Goal: Information Seeking & Learning: Learn about a topic

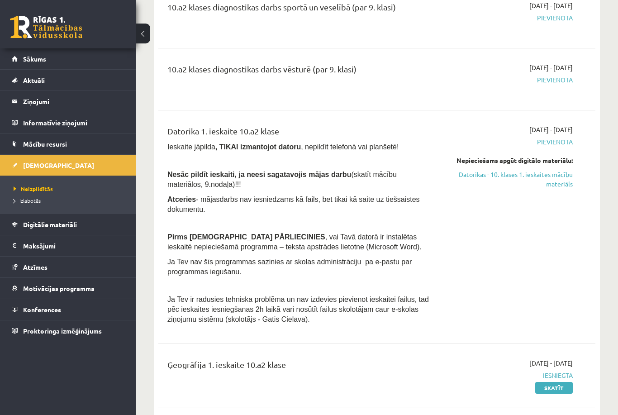
scroll to position [190, 0]
click at [491, 174] on link "Datorikas - 10. klases 1. ieskaites mācību materiāls" at bounding box center [510, 179] width 126 height 19
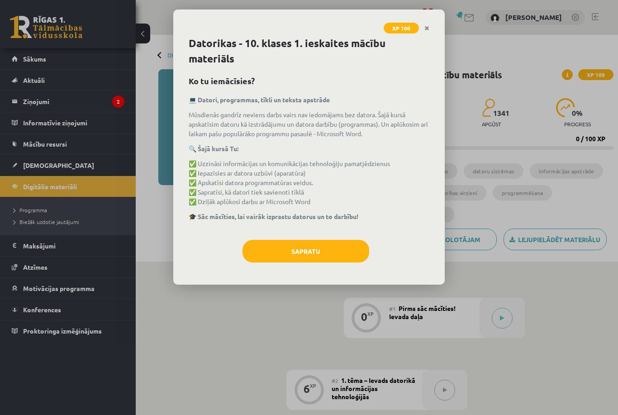
click at [287, 253] on button "Sapratu" at bounding box center [306, 251] width 127 height 23
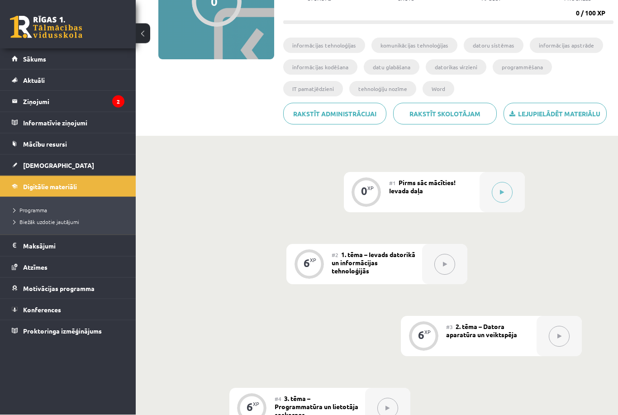
click at [504, 195] on button at bounding box center [502, 192] width 21 height 21
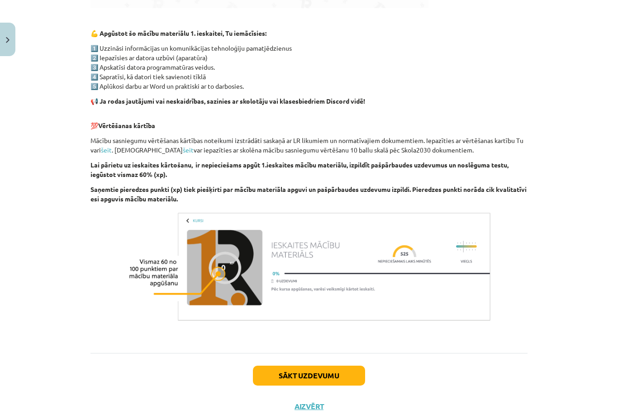
scroll to position [515, 0]
click at [266, 377] on button "Sākt uzdevumu" at bounding box center [309, 376] width 112 height 20
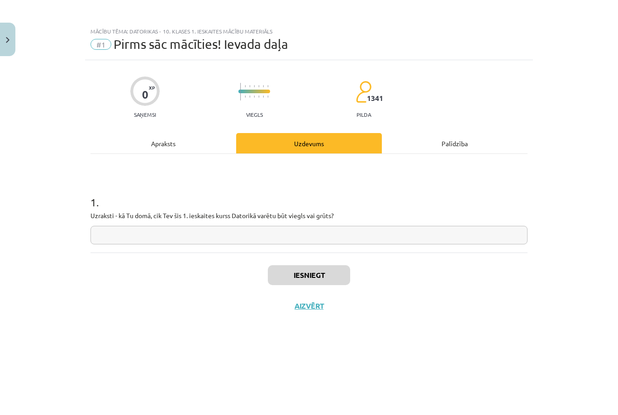
click at [310, 234] on input "text" at bounding box center [309, 235] width 437 height 19
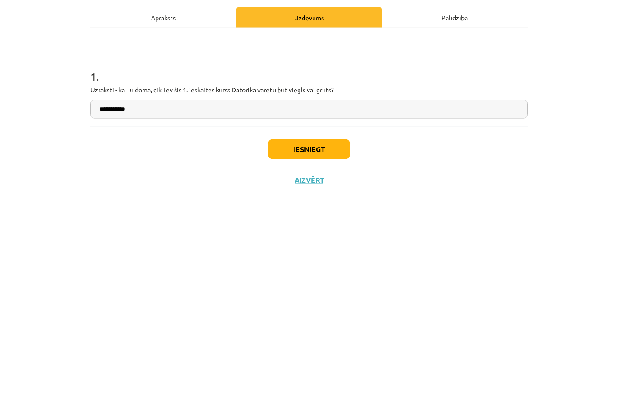
type input "**********"
click at [331, 265] on button "Iesniegt" at bounding box center [309, 275] width 82 height 20
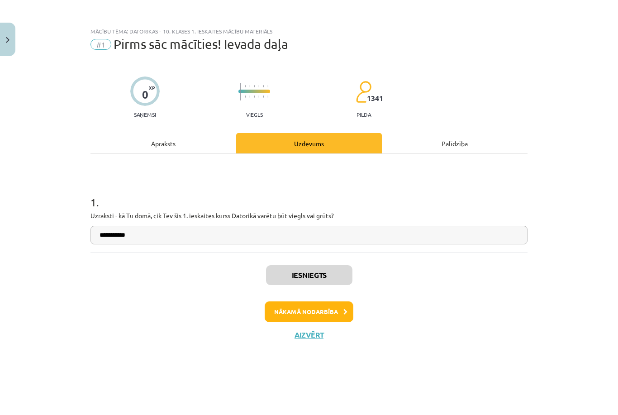
click at [289, 311] on button "Nākamā nodarbība" at bounding box center [309, 311] width 89 height 21
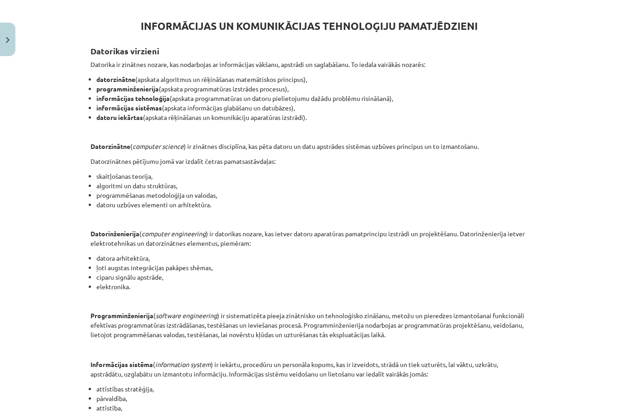
scroll to position [156, 0]
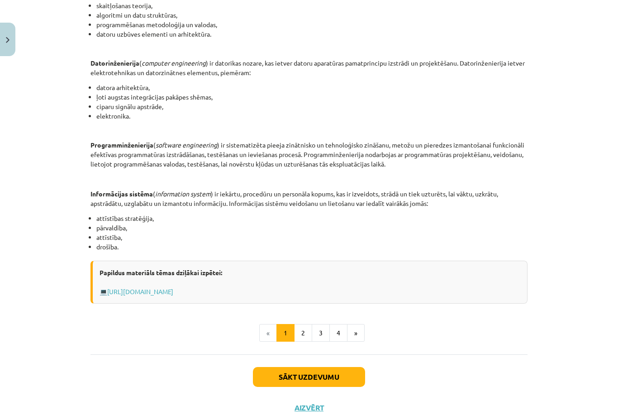
click at [305, 331] on button "2" at bounding box center [303, 333] width 18 height 18
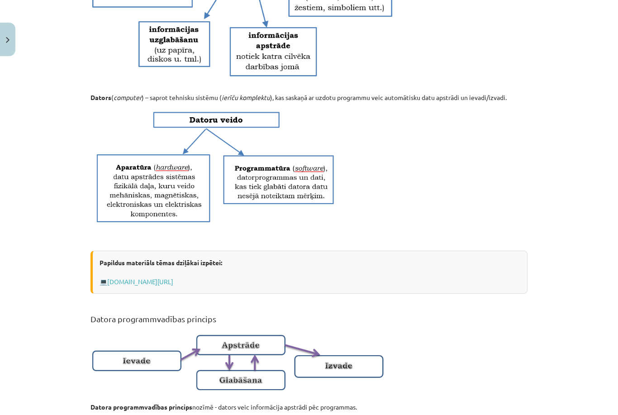
scroll to position [310, 0]
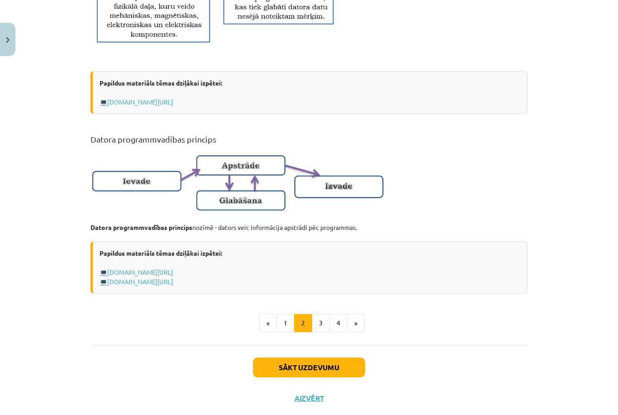
click at [321, 329] on button "3" at bounding box center [321, 323] width 18 height 18
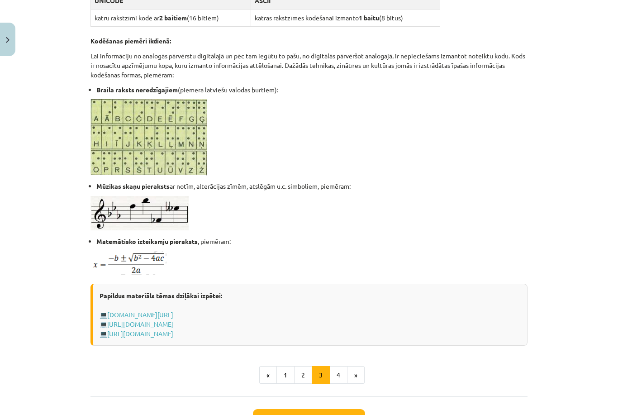
scroll to position [432, 0]
click at [334, 381] on button "4" at bounding box center [338, 375] width 18 height 18
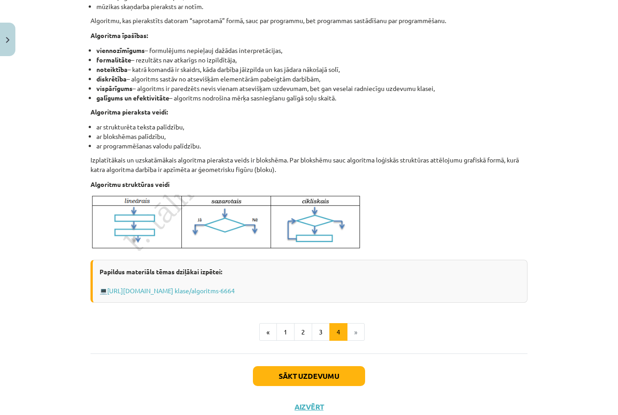
scroll to position [243, 0]
click at [341, 374] on button "Sākt uzdevumu" at bounding box center [309, 377] width 112 height 20
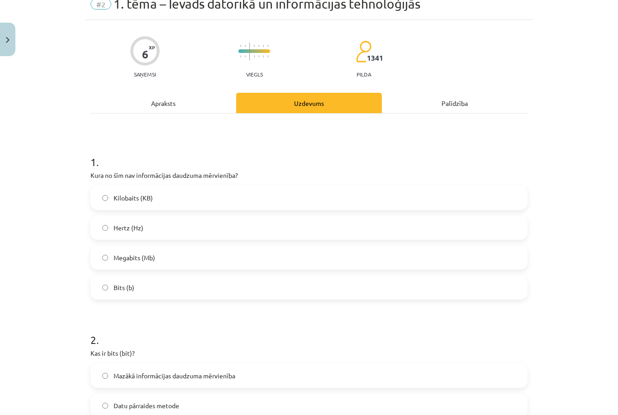
scroll to position [23, 0]
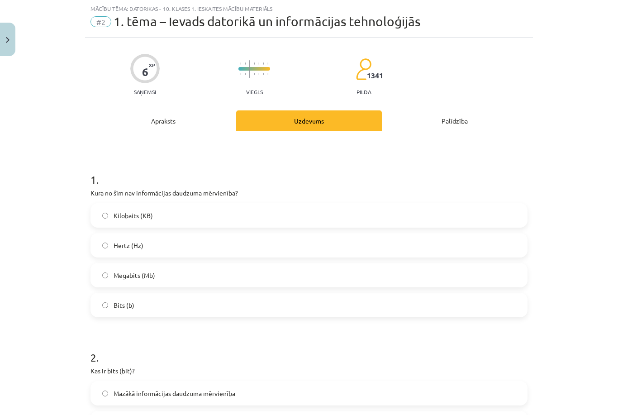
click at [311, 305] on label "Bits (b)" at bounding box center [308, 305] width 435 height 23
click at [281, 244] on label "Hertz (Hz)" at bounding box center [308, 245] width 435 height 23
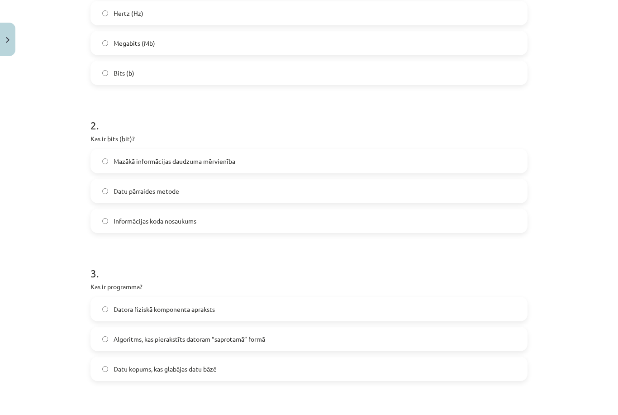
scroll to position [277, 0]
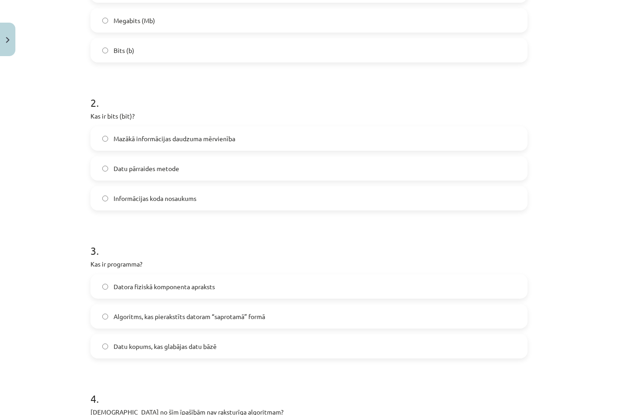
click at [362, 135] on label "Mazākā informācijas daudzuma mērvienība" at bounding box center [308, 138] width 435 height 23
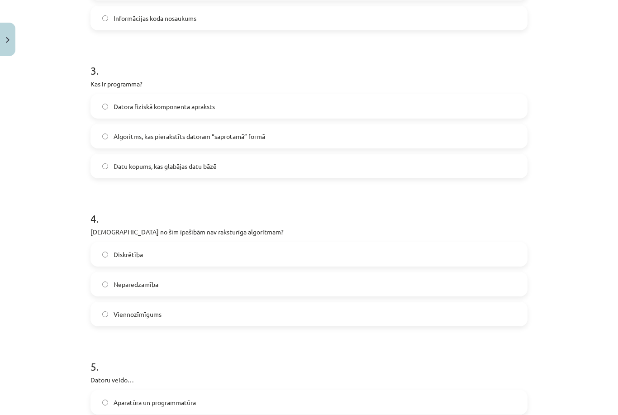
scroll to position [458, 0]
click at [356, 146] on label "Algoritms, kas pierakstīts datoram “saprotamā” formā" at bounding box center [308, 135] width 435 height 23
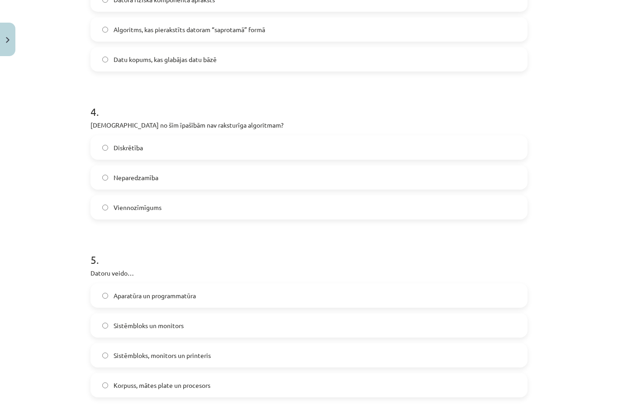
scroll to position [564, 0]
click at [349, 181] on label "Neparedzamība" at bounding box center [308, 177] width 435 height 23
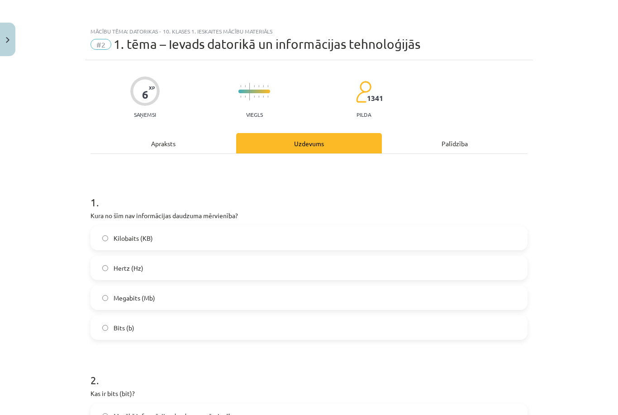
scroll to position [0, 0]
click at [205, 145] on div "Apraksts" at bounding box center [164, 143] width 146 height 20
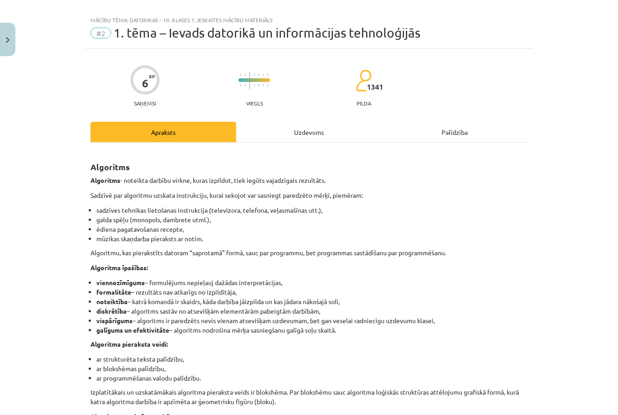
click at [210, 142] on div "Apraksts" at bounding box center [164, 132] width 146 height 20
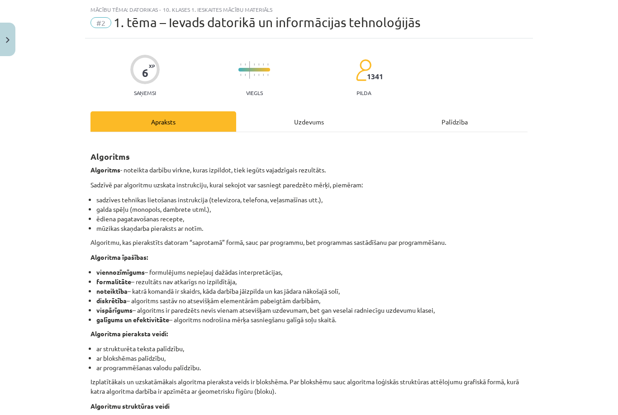
scroll to position [23, 0]
click at [342, 122] on div "Uzdevums" at bounding box center [309, 120] width 146 height 20
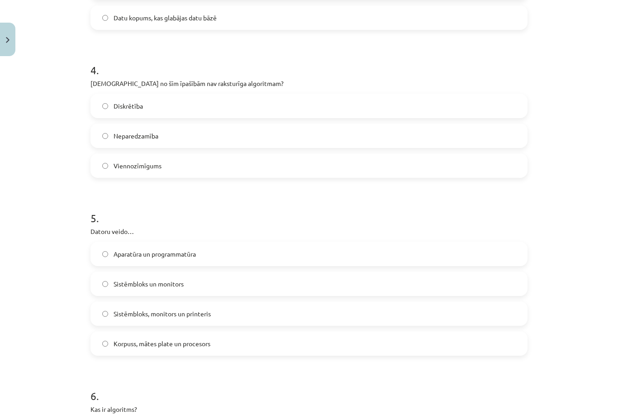
scroll to position [606, 0]
click at [266, 346] on label "Korpuss, mātes plate un procesors" at bounding box center [308, 343] width 435 height 23
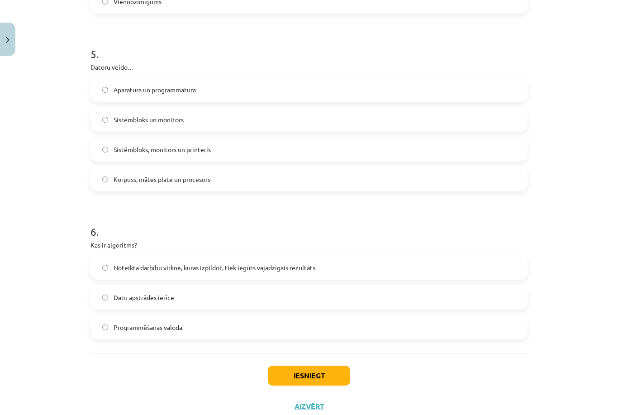
scroll to position [770, 0]
click at [290, 253] on div "6 . Kas ir algoritms? Noteikta darbību virkne, kuras izpildot, tiek iegūts vaja…" at bounding box center [309, 275] width 437 height 130
click at [331, 268] on label "Noteikta darbību virkne, kuras izpildot, tiek iegūts vajadzīgais rezultāts" at bounding box center [308, 268] width 435 height 23
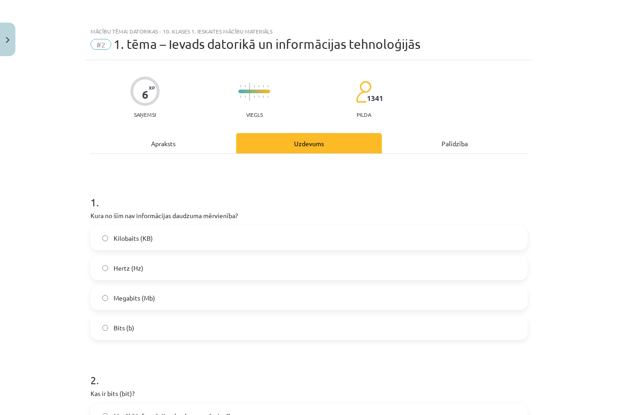
scroll to position [0, 0]
click at [194, 148] on div "Apraksts" at bounding box center [164, 143] width 146 height 20
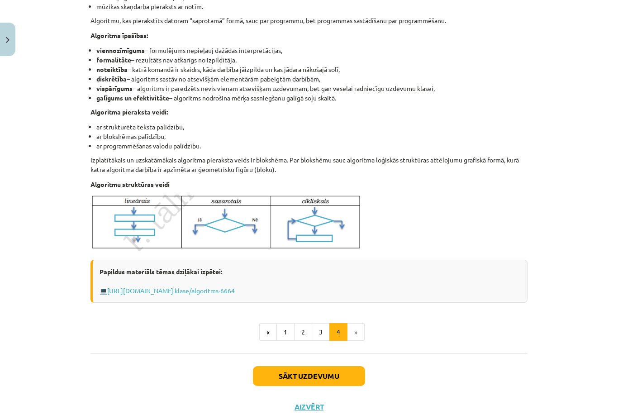
scroll to position [243, 0]
click at [316, 333] on button "3" at bounding box center [321, 333] width 18 height 18
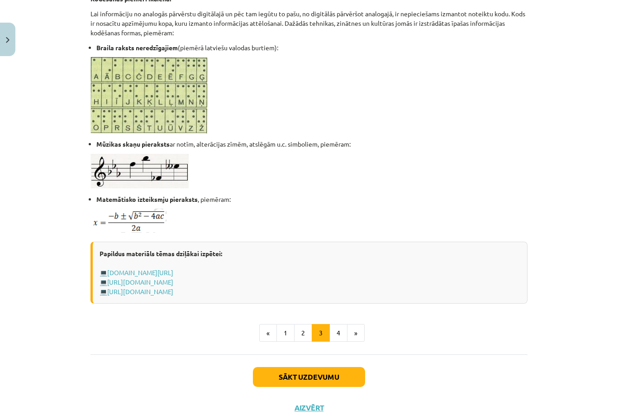
click at [300, 334] on button "2" at bounding box center [303, 333] width 18 height 18
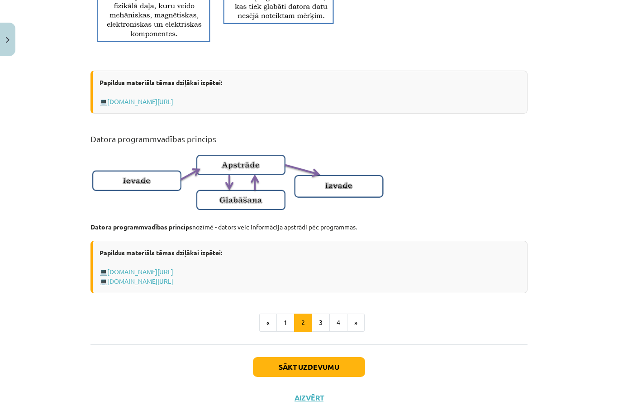
scroll to position [490, 0]
click at [324, 374] on button "Sākt uzdevumu" at bounding box center [309, 367] width 112 height 20
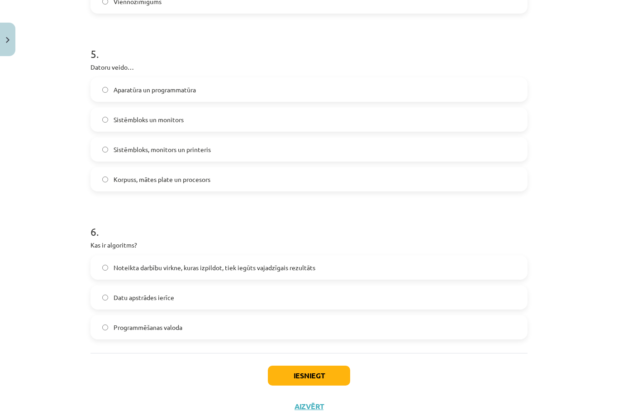
scroll to position [770, 0]
click at [358, 84] on label "Aparatūra un programmatūra" at bounding box center [308, 90] width 435 height 23
click at [300, 372] on button "Iesniegt" at bounding box center [309, 376] width 82 height 20
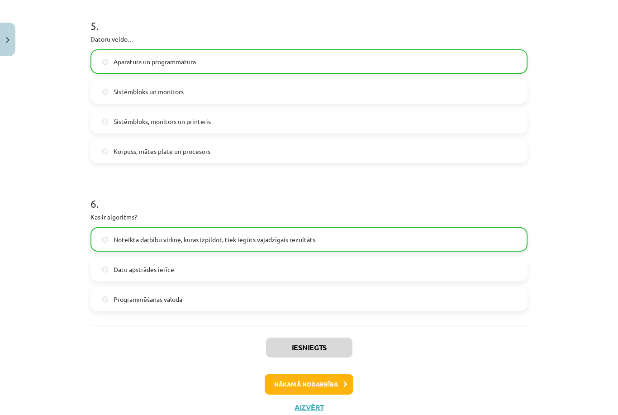
click at [295, 380] on button "Nākamā nodarbība" at bounding box center [309, 384] width 89 height 21
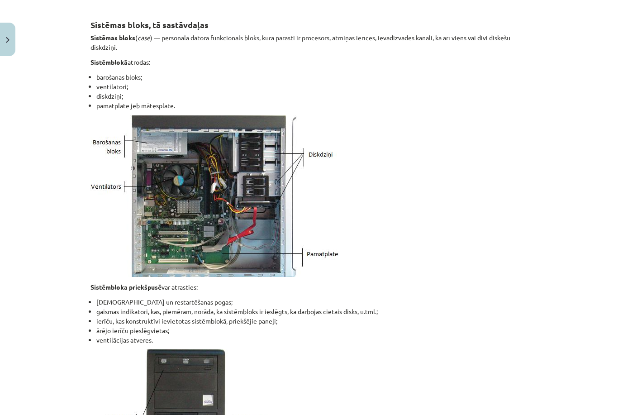
scroll to position [384, 0]
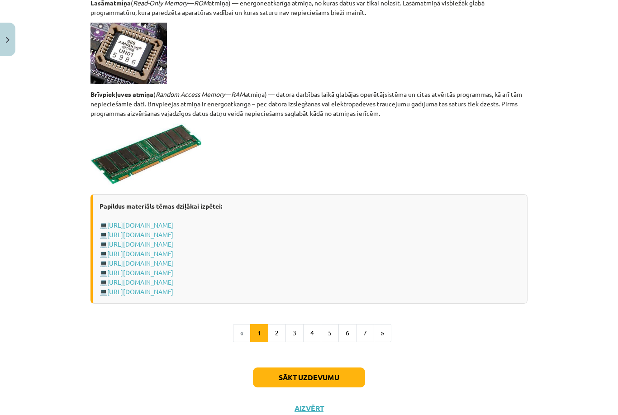
click at [281, 329] on button "2" at bounding box center [277, 333] width 18 height 18
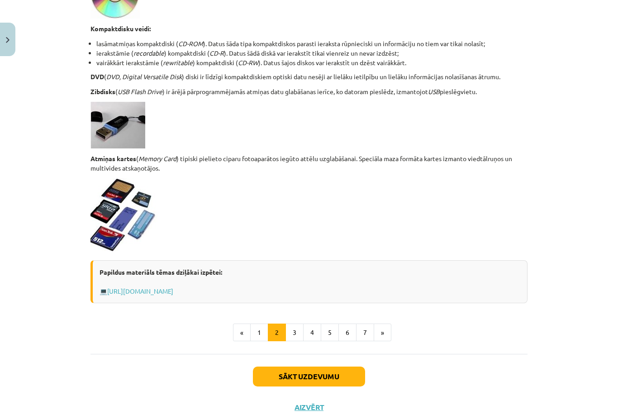
click at [291, 330] on button "3" at bounding box center [295, 333] width 18 height 18
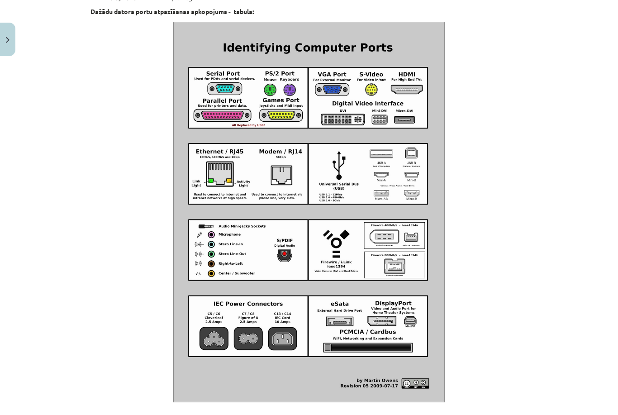
scroll to position [839, 0]
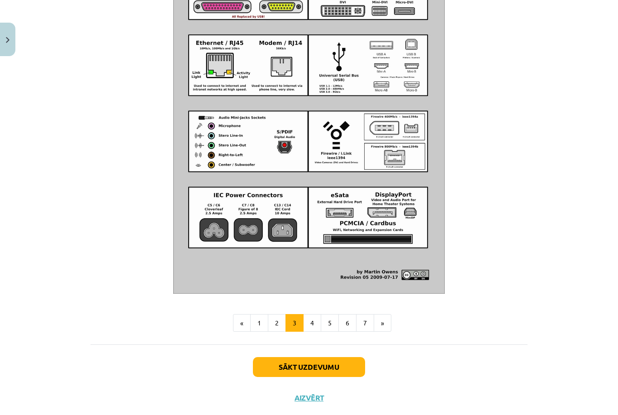
click at [310, 332] on button "4" at bounding box center [312, 323] width 18 height 18
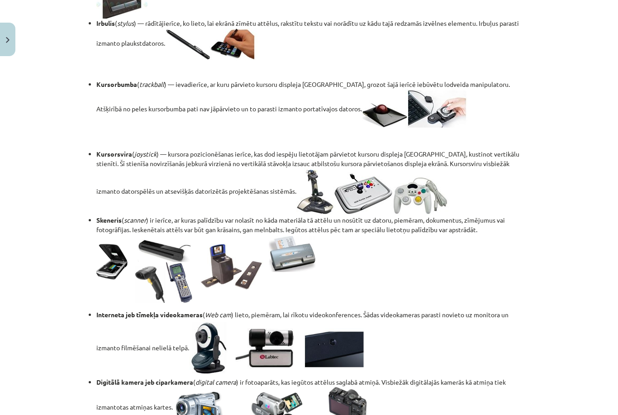
scroll to position [514, 0]
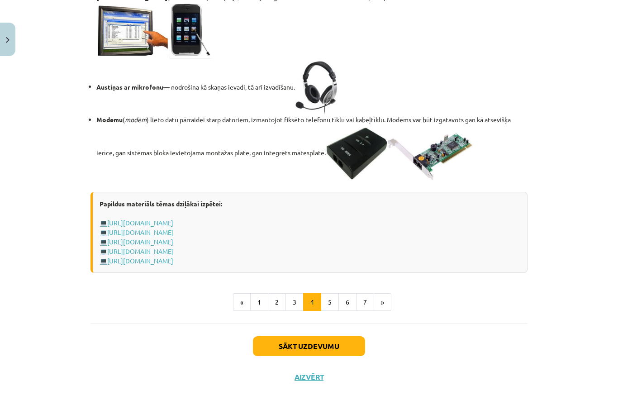
click at [328, 311] on button "5" at bounding box center [330, 302] width 18 height 18
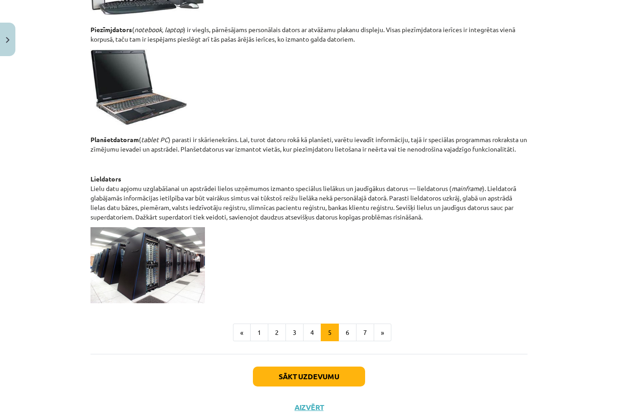
click at [348, 334] on button "6" at bounding box center [347, 333] width 18 height 18
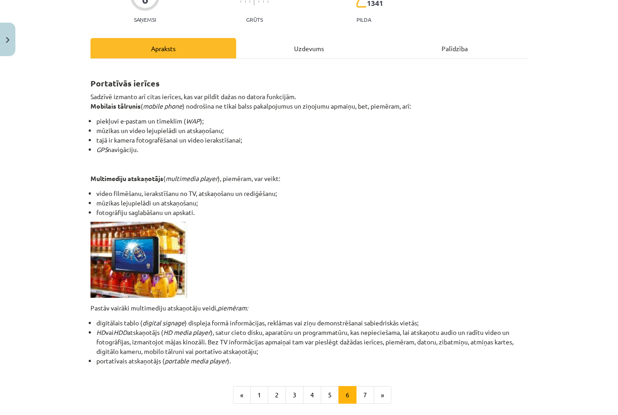
scroll to position [100, 0]
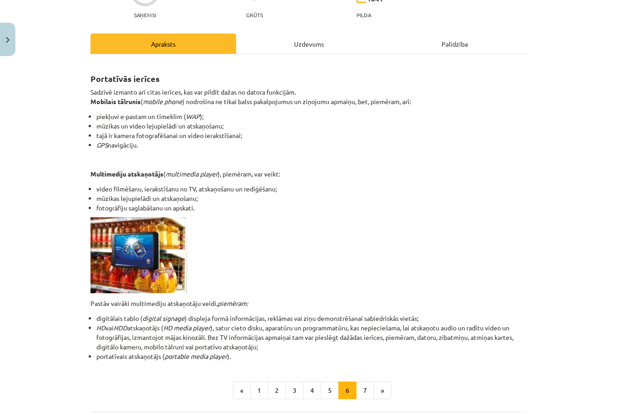
click at [365, 392] on button "7" at bounding box center [365, 390] width 18 height 18
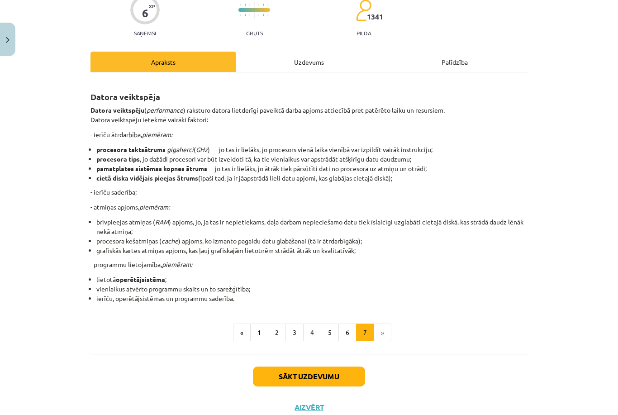
click at [297, 381] on button "Sākt uzdevumu" at bounding box center [309, 377] width 112 height 20
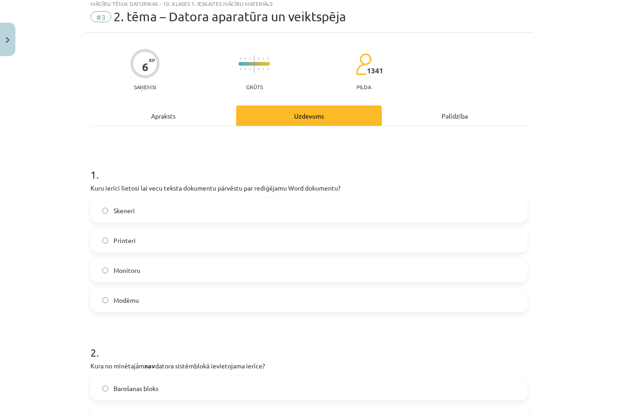
scroll to position [23, 0]
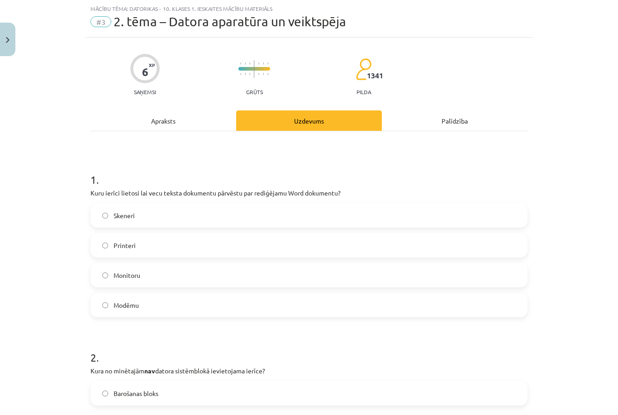
click at [175, 123] on div "Apraksts" at bounding box center [164, 120] width 146 height 20
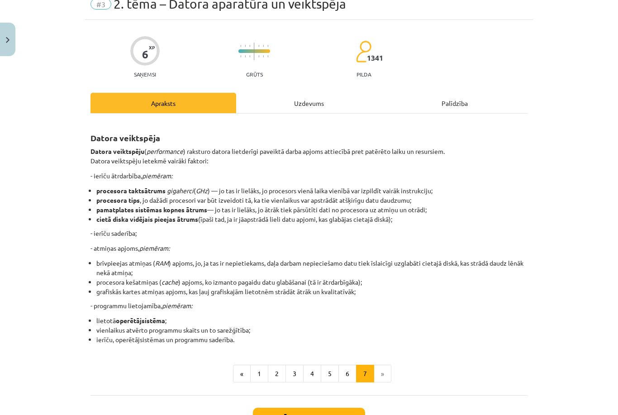
scroll to position [43, 0]
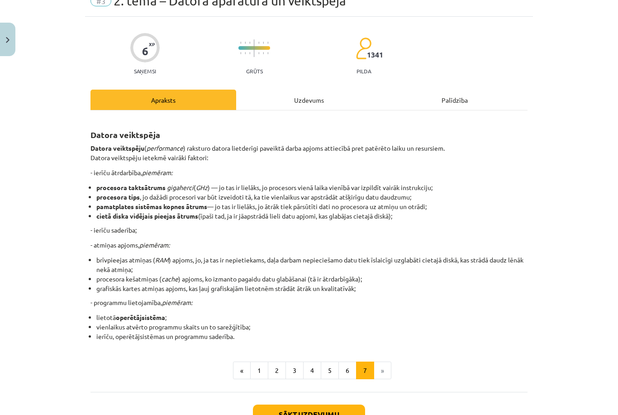
click at [347, 373] on button "6" at bounding box center [347, 371] width 18 height 18
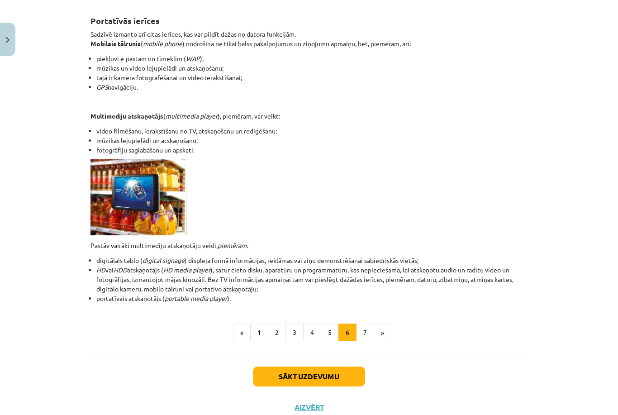
scroll to position [157, 0]
click at [330, 331] on button "5" at bounding box center [330, 333] width 18 height 18
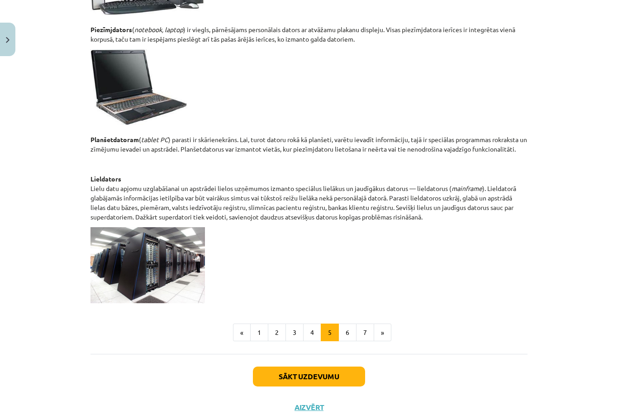
click at [310, 334] on button "4" at bounding box center [312, 333] width 18 height 18
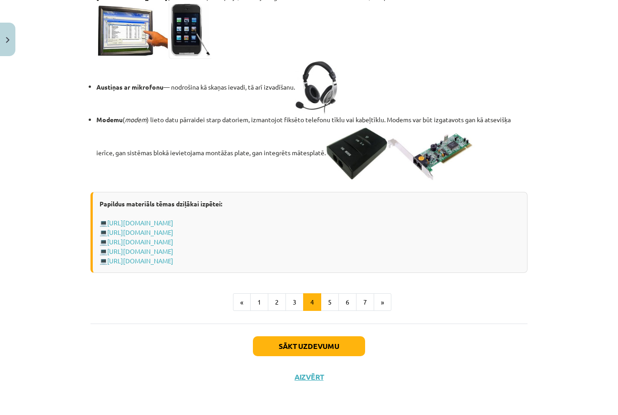
scroll to position [1521, 0]
click at [286, 311] on button "3" at bounding box center [295, 302] width 18 height 18
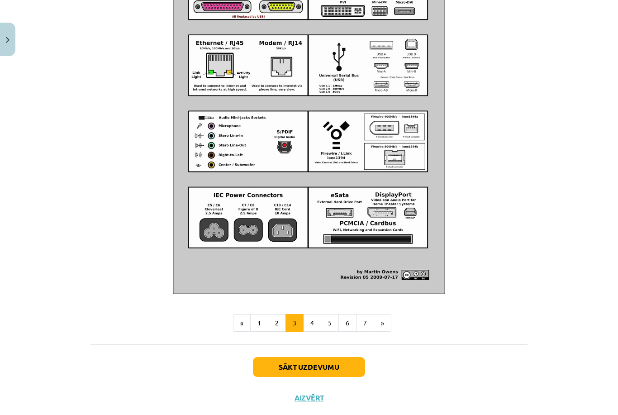
click at [344, 377] on button "Sākt uzdevumu" at bounding box center [309, 367] width 112 height 20
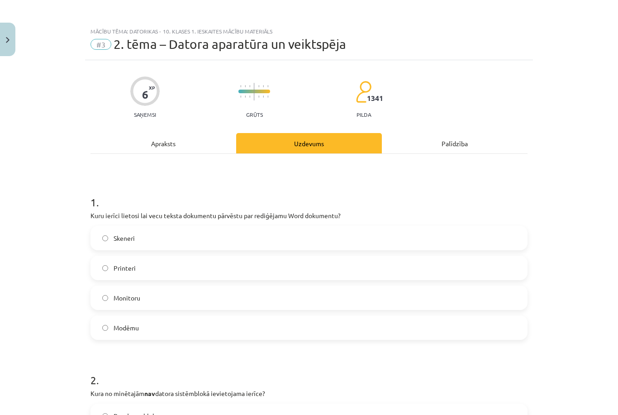
scroll to position [0, 0]
click at [205, 291] on label "Monitoru" at bounding box center [308, 297] width 435 height 23
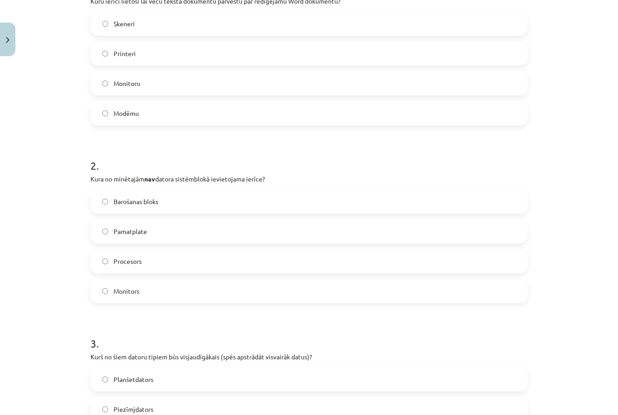
scroll to position [215, 0]
click at [269, 232] on label "Pamatplate" at bounding box center [308, 230] width 435 height 23
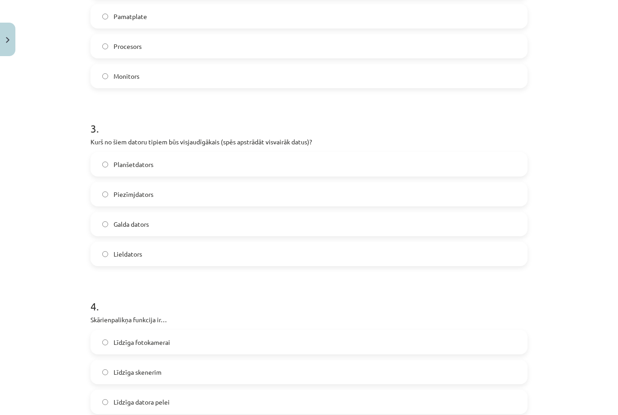
scroll to position [430, 0]
click at [204, 254] on label "Lieldators" at bounding box center [308, 253] width 435 height 23
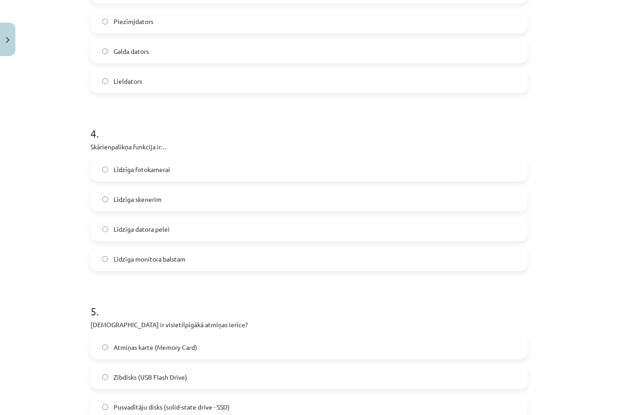
scroll to position [603, 0]
click at [256, 231] on label "Līdzīga datora pelei" at bounding box center [308, 228] width 435 height 23
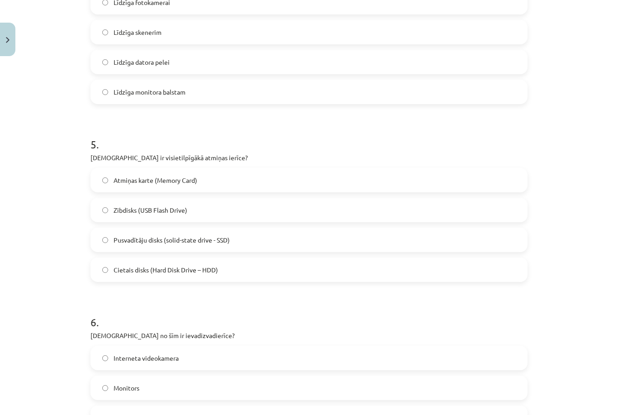
scroll to position [769, 0]
click at [217, 269] on span "Cietais disks (Hard Disk Drive – HDD)" at bounding box center [166, 270] width 105 height 10
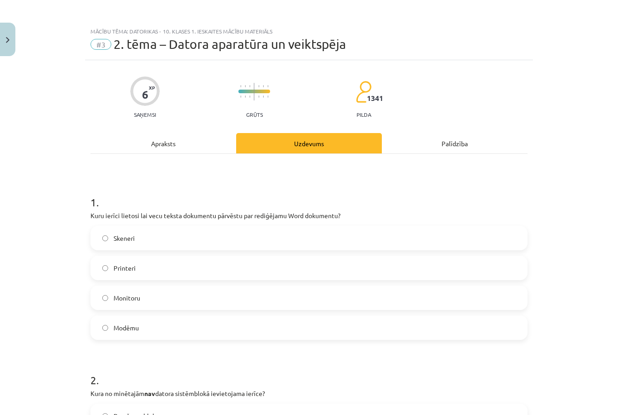
scroll to position [0, 0]
click at [192, 137] on div "Apraksts" at bounding box center [164, 143] width 146 height 20
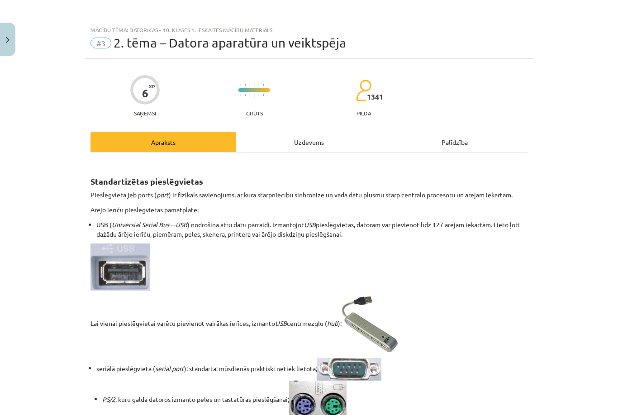
click at [191, 147] on div "Apraksts" at bounding box center [164, 142] width 146 height 20
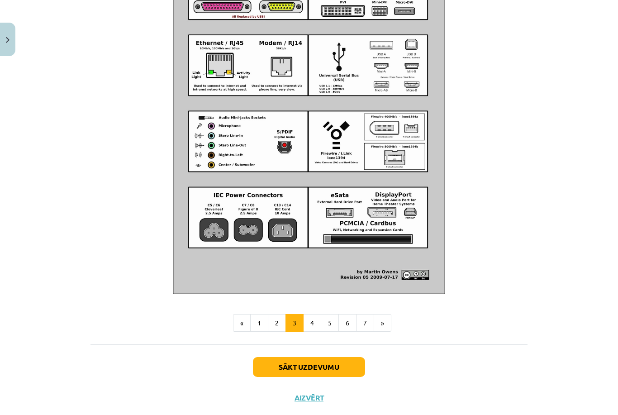
click at [365, 332] on button "7" at bounding box center [365, 323] width 18 height 18
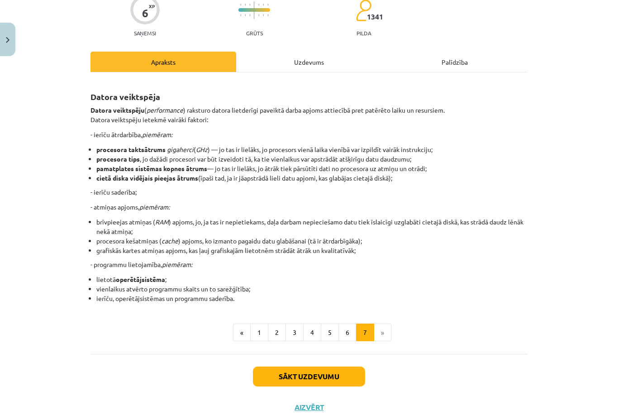
click at [341, 332] on button "6" at bounding box center [347, 333] width 18 height 18
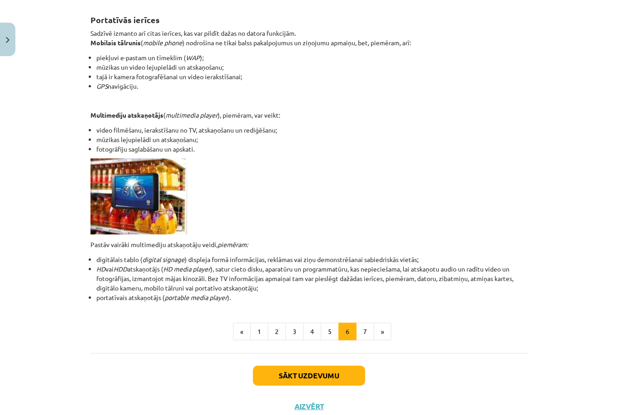
scroll to position [157, 0]
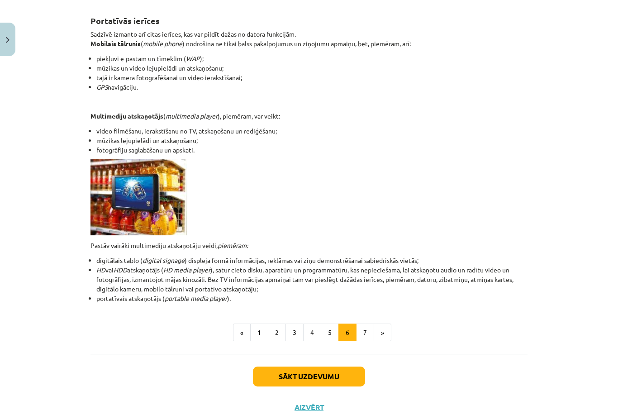
click at [326, 331] on button "5" at bounding box center [330, 333] width 18 height 18
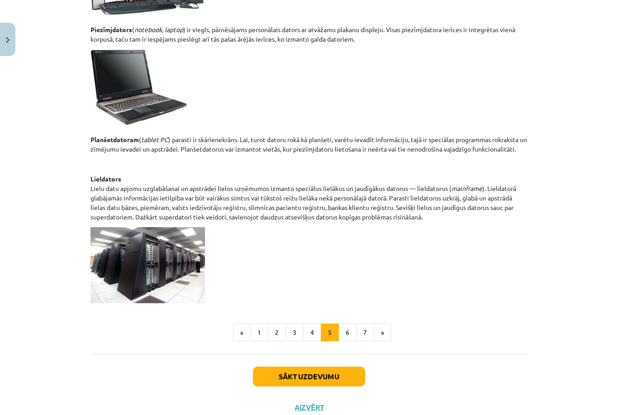
click at [314, 334] on button "4" at bounding box center [312, 333] width 18 height 18
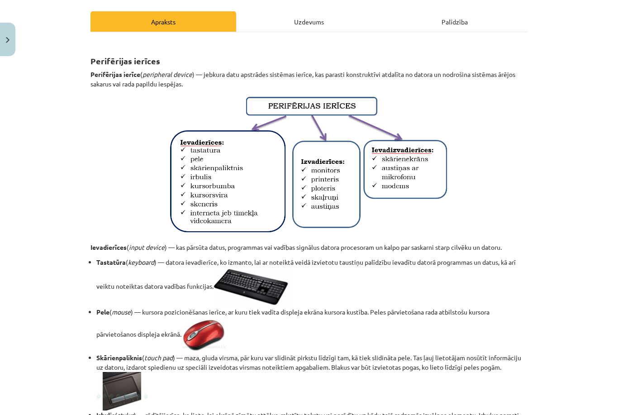
scroll to position [122, 0]
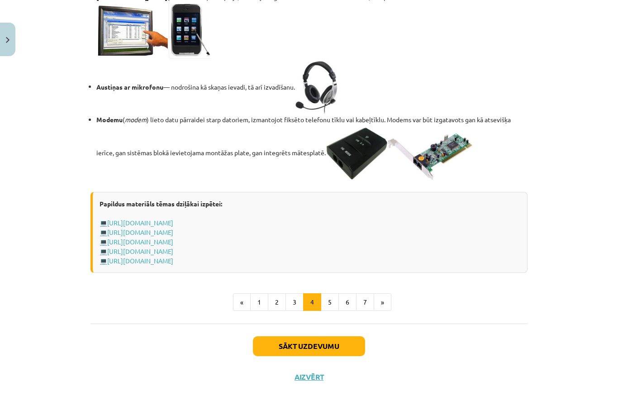
click at [344, 356] on button "Sākt uzdevumu" at bounding box center [309, 346] width 112 height 20
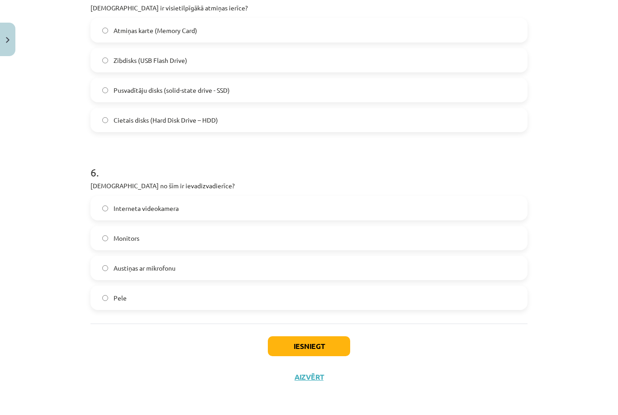
scroll to position [889, 0]
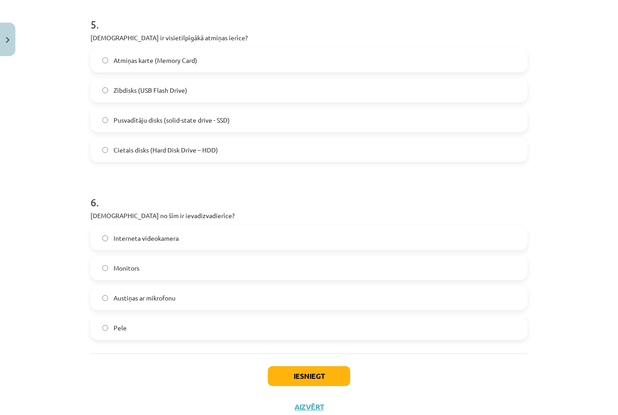
click at [307, 260] on label "Monitors" at bounding box center [308, 268] width 435 height 23
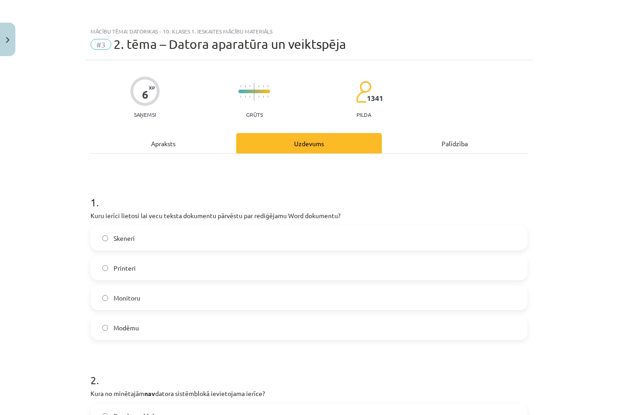
scroll to position [0, 0]
click at [199, 145] on div "Apraksts" at bounding box center [164, 143] width 146 height 20
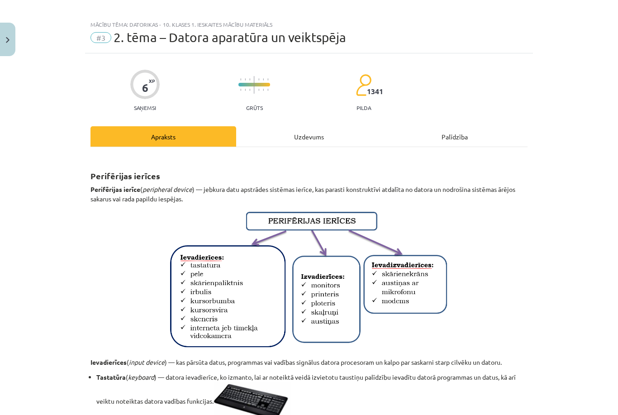
click at [204, 144] on div "Apraksts" at bounding box center [164, 136] width 146 height 20
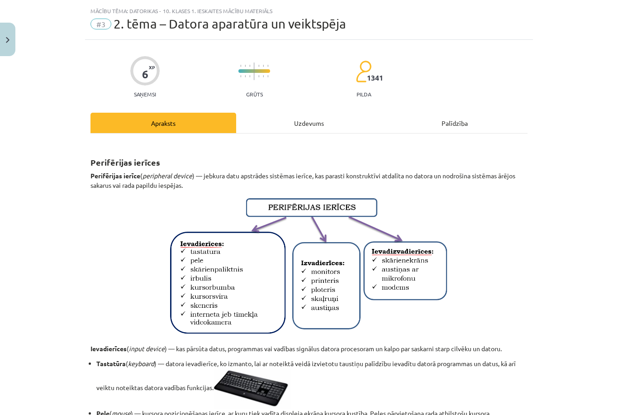
scroll to position [23, 0]
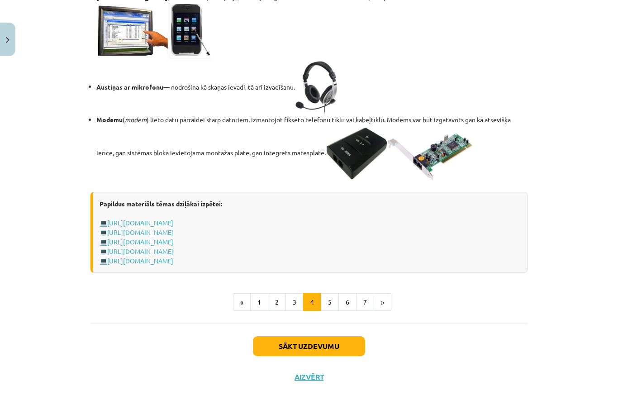
click at [295, 356] on button "Sākt uzdevumu" at bounding box center [309, 346] width 112 height 20
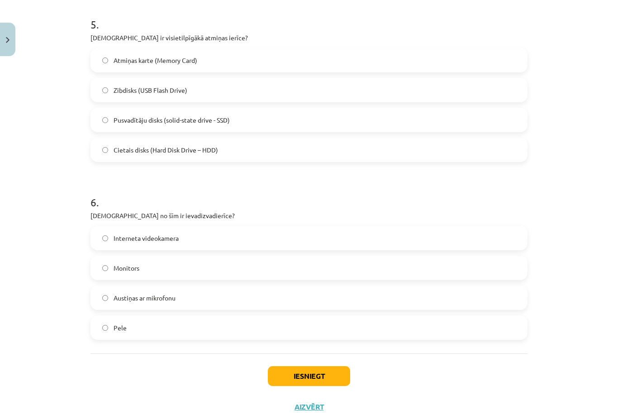
click at [274, 297] on label "Austiņas ar mikrofonu" at bounding box center [308, 297] width 435 height 23
click at [305, 372] on button "Iesniegt" at bounding box center [309, 376] width 82 height 20
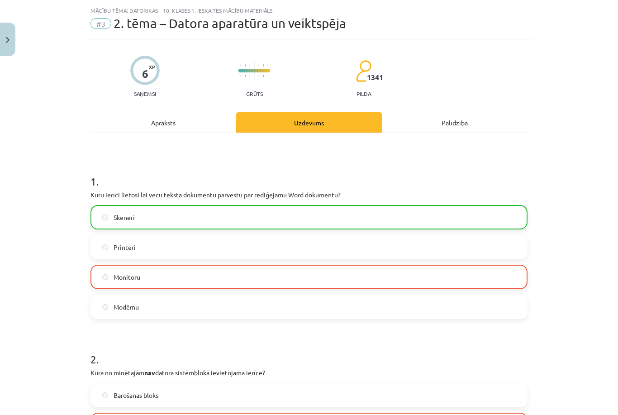
scroll to position [25, 0]
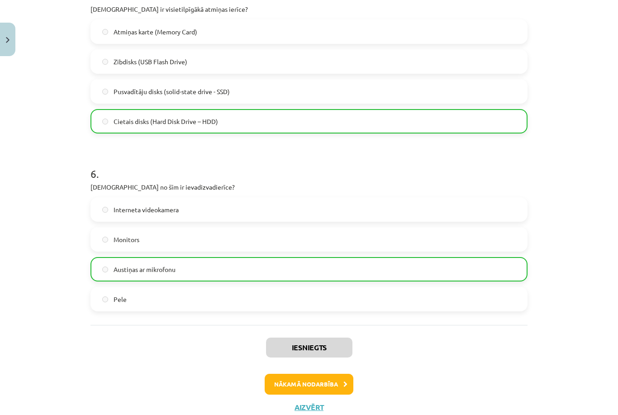
click at [300, 379] on button "Nākamā nodarbība" at bounding box center [309, 384] width 89 height 21
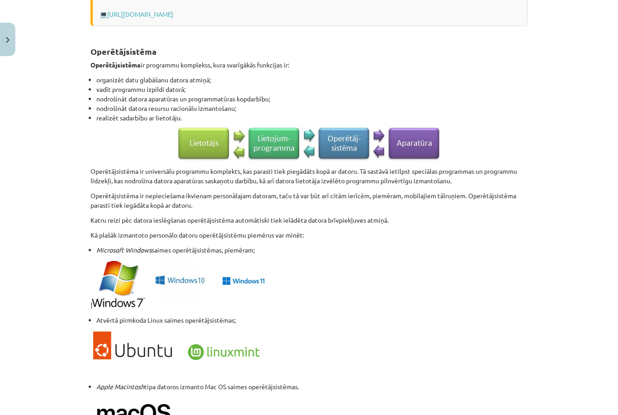
scroll to position [518, 0]
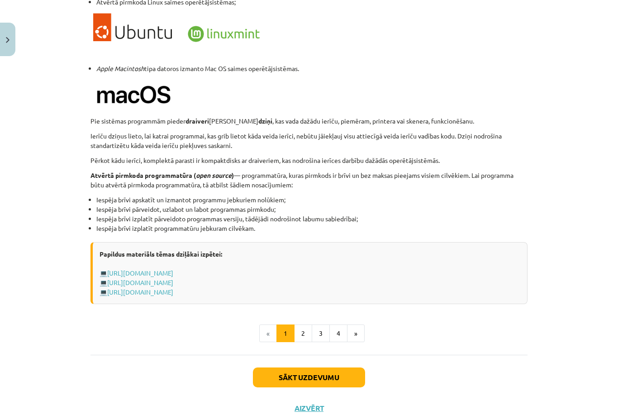
click at [306, 333] on button "2" at bounding box center [303, 333] width 18 height 18
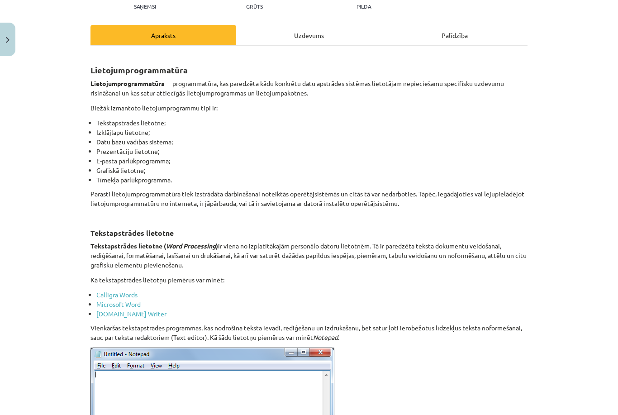
scroll to position [110, 0]
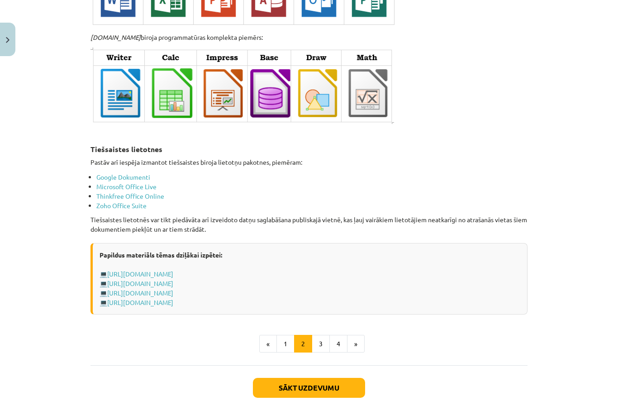
click at [325, 335] on button "3" at bounding box center [321, 344] width 18 height 18
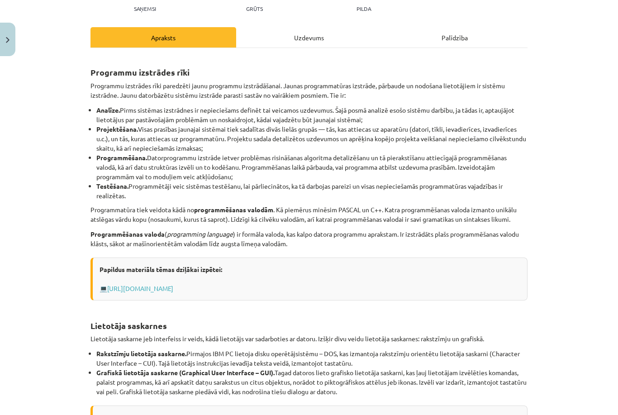
scroll to position [106, 0]
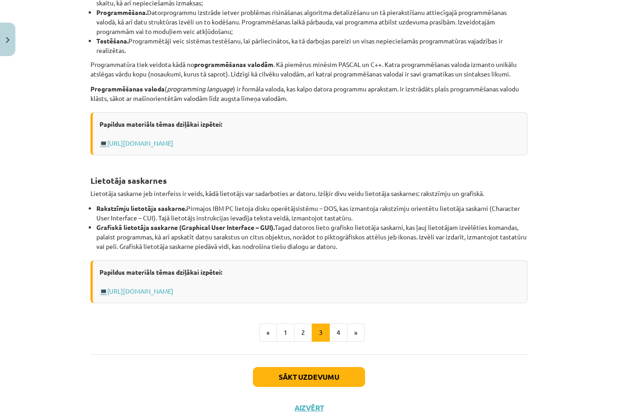
click at [341, 332] on button "4" at bounding box center [338, 333] width 18 height 18
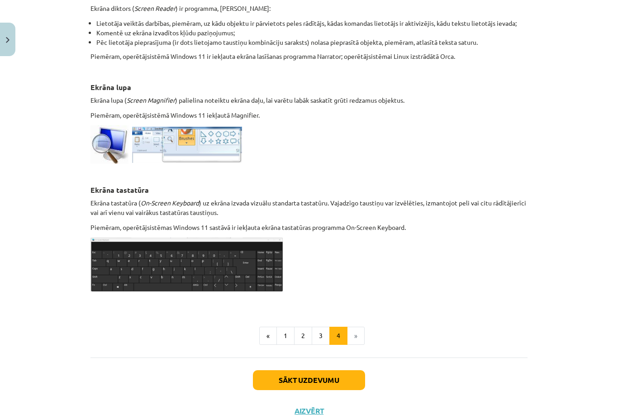
click at [290, 375] on button "Sākt uzdevumu" at bounding box center [309, 380] width 112 height 20
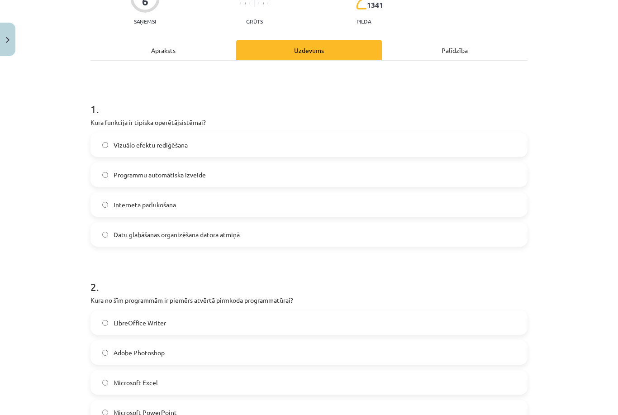
scroll to position [23, 0]
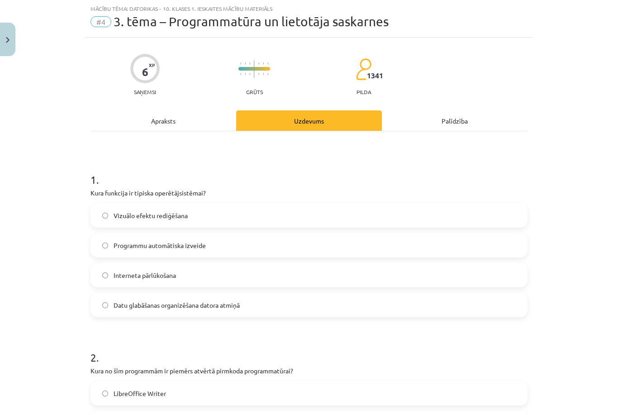
click at [281, 309] on label "Datu glabāšanas organizēšana datora atmiņā" at bounding box center [308, 305] width 435 height 23
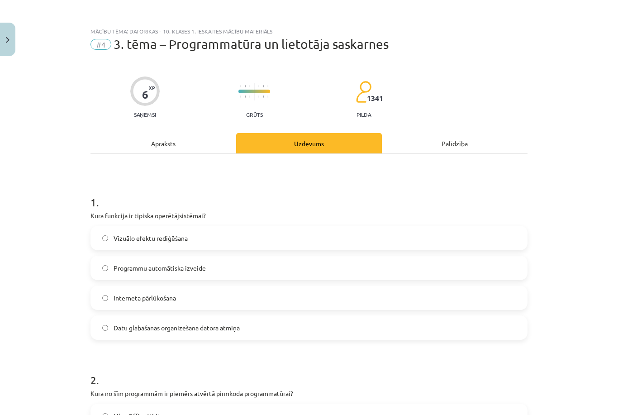
scroll to position [0, 0]
click at [197, 135] on div "Apraksts" at bounding box center [164, 143] width 146 height 20
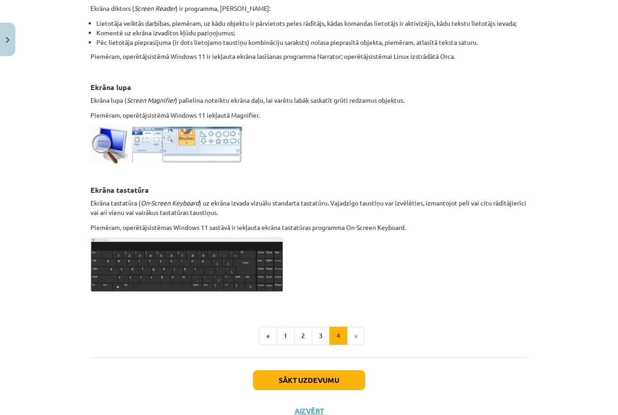
click at [291, 339] on button "1" at bounding box center [285, 336] width 18 height 18
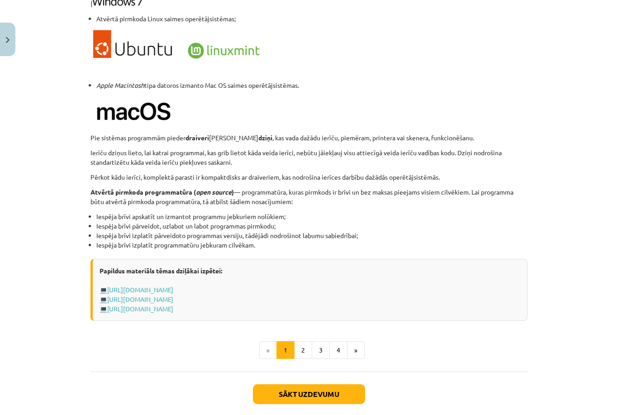
scroll to position [820, 0]
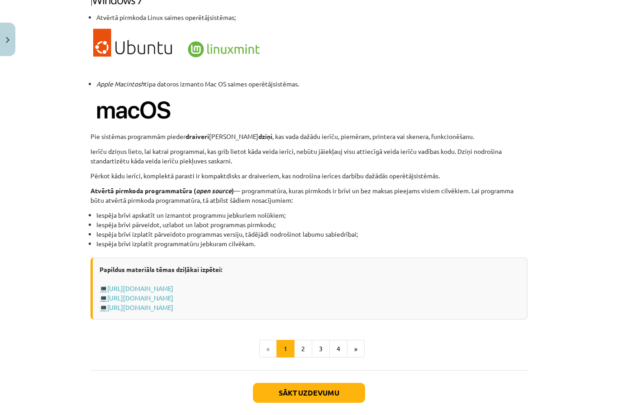
click at [276, 386] on button "Sākt uzdevumu" at bounding box center [309, 393] width 112 height 20
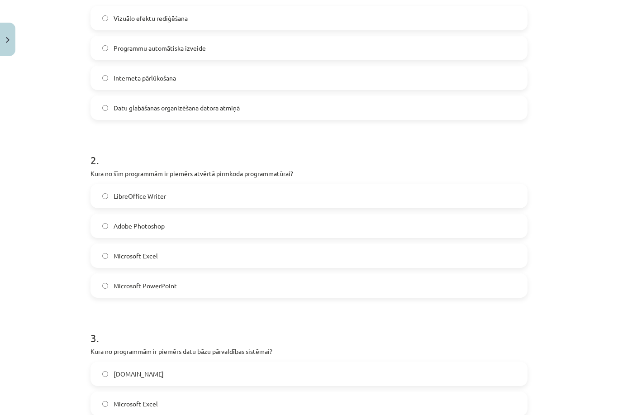
scroll to position [220, 0]
click at [244, 290] on label "Microsoft PowerPoint" at bounding box center [308, 285] width 435 height 23
click at [266, 254] on label "Microsoft Excel" at bounding box center [308, 255] width 435 height 23
click at [255, 282] on label "Microsoft PowerPoint" at bounding box center [308, 285] width 435 height 23
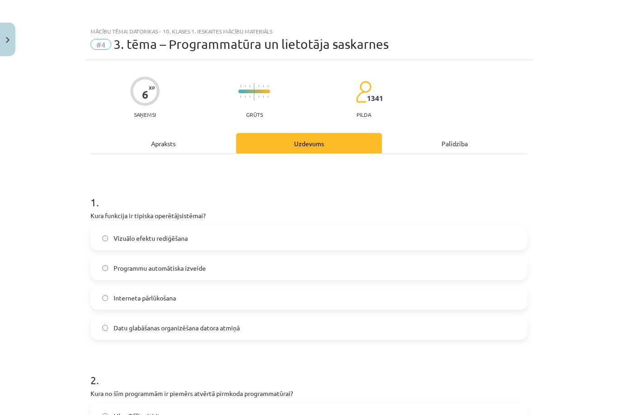
scroll to position [0, 0]
click at [216, 138] on div "Apraksts" at bounding box center [164, 143] width 146 height 20
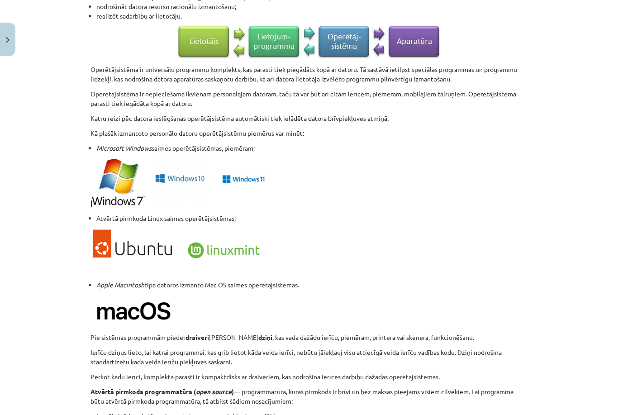
scroll to position [620, 0]
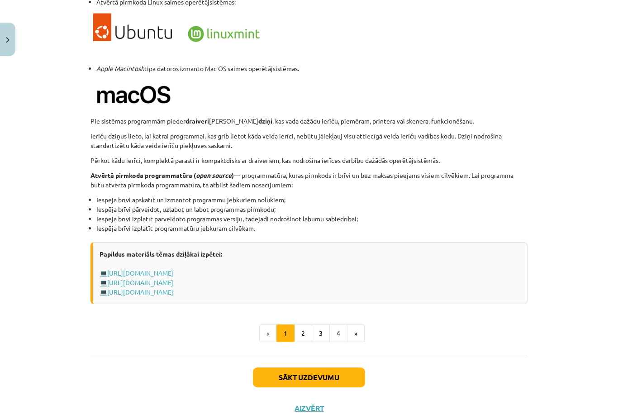
click at [319, 375] on button "Sākt uzdevumu" at bounding box center [309, 377] width 112 height 20
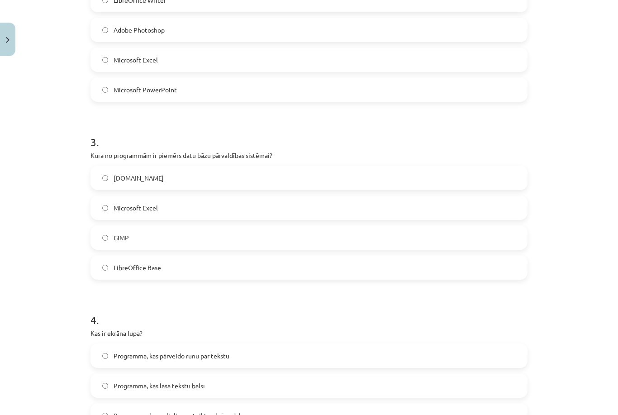
scroll to position [405, 0]
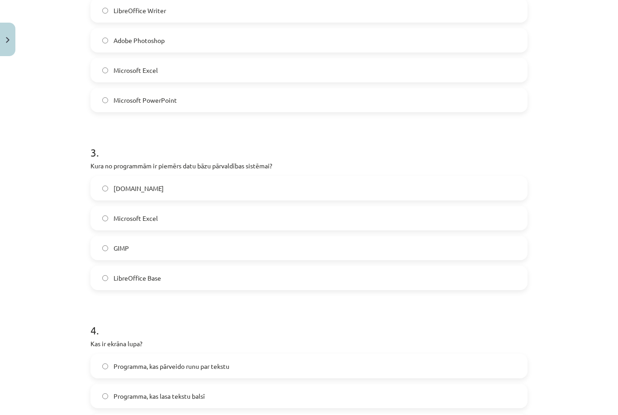
click at [240, 276] on label "LibreOffice Base" at bounding box center [308, 278] width 435 height 23
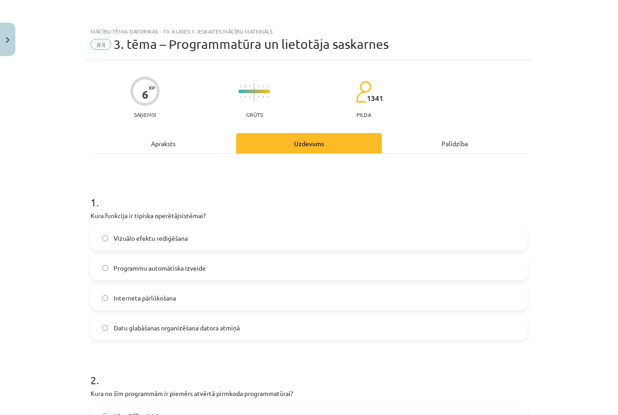
scroll to position [0, 0]
click at [200, 148] on div "Apraksts" at bounding box center [164, 143] width 146 height 20
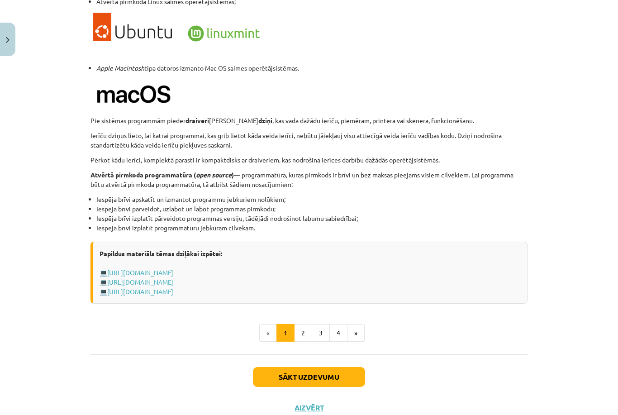
scroll to position [836, 0]
click at [290, 376] on button "Sākt uzdevumu" at bounding box center [309, 377] width 112 height 20
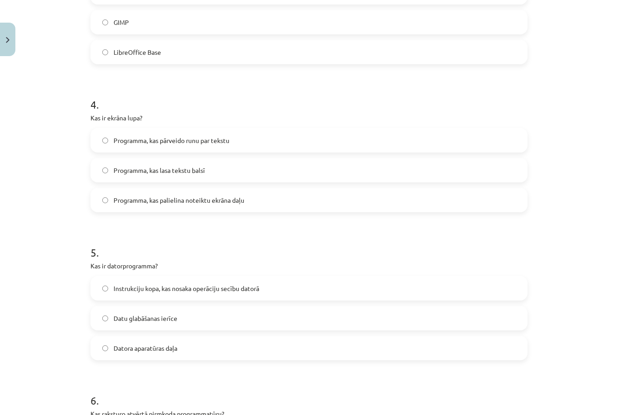
scroll to position [629, 0]
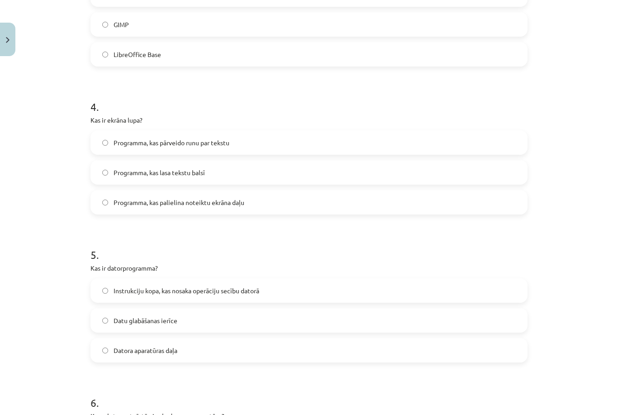
click at [310, 182] on label "Programma, kas lasa tekstu balsī" at bounding box center [308, 172] width 435 height 23
click at [302, 202] on label "Programma, kas palielina noteiktu ekrāna daļu" at bounding box center [308, 202] width 435 height 23
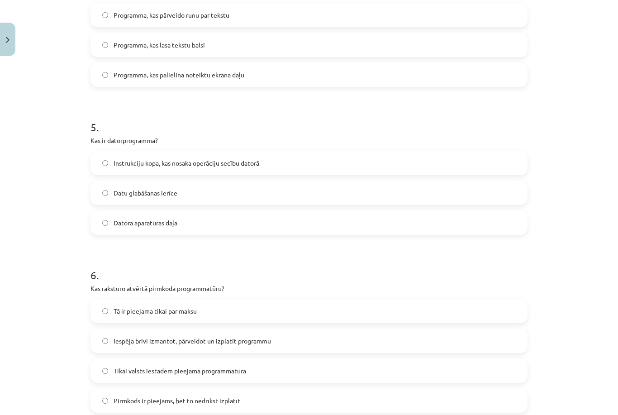
scroll to position [756, 0]
click at [340, 166] on label "Instrukciju kopa, kas nosaka operāciju secību datorā" at bounding box center [308, 163] width 435 height 23
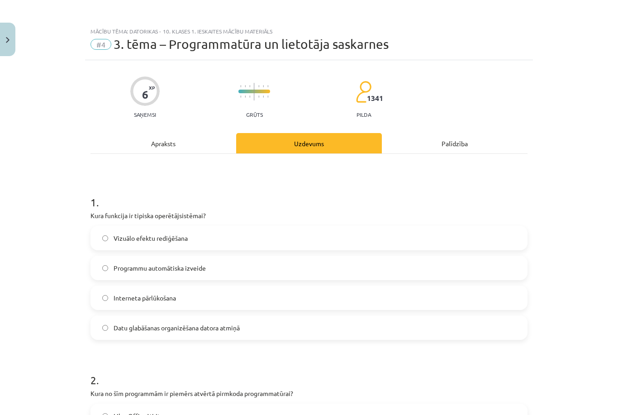
scroll to position [0, 0]
click at [208, 148] on div "Apraksts" at bounding box center [164, 143] width 146 height 20
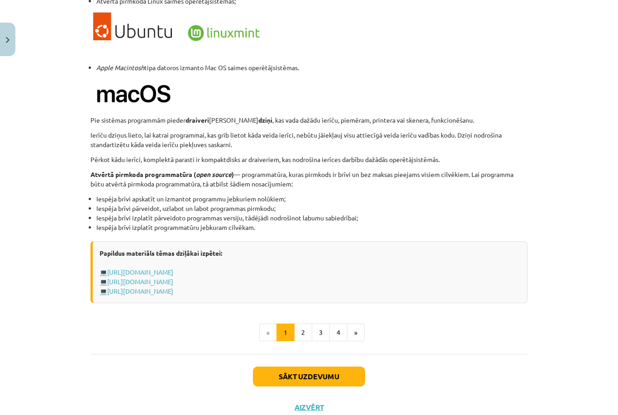
scroll to position [836, 0]
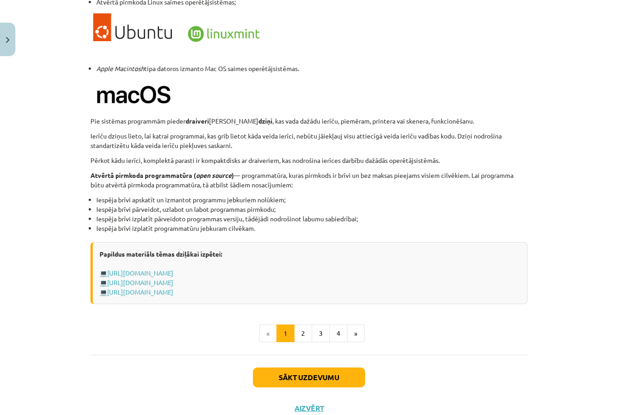
click at [274, 373] on button "Sākt uzdevumu" at bounding box center [309, 377] width 112 height 20
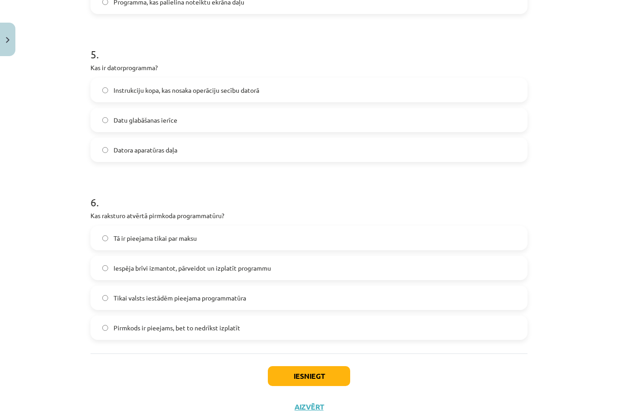
click at [433, 268] on label "Iespēja brīvi izmantot, pārveidot un izplatīt programmu" at bounding box center [308, 268] width 435 height 23
click at [307, 372] on button "Iesniegt" at bounding box center [309, 376] width 82 height 20
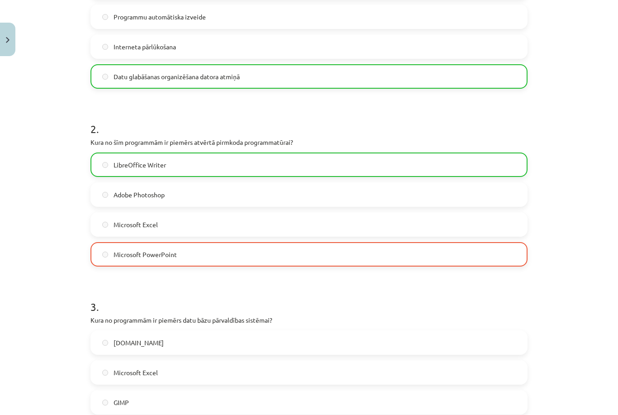
scroll to position [258, 0]
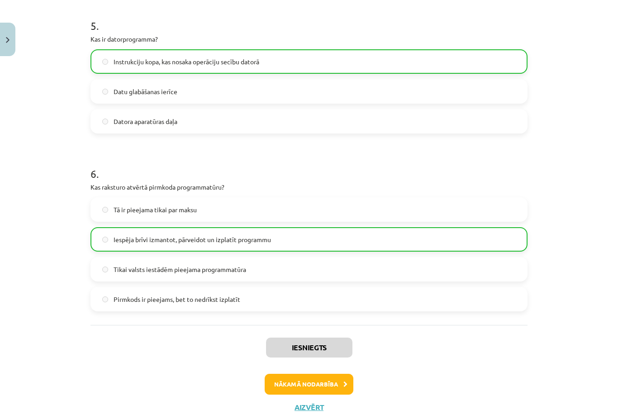
click at [309, 380] on button "Nākamā nodarbība" at bounding box center [309, 384] width 89 height 21
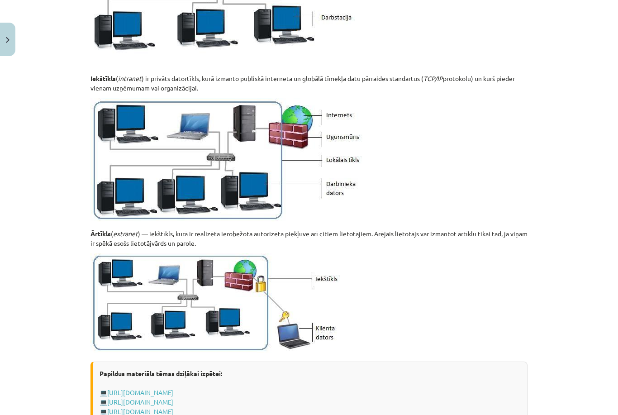
scroll to position [863, 0]
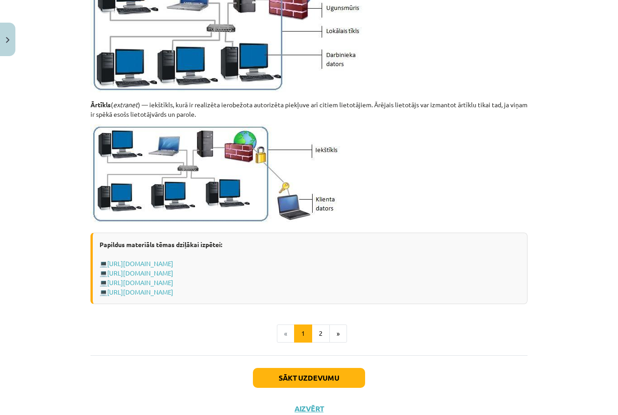
click at [325, 338] on button "2" at bounding box center [321, 333] width 18 height 18
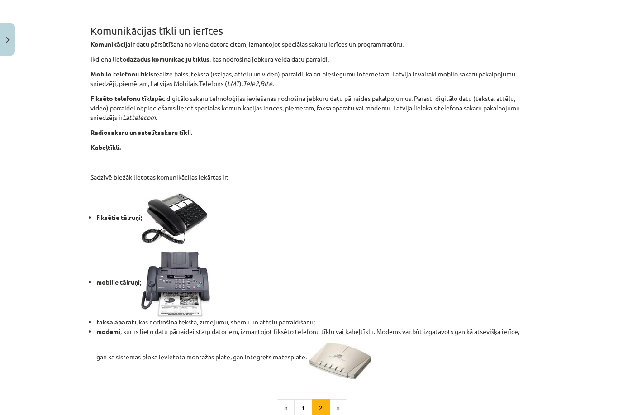
scroll to position [590, 0]
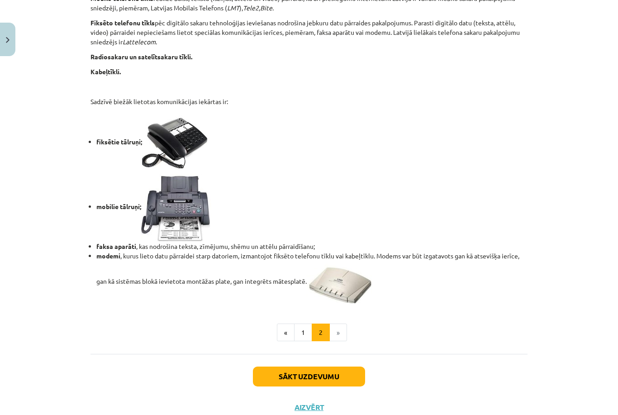
click at [271, 376] on button "Sākt uzdevumu" at bounding box center [309, 377] width 112 height 20
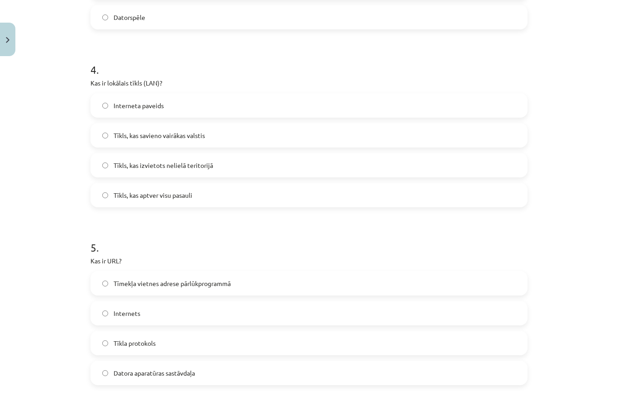
scroll to position [488, 0]
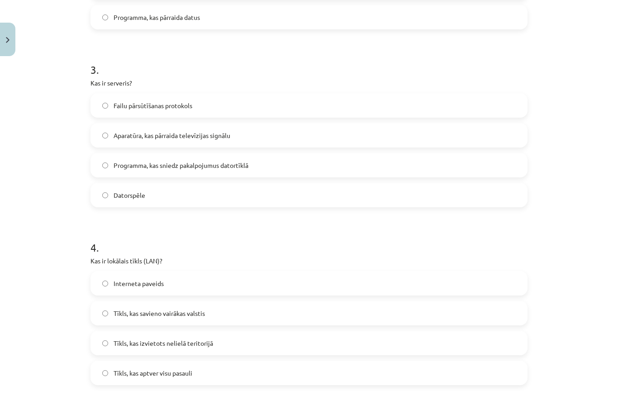
click at [269, 377] on label "Tīkls, kas aptver visu pasauli" at bounding box center [308, 373] width 435 height 23
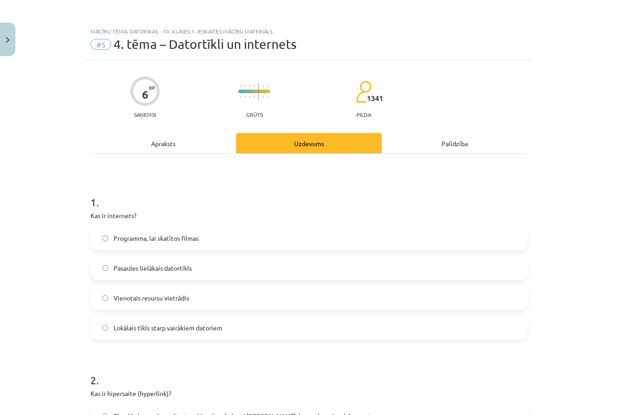
scroll to position [0, 0]
click at [300, 258] on label "Pasaules lielākais datortīkls" at bounding box center [308, 268] width 435 height 23
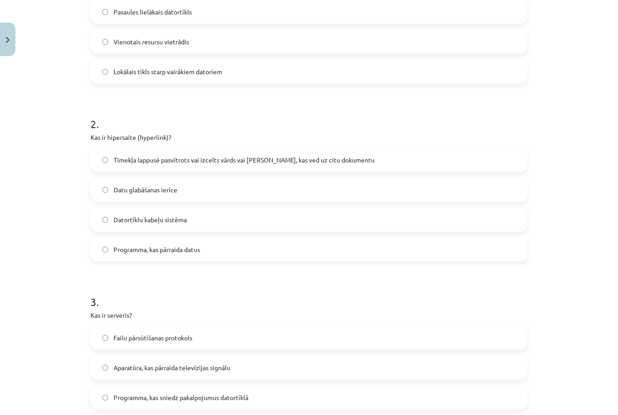
scroll to position [256, 0]
click at [373, 157] on label "Tīmekļa lappusē pasvītrots vai izcelts vārds vai frāze, kas ved uz citu dokumen…" at bounding box center [308, 159] width 435 height 23
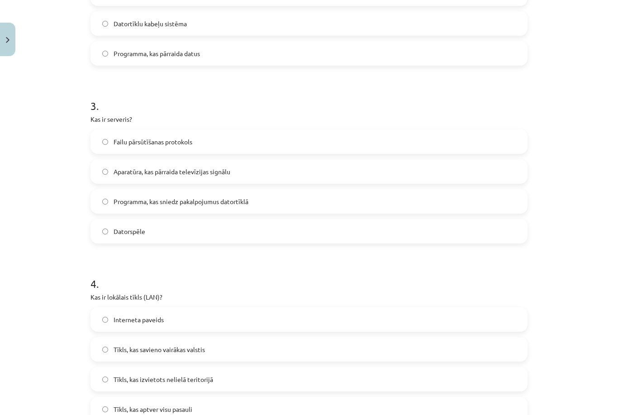
scroll to position [448, 0]
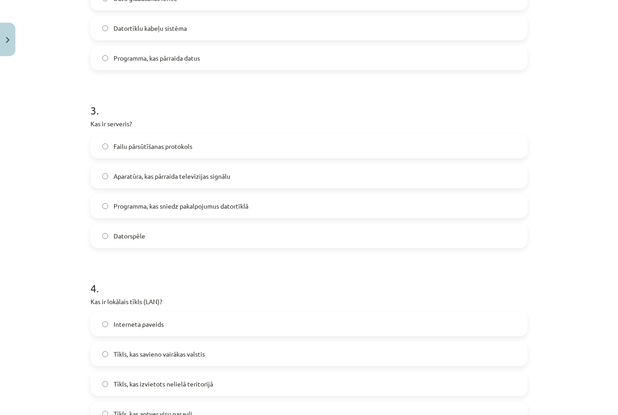
click at [318, 203] on label "Programma, kas sniedz pakalpojumus datortīklā" at bounding box center [308, 206] width 435 height 23
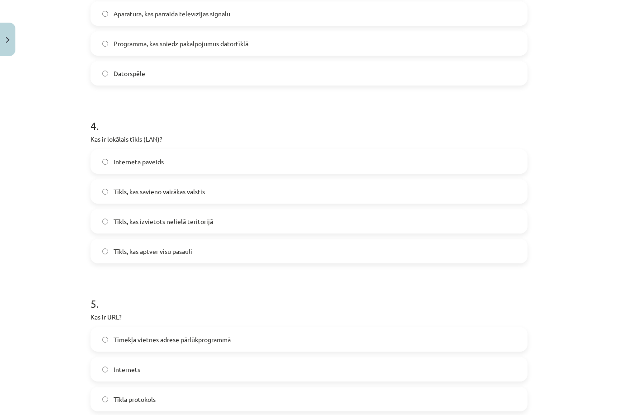
scroll to position [610, 0]
click at [326, 214] on label "Tīkls, kas izvietots nelielā teritorijā" at bounding box center [308, 221] width 435 height 23
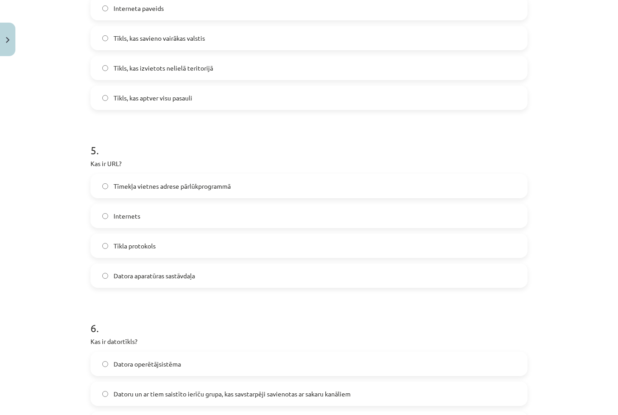
scroll to position [761, 0]
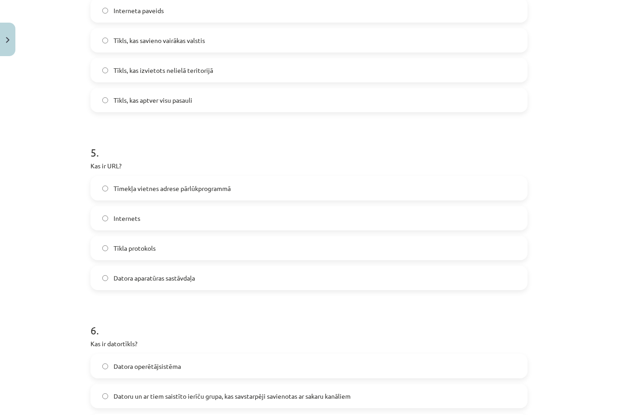
click at [359, 181] on label "Tīmekļa vietnes adrese pārlūkprogrammā" at bounding box center [308, 188] width 435 height 23
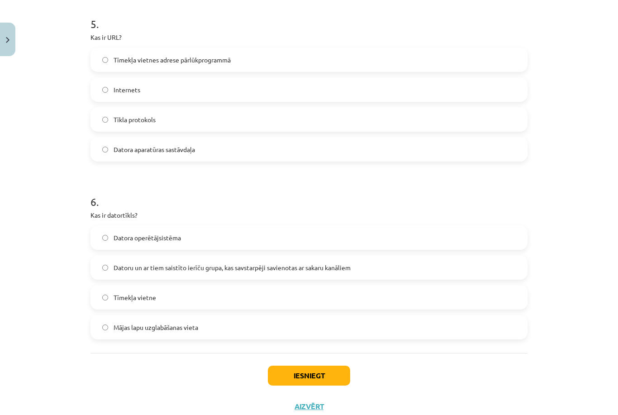
scroll to position [889, 0]
click at [330, 267] on span "Datoru un ar tiem saistīto ierīču grupa, kas savstarpēji savienotas ar sakaru k…" at bounding box center [232, 268] width 237 height 10
click at [317, 372] on button "Iesniegt" at bounding box center [309, 376] width 82 height 20
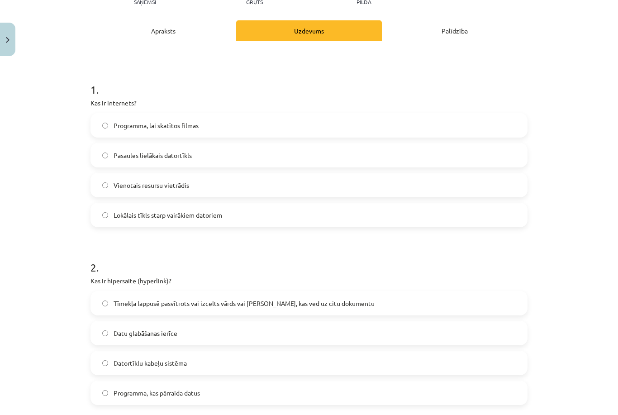
scroll to position [111, 0]
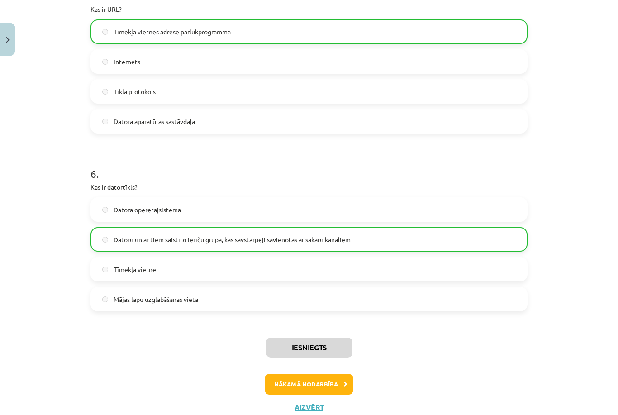
click at [300, 381] on button "Nākamā nodarbība" at bounding box center [309, 384] width 89 height 21
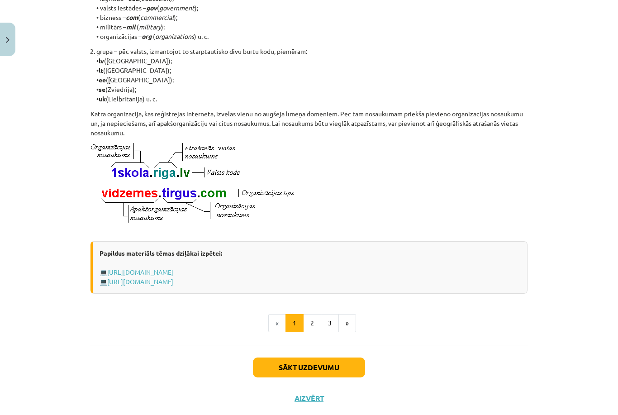
scroll to position [395, 0]
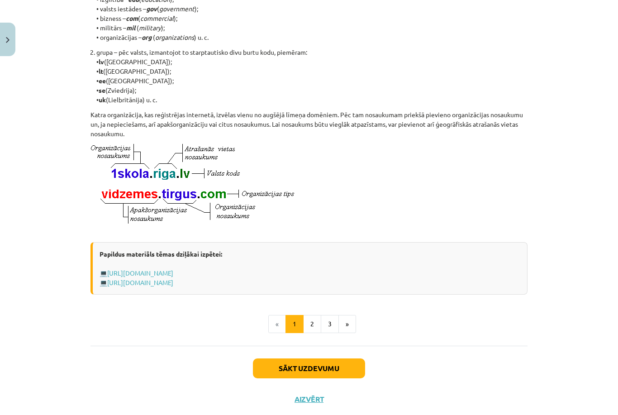
click at [324, 333] on button "3" at bounding box center [330, 324] width 18 height 18
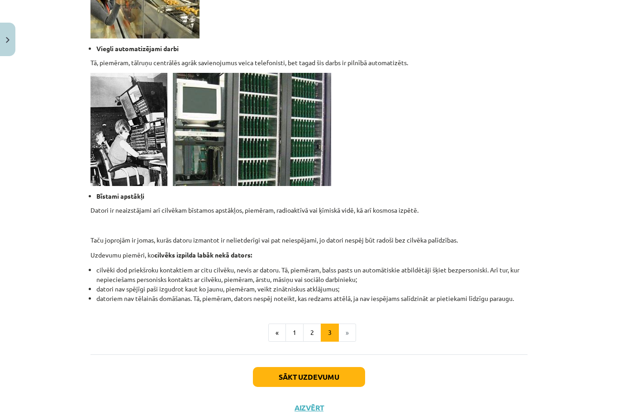
click at [317, 332] on button "2" at bounding box center [312, 333] width 18 height 18
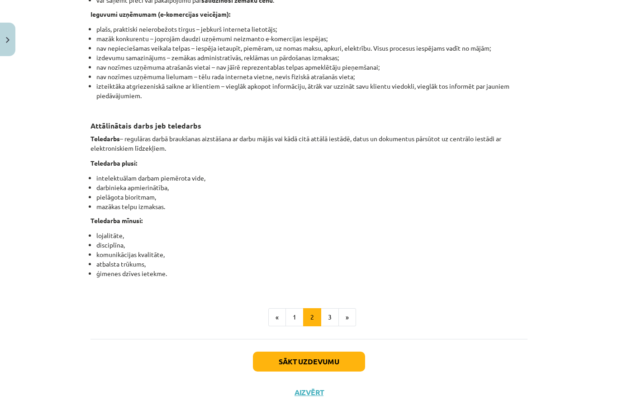
scroll to position [1352, 0]
click at [333, 327] on button "3" at bounding box center [330, 318] width 18 height 18
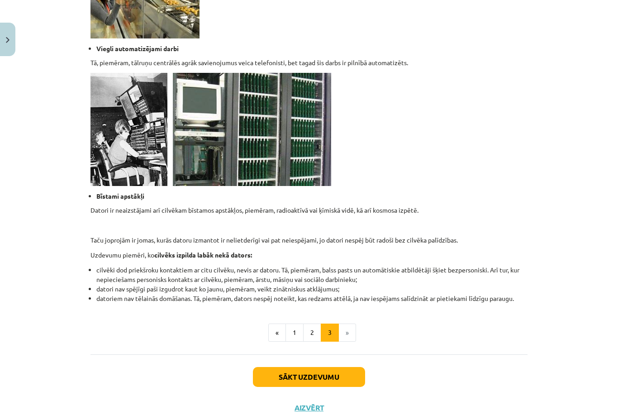
click at [318, 332] on button "2" at bounding box center [312, 333] width 18 height 18
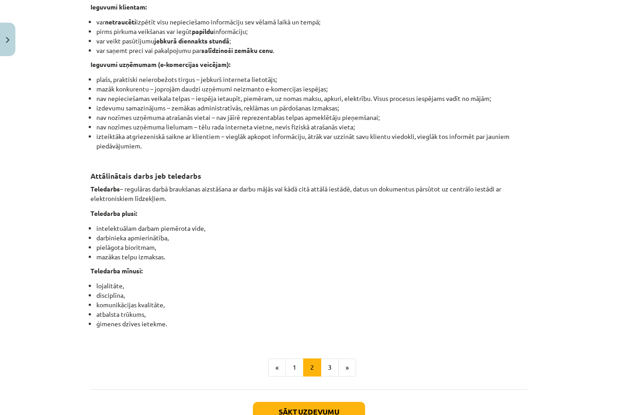
scroll to position [1304, 0]
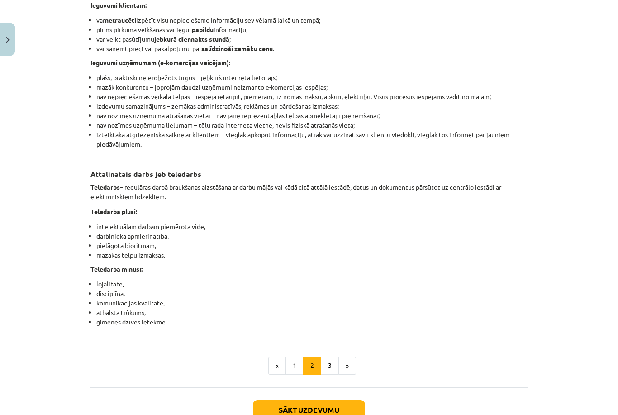
click at [335, 372] on button "3" at bounding box center [330, 366] width 18 height 18
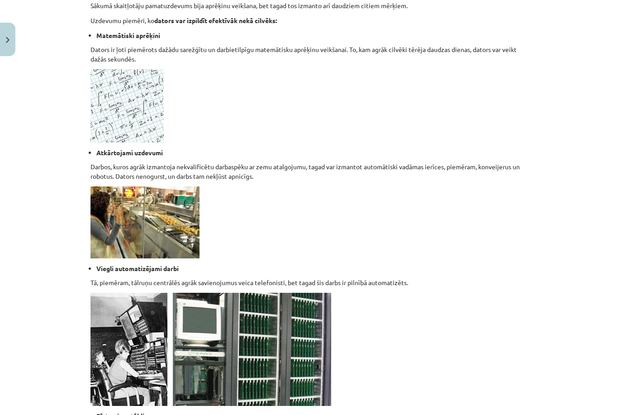
scroll to position [546, 0]
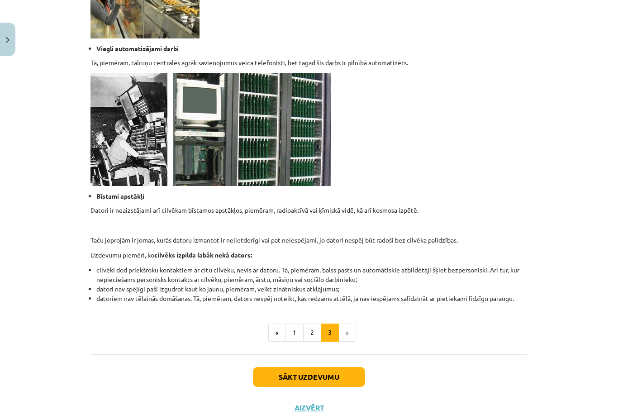
click at [310, 381] on button "Sākt uzdevumu" at bounding box center [309, 377] width 112 height 20
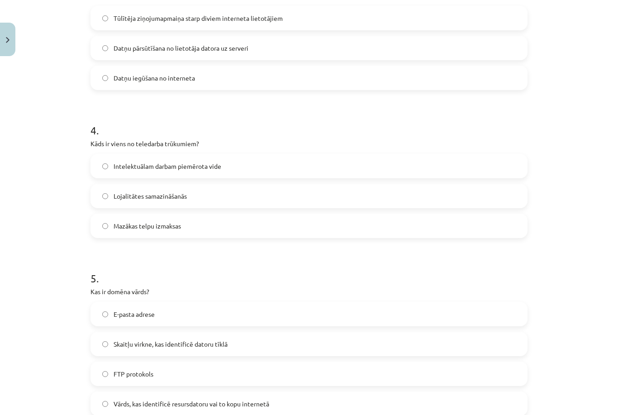
scroll to position [23, 0]
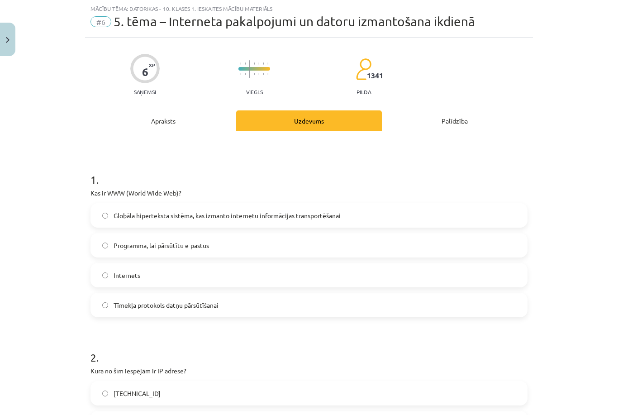
click at [330, 213] on span "Globāla hiperteksta sistēma, kas izmanto internetu informācijas transportēšanai" at bounding box center [227, 216] width 227 height 10
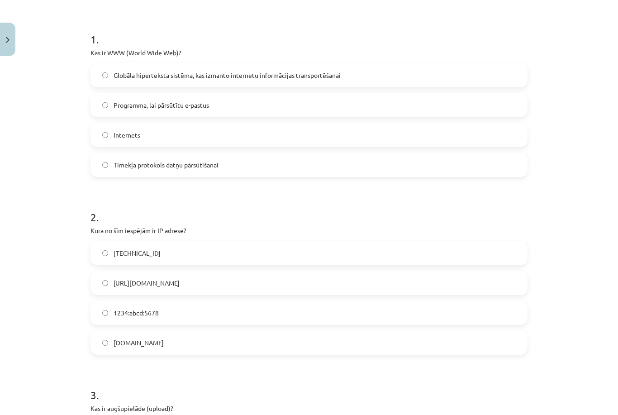
scroll to position [163, 0]
click at [301, 251] on label "192.100.81.101" at bounding box center [308, 253] width 435 height 23
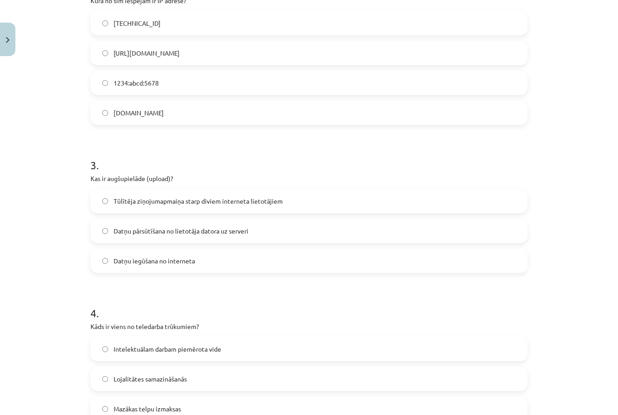
scroll to position [389, 0]
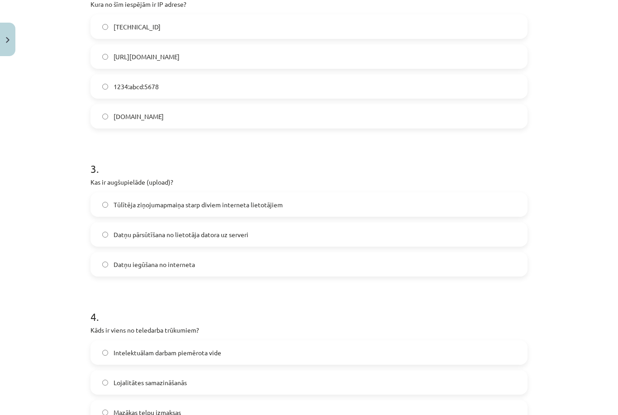
click at [278, 267] on label "Datņu iegūšana no interneta" at bounding box center [308, 264] width 435 height 23
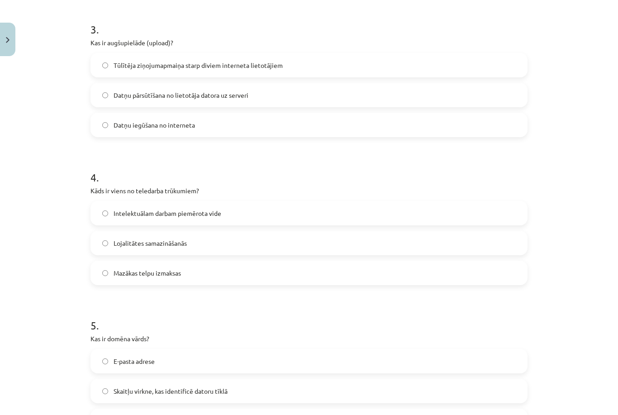
scroll to position [529, 0]
click at [309, 246] on label "Lojalitātes samazināšanās" at bounding box center [308, 242] width 435 height 23
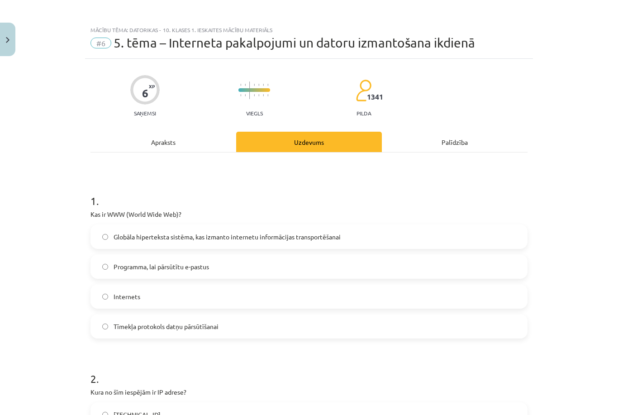
click at [202, 143] on div "Apraksts" at bounding box center [164, 142] width 146 height 20
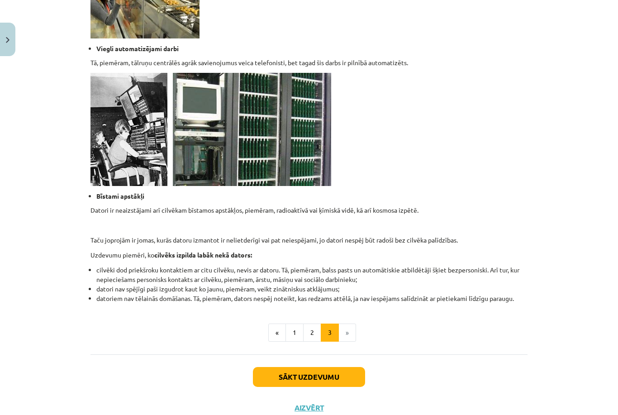
click at [314, 329] on button "2" at bounding box center [312, 333] width 18 height 18
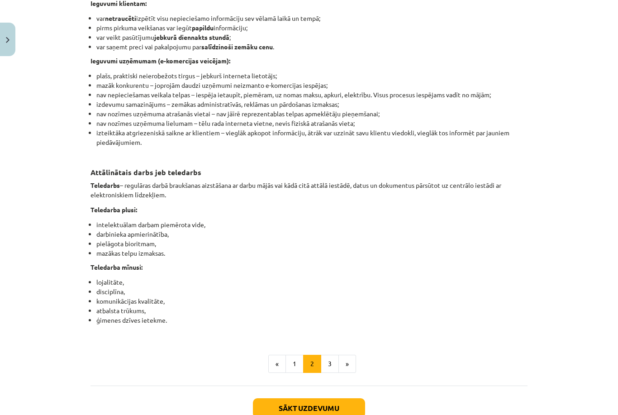
scroll to position [1306, 0]
click at [285, 415] on button "Sākt uzdevumu" at bounding box center [309, 408] width 112 height 20
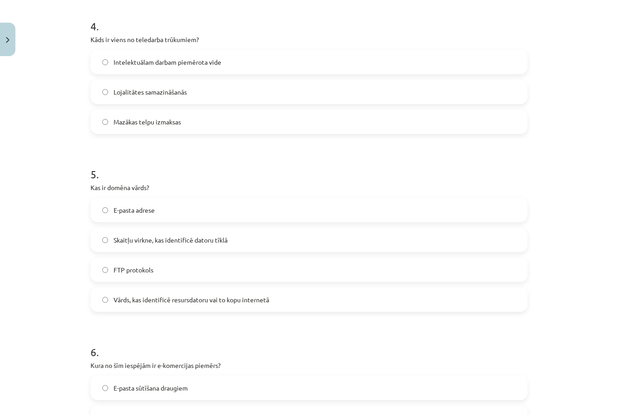
scroll to position [680, 0]
click at [345, 233] on label "Skaitļu virkne, kas identificē datoru tīklā" at bounding box center [308, 240] width 435 height 23
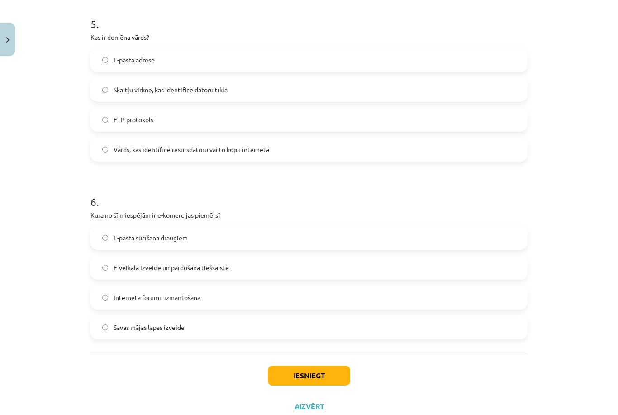
scroll to position [829, 0]
click at [360, 278] on label "E-veikala izveide un pārdošana tiešsaistē" at bounding box center [308, 268] width 435 height 23
click at [329, 371] on button "Iesniegt" at bounding box center [309, 376] width 82 height 20
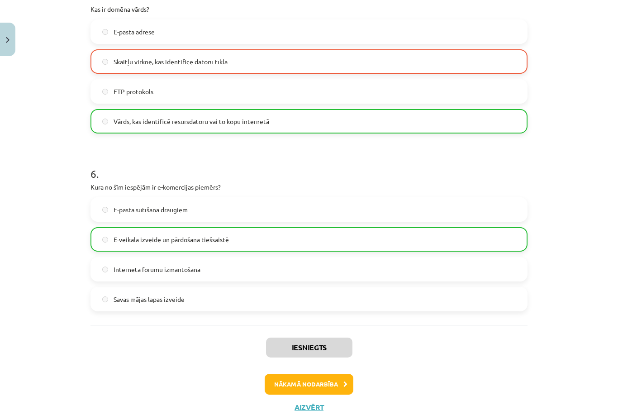
scroll to position [858, 0]
click at [309, 377] on button "Nākamā nodarbība" at bounding box center [309, 384] width 89 height 21
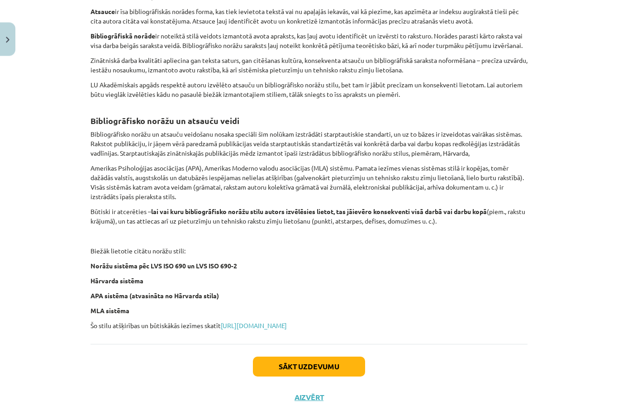
scroll to position [248, 0]
click at [336, 370] on button "Sākt uzdevumu" at bounding box center [309, 367] width 112 height 20
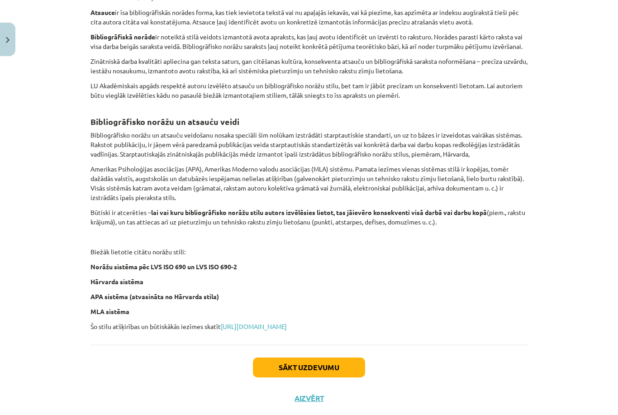
scroll to position [118, 0]
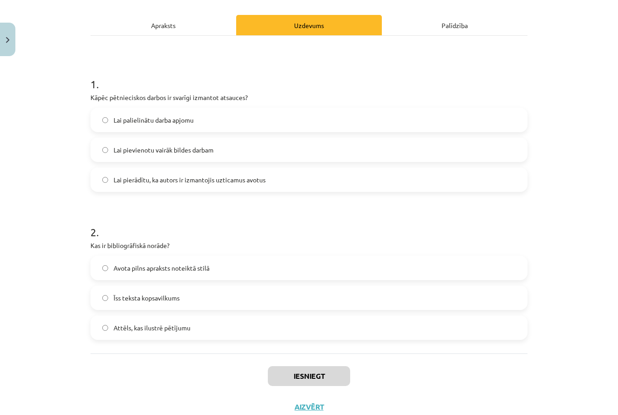
click at [205, 27] on div "Apraksts" at bounding box center [164, 25] width 146 height 20
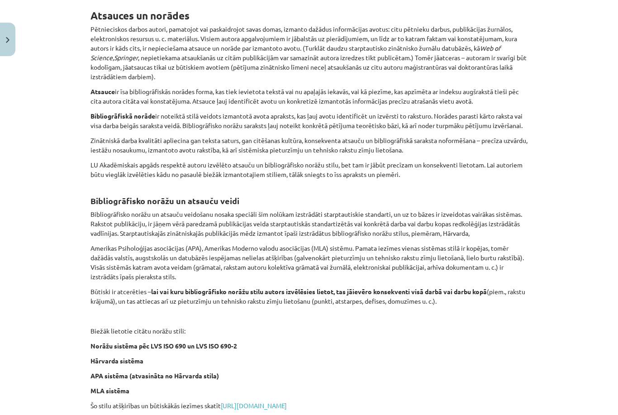
scroll to position [171, 0]
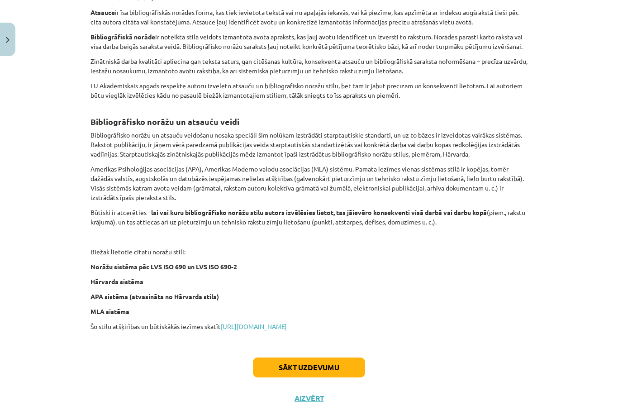
click at [298, 377] on button "Sākt uzdevumu" at bounding box center [309, 367] width 112 height 20
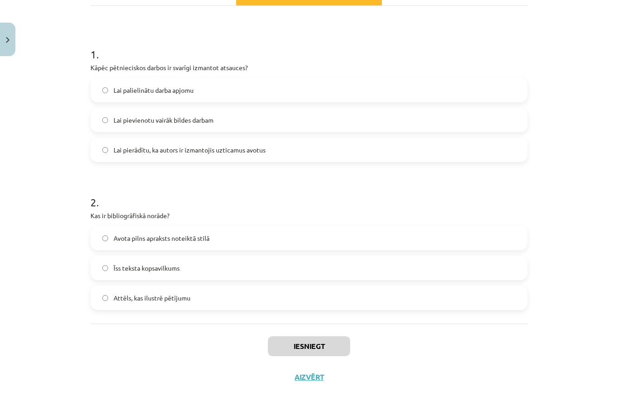
scroll to position [118, 0]
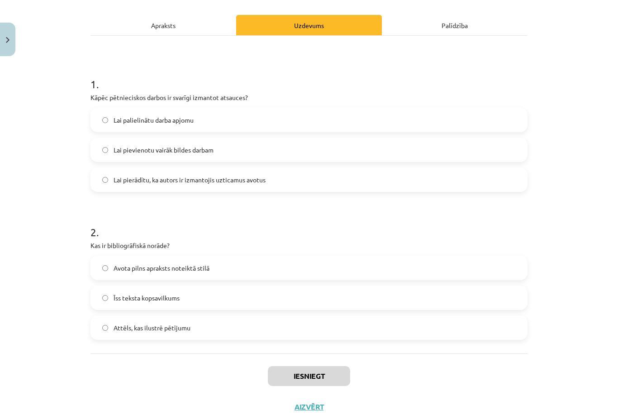
click at [319, 186] on label "Lai pierādītu, ka autors ir izmantojis uzticamus avotus" at bounding box center [308, 179] width 435 height 23
click at [180, 20] on div "Apraksts" at bounding box center [164, 25] width 146 height 20
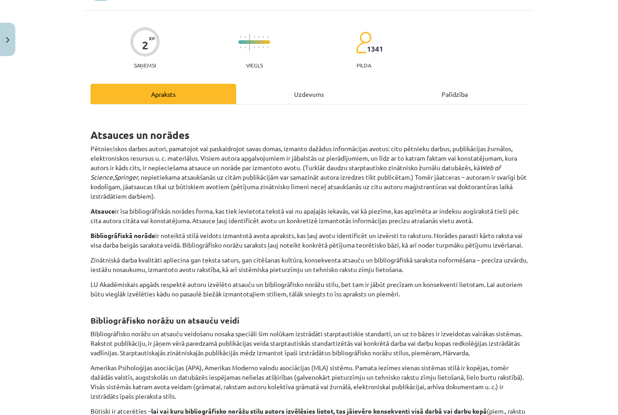
scroll to position [23, 0]
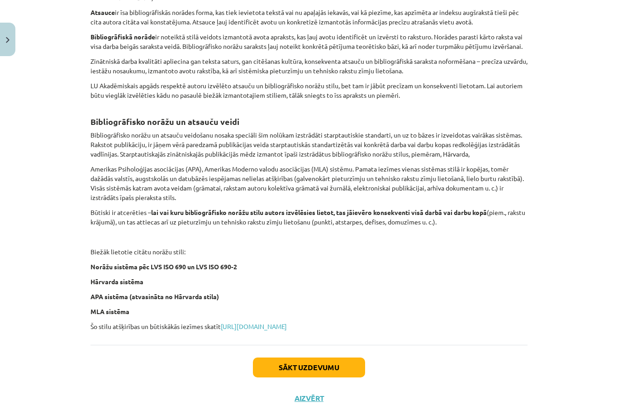
click at [286, 377] on button "Sākt uzdevumu" at bounding box center [309, 367] width 112 height 20
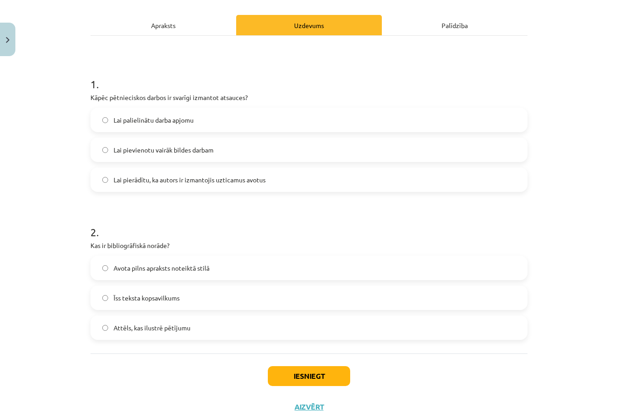
click at [205, 35] on div "Apraksts" at bounding box center [164, 25] width 146 height 20
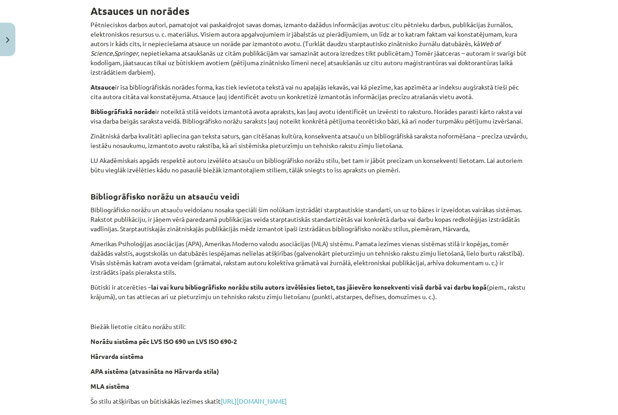
scroll to position [173, 0]
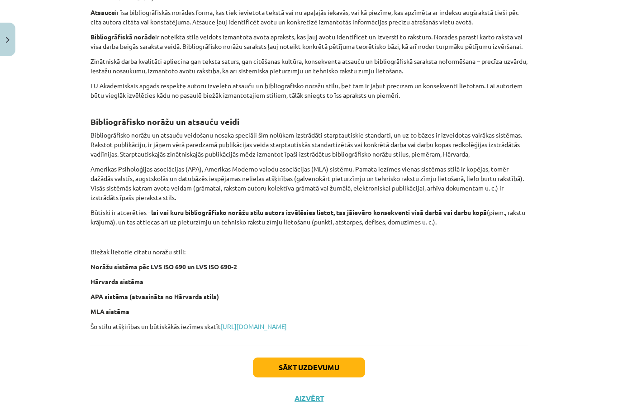
click at [292, 375] on button "Sākt uzdevumu" at bounding box center [309, 367] width 112 height 20
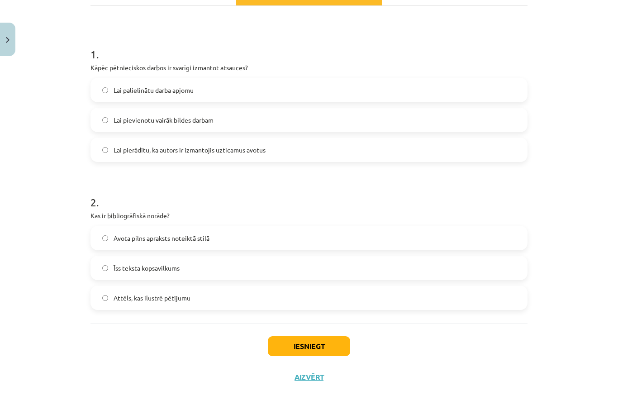
scroll to position [118, 0]
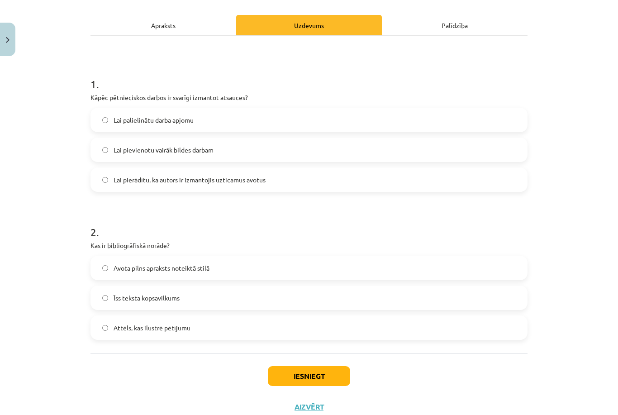
click at [236, 294] on label "Īss teksta kopsavilkums" at bounding box center [308, 297] width 435 height 23
click at [297, 378] on button "Iesniegt" at bounding box center [309, 376] width 82 height 20
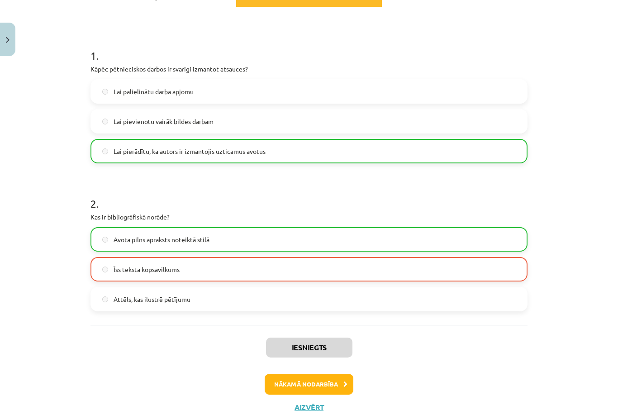
click at [286, 379] on button "Nākamā nodarbība" at bounding box center [309, 384] width 89 height 21
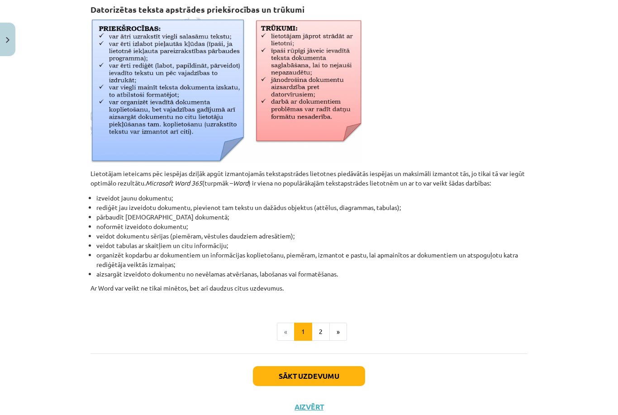
scroll to position [307, 0]
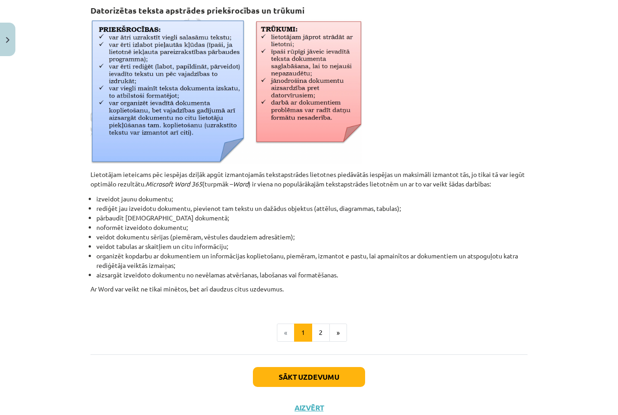
click at [318, 331] on button "2" at bounding box center [321, 333] width 18 height 18
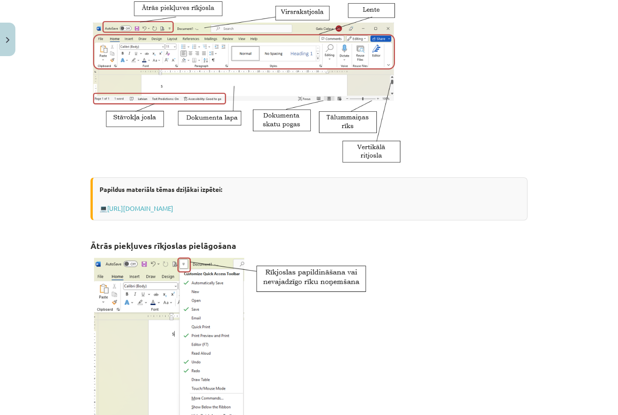
scroll to position [190, 0]
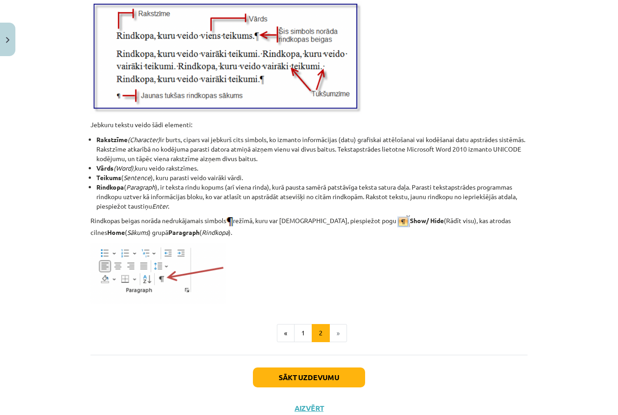
click at [337, 367] on button "Sākt uzdevumu" at bounding box center [309, 377] width 112 height 20
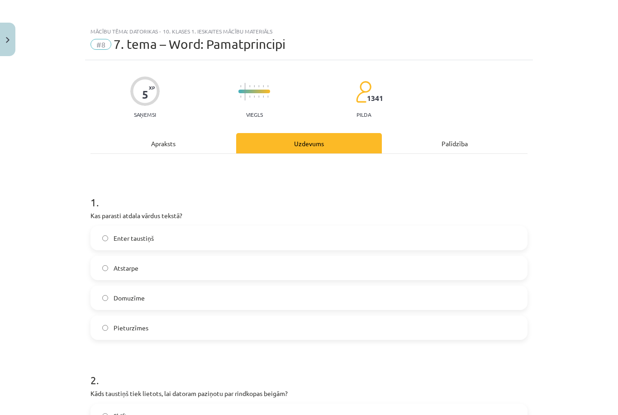
scroll to position [0, 0]
click at [330, 278] on label "Atstarpe" at bounding box center [308, 268] width 435 height 23
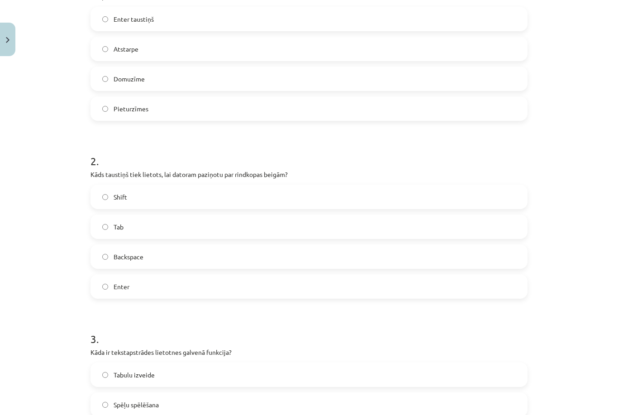
scroll to position [220, 0]
click at [326, 295] on label "Enter" at bounding box center [308, 285] width 435 height 23
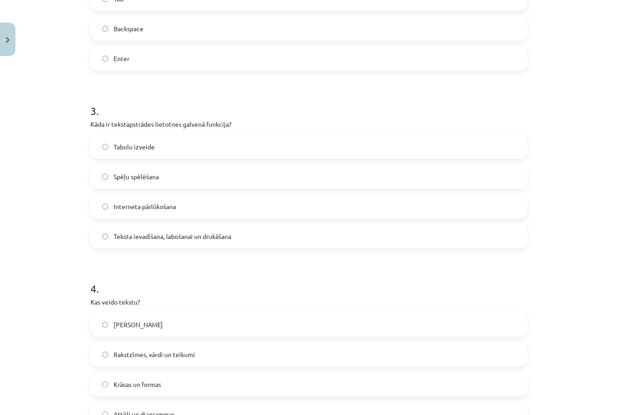
scroll to position [449, 0]
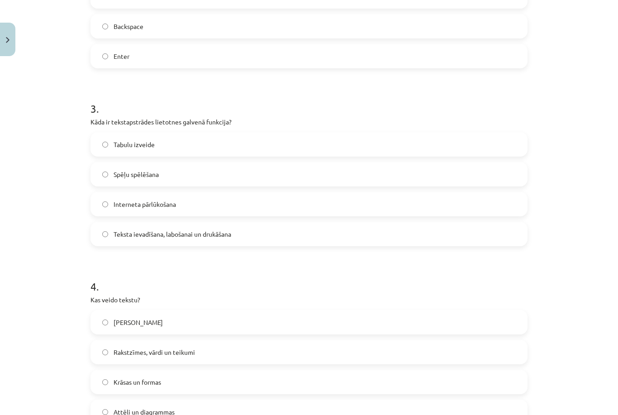
click at [353, 228] on label "Teksta ievadīšana, labošanai un drukāšana" at bounding box center [308, 234] width 435 height 23
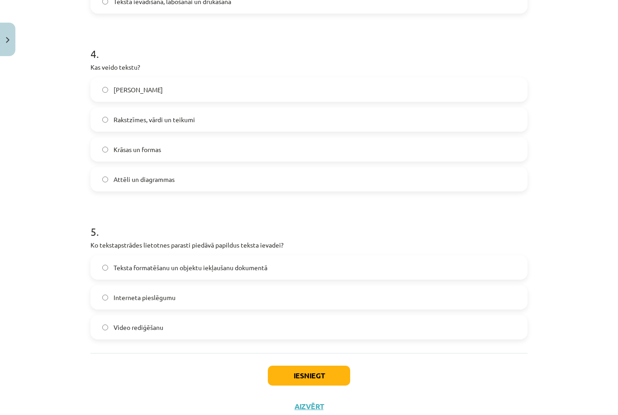
scroll to position [681, 0]
click at [410, 122] on label "Rakstzīmes, vārdi un teikumi" at bounding box center [308, 120] width 435 height 23
click at [290, 257] on label "Teksta formatēšanu un objektu iekļaušanu dokumentā" at bounding box center [308, 268] width 435 height 23
click at [294, 372] on button "Iesniegt" at bounding box center [309, 376] width 82 height 20
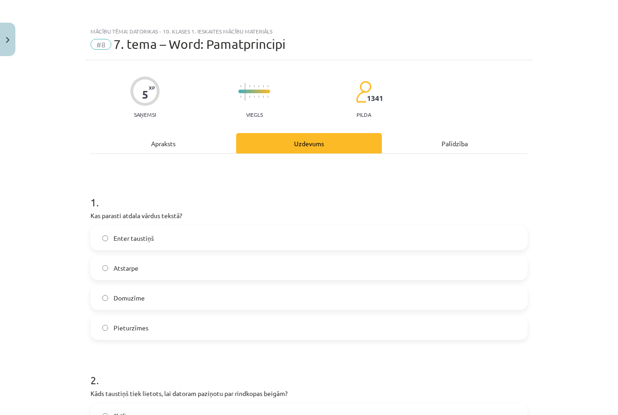
scroll to position [0, 0]
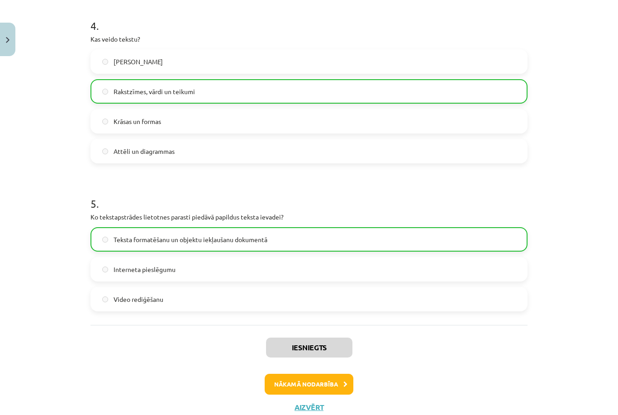
click at [298, 382] on button "Nākamā nodarbība" at bounding box center [309, 384] width 89 height 21
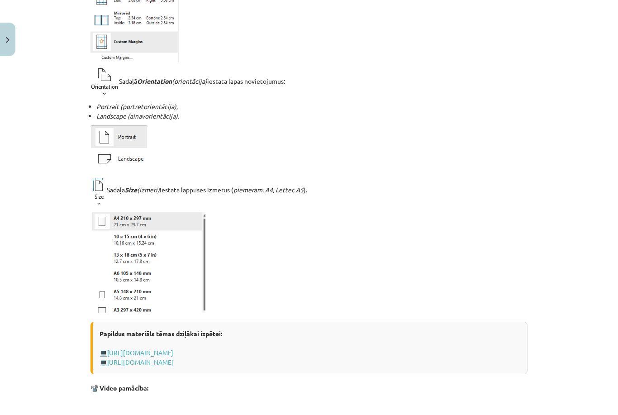
scroll to position [446, 0]
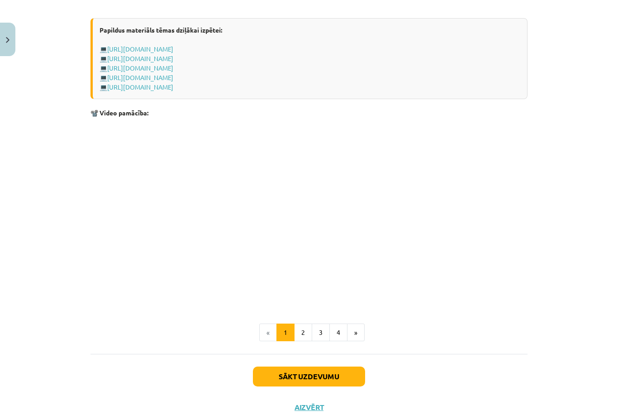
click at [305, 334] on button "2" at bounding box center [303, 333] width 18 height 18
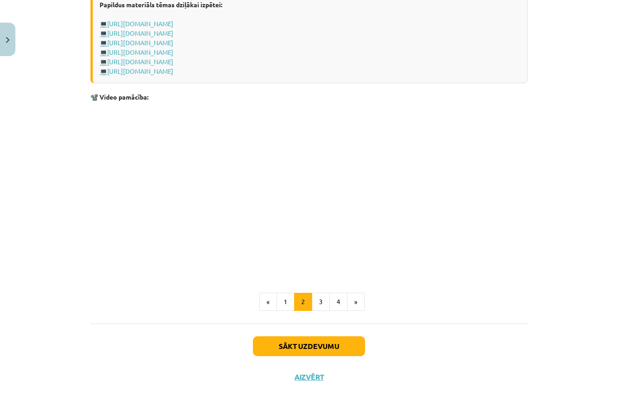
scroll to position [1284, 0]
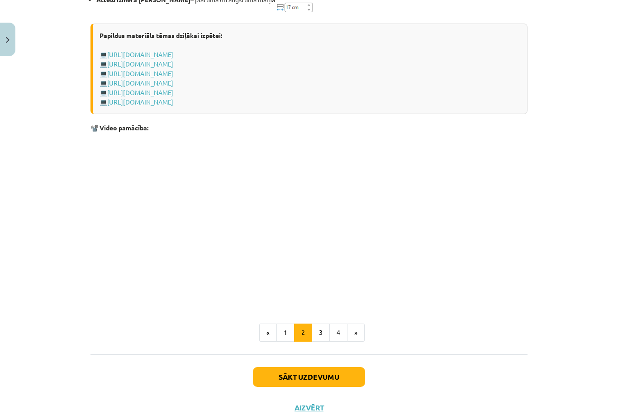
click at [324, 333] on button "3" at bounding box center [321, 333] width 18 height 18
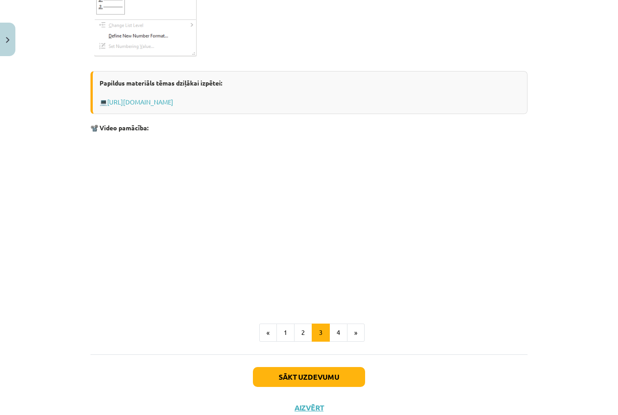
click at [340, 333] on button "4" at bounding box center [338, 333] width 18 height 18
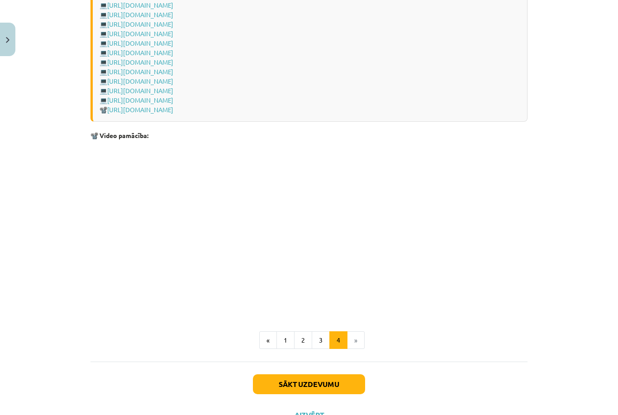
click at [315, 374] on button "Sākt uzdevumu" at bounding box center [309, 384] width 112 height 20
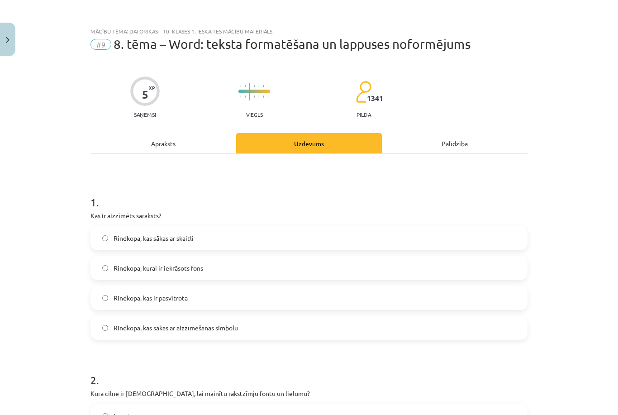
scroll to position [0, 0]
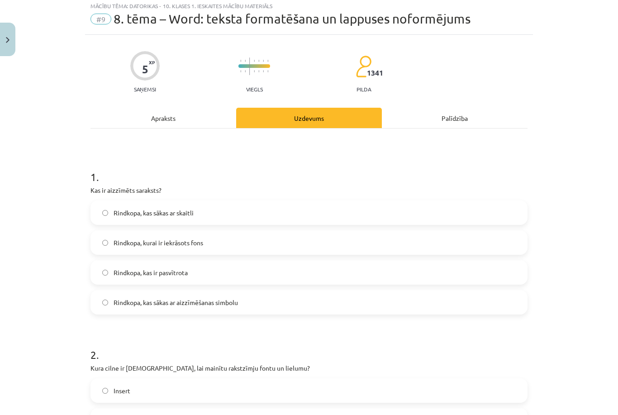
click at [221, 110] on div "Apraksts" at bounding box center [164, 118] width 146 height 20
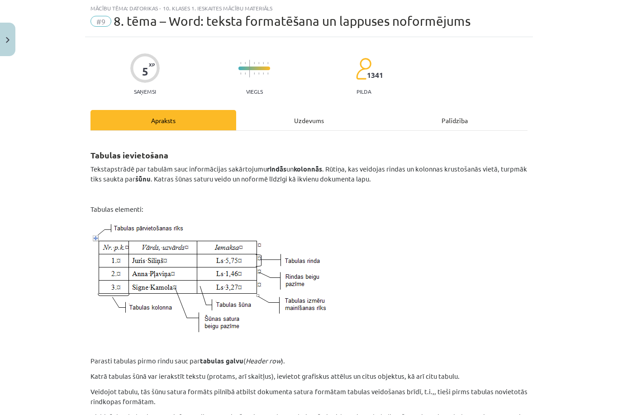
scroll to position [23, 0]
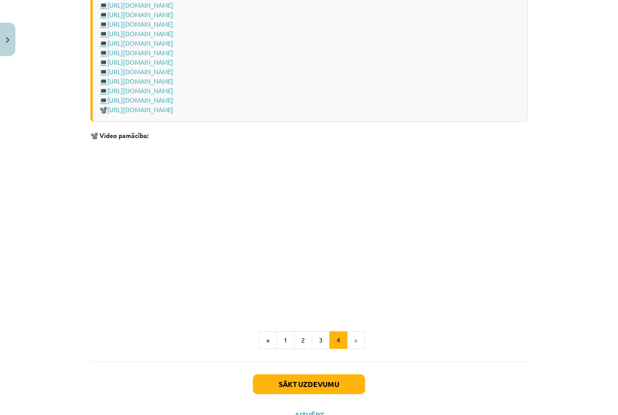
click at [322, 331] on button "3" at bounding box center [321, 340] width 18 height 18
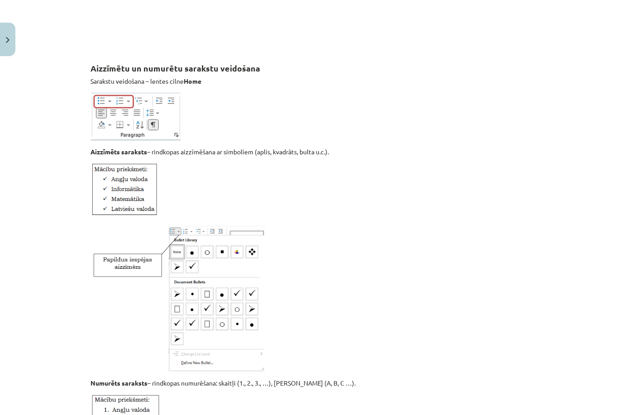
scroll to position [689, 0]
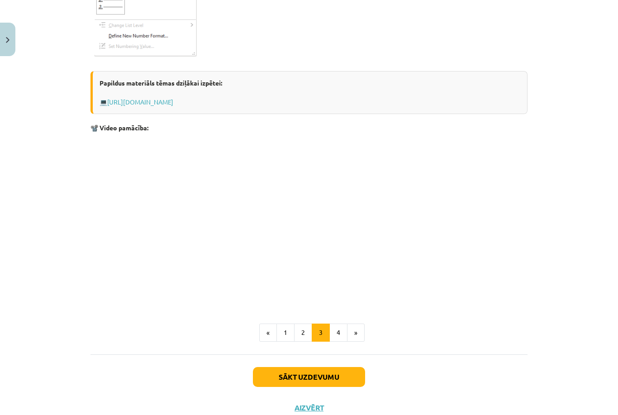
click at [295, 377] on button "Sākt uzdevumu" at bounding box center [309, 377] width 112 height 20
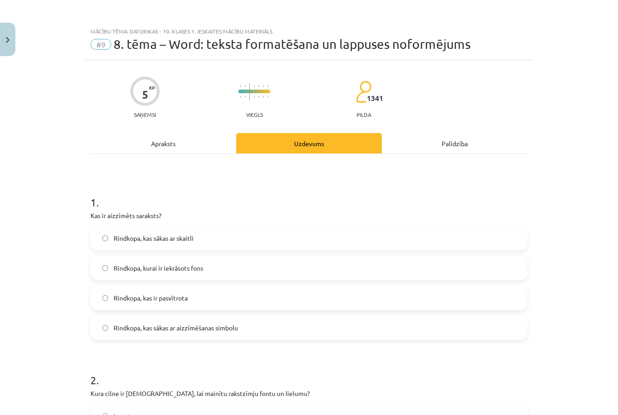
scroll to position [0, 0]
click at [267, 333] on label "Rindkopa, kas sākas ar aizzīmēšanas simbolu" at bounding box center [308, 327] width 435 height 23
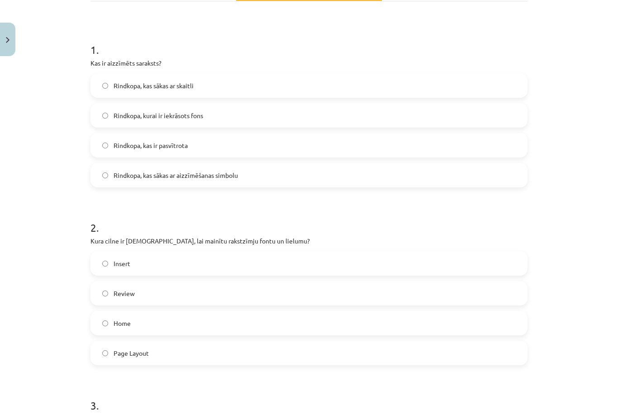
scroll to position [157, 0]
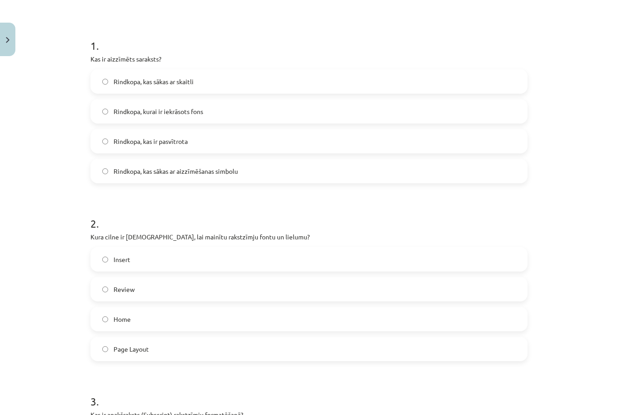
click at [392, 360] on label "Page Layout" at bounding box center [308, 349] width 435 height 23
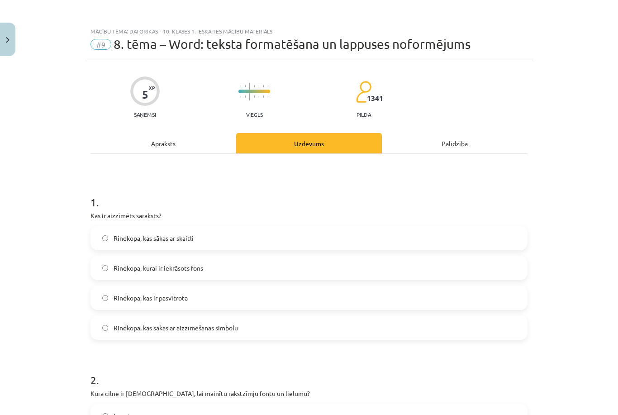
scroll to position [0, 0]
click at [193, 148] on div "Apraksts" at bounding box center [164, 143] width 146 height 20
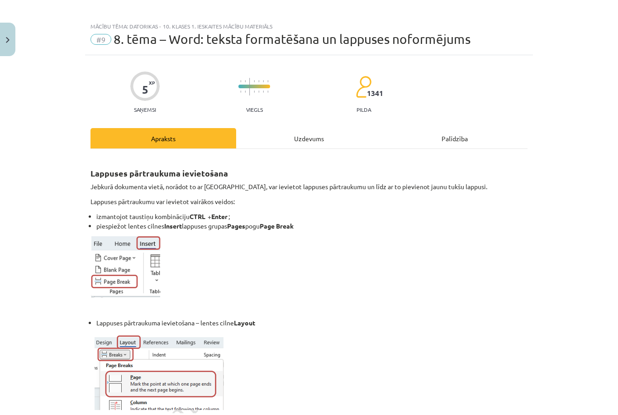
click at [193, 144] on div "Apraksts" at bounding box center [164, 138] width 146 height 20
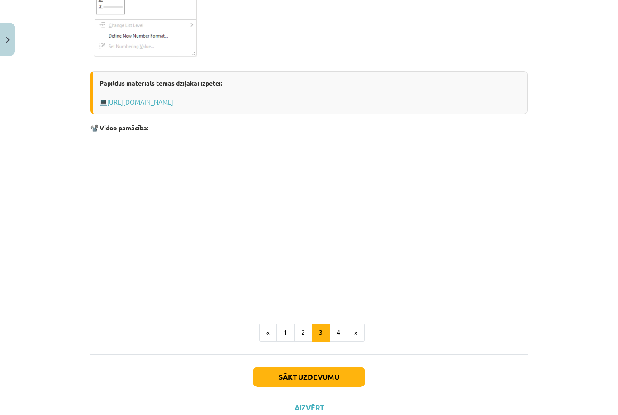
click at [339, 329] on button "4" at bounding box center [338, 333] width 18 height 18
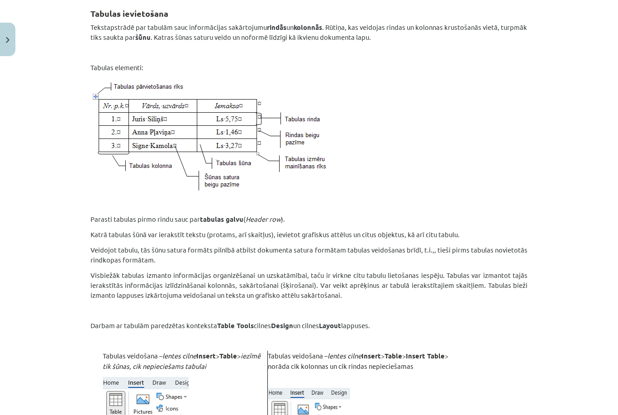
scroll to position [170, 0]
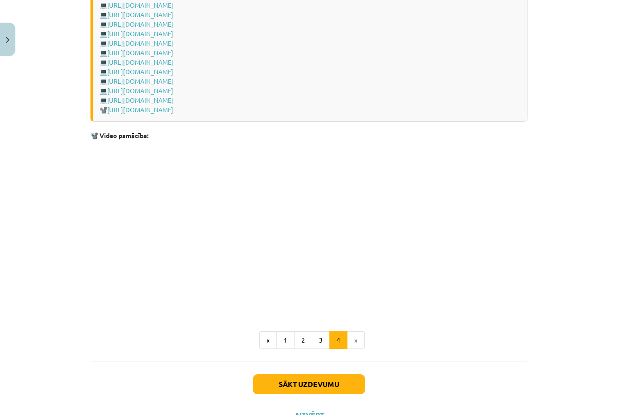
click at [303, 334] on button "2" at bounding box center [303, 340] width 18 height 18
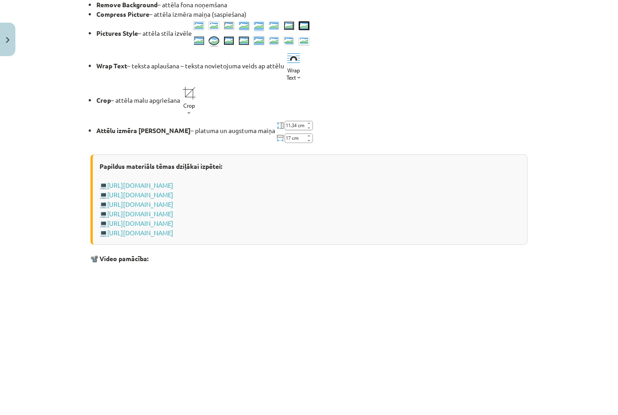
scroll to position [1152, 0]
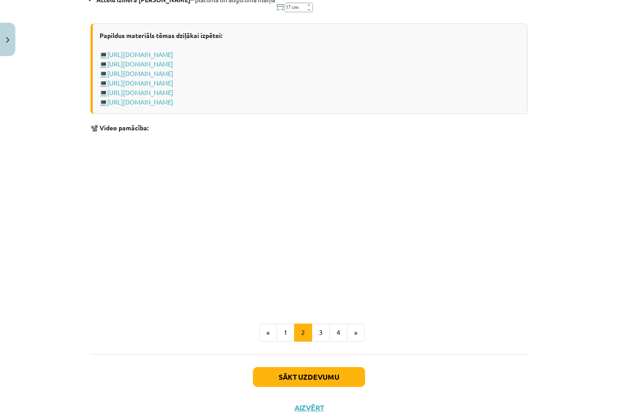
click at [291, 332] on button "1" at bounding box center [285, 333] width 18 height 18
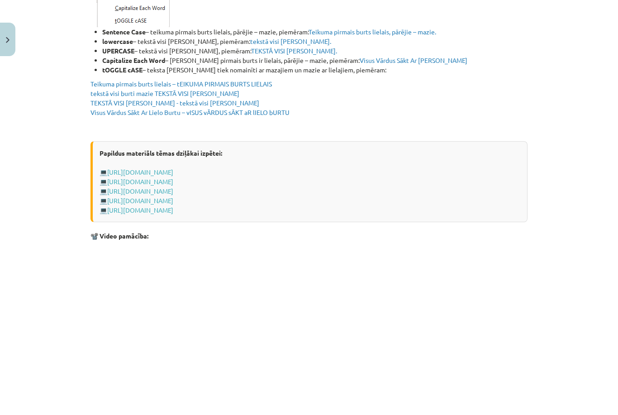
scroll to position [1575, 0]
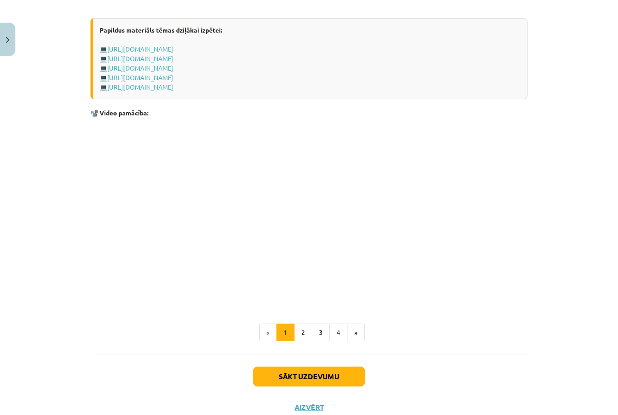
click at [338, 370] on button "Sākt uzdevumu" at bounding box center [309, 377] width 112 height 20
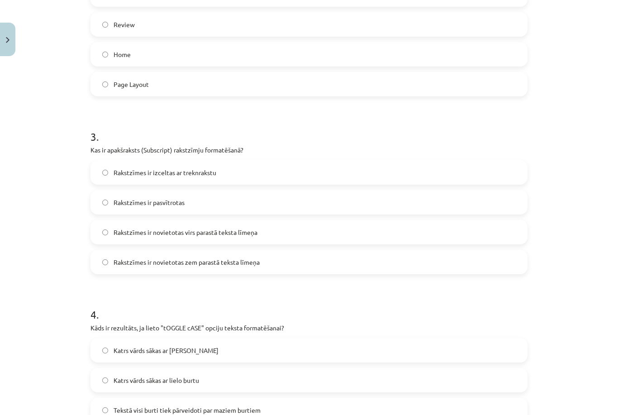
scroll to position [422, 0]
click at [320, 263] on label "Rakstzīmes ir novietotas zem parastā teksta līmeņa" at bounding box center [308, 261] width 435 height 23
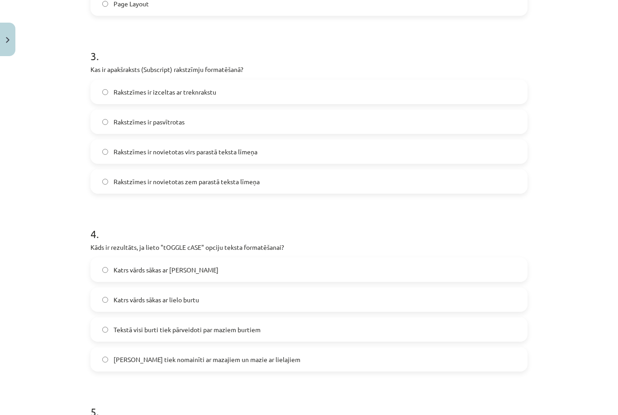
scroll to position [502, 0]
click at [329, 268] on label "Katrs vārds sākas ar mazo burtu" at bounding box center [308, 269] width 435 height 23
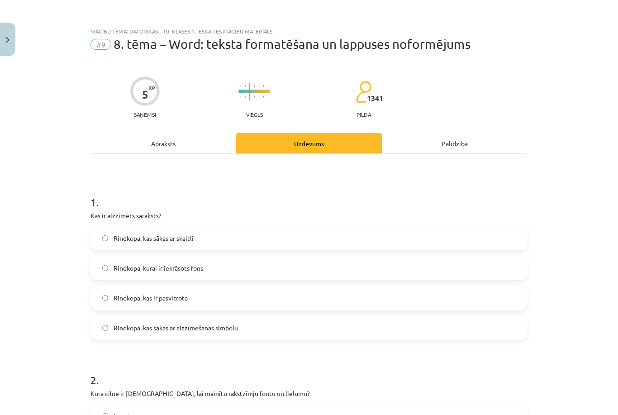
scroll to position [0, 0]
click at [210, 150] on div "Apraksts" at bounding box center [164, 143] width 146 height 20
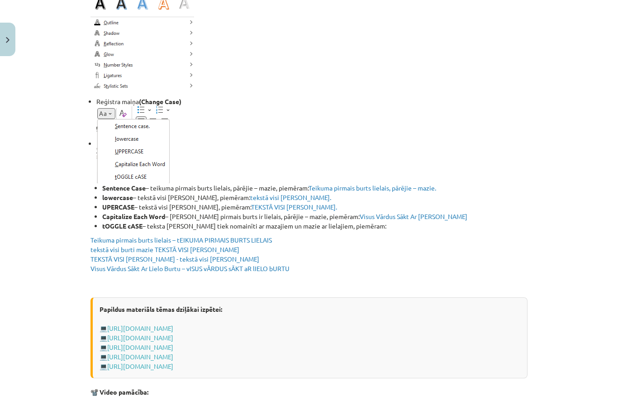
scroll to position [1419, 0]
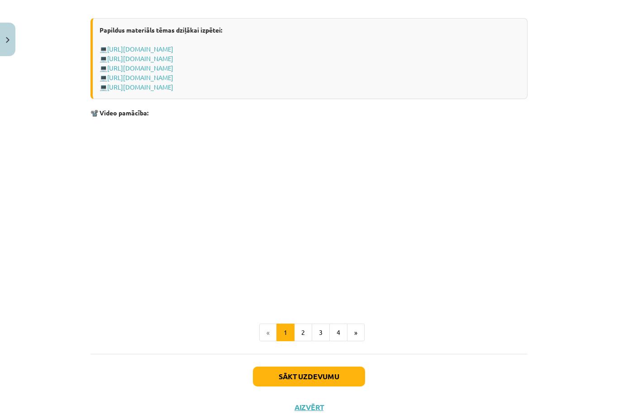
click at [329, 373] on button "Sākt uzdevumu" at bounding box center [309, 377] width 112 height 20
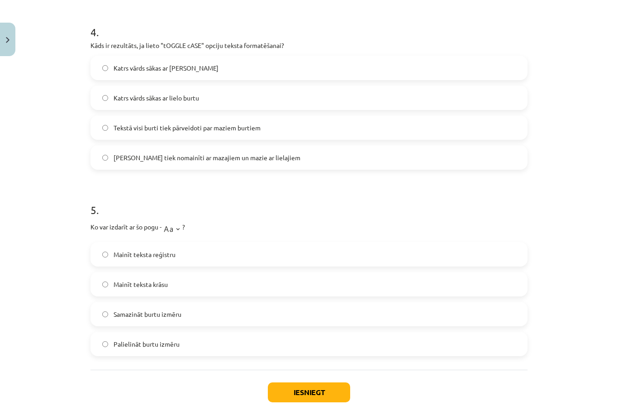
scroll to position [673, 0]
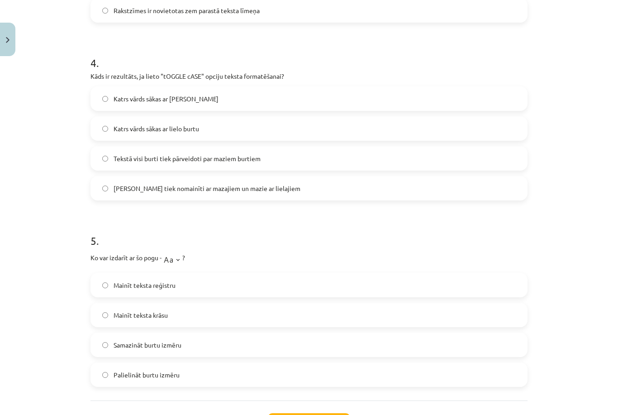
click at [327, 184] on label "Lielie burti tiek nomainīti ar mazajiem un mazie ar lielajiem" at bounding box center [308, 188] width 435 height 23
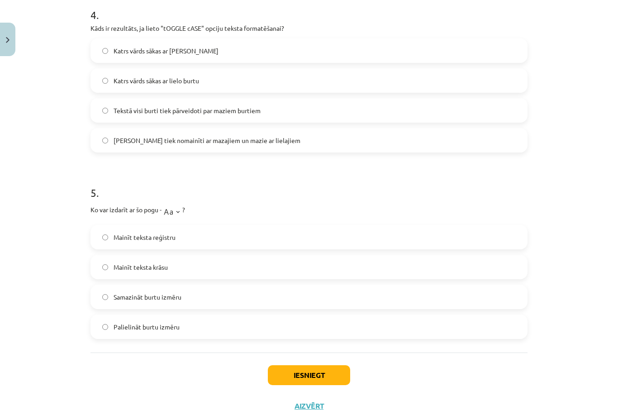
scroll to position [720, 0]
click at [316, 377] on button "Iesniegt" at bounding box center [309, 376] width 82 height 20
click at [294, 279] on label "Mainīt teksta krāsu" at bounding box center [308, 268] width 435 height 23
click at [287, 303] on label "Samazināt burtu izmēru" at bounding box center [308, 297] width 435 height 23
click at [296, 235] on label "Mainīt teksta reģistru" at bounding box center [308, 238] width 435 height 23
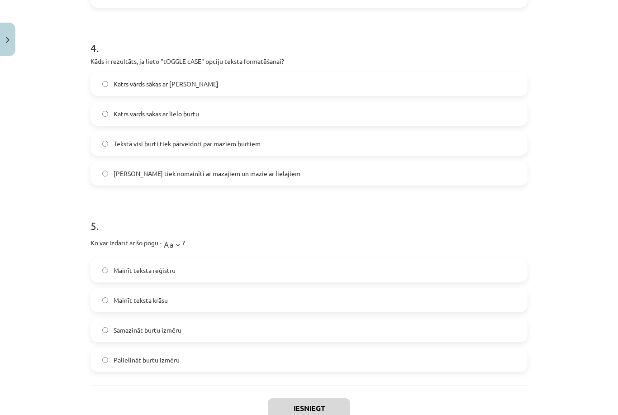
scroll to position [689, 0]
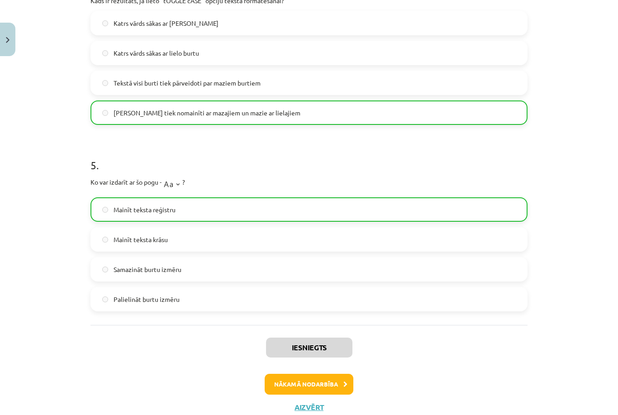
click at [337, 384] on button "Nākamā nodarbība" at bounding box center [309, 384] width 89 height 21
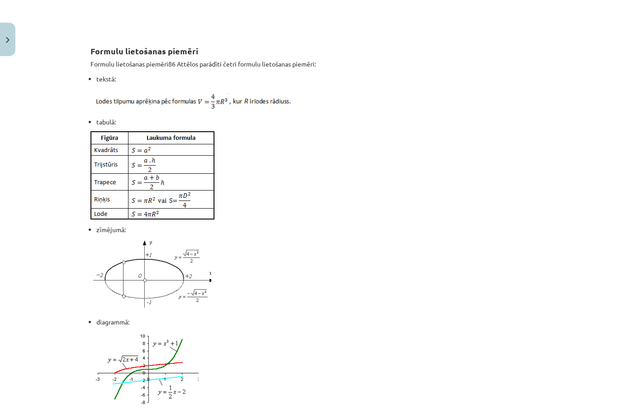
scroll to position [698, 0]
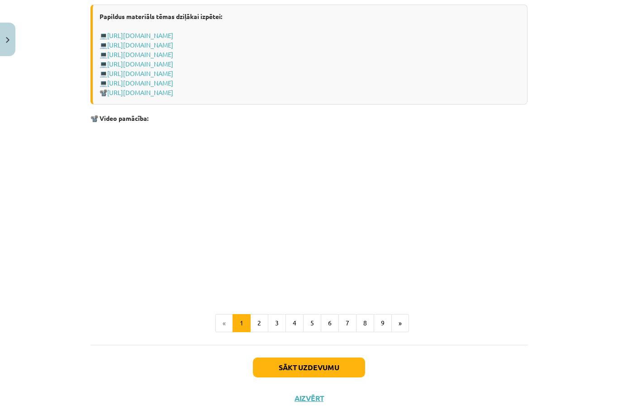
click at [262, 332] on button "2" at bounding box center [259, 323] width 18 height 18
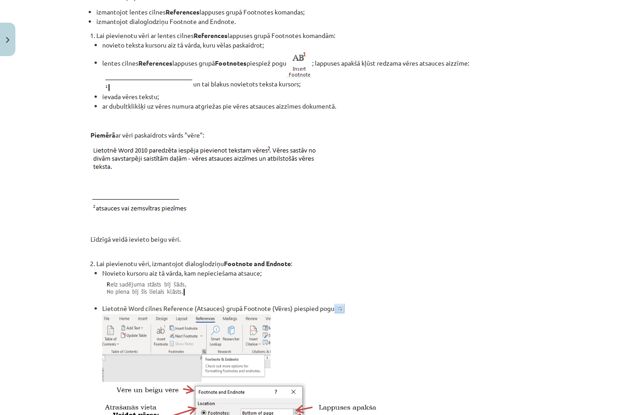
scroll to position [214, 0]
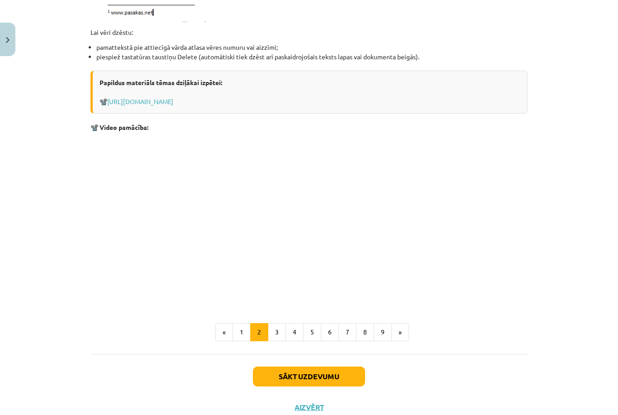
click at [277, 336] on button "3" at bounding box center [277, 332] width 18 height 18
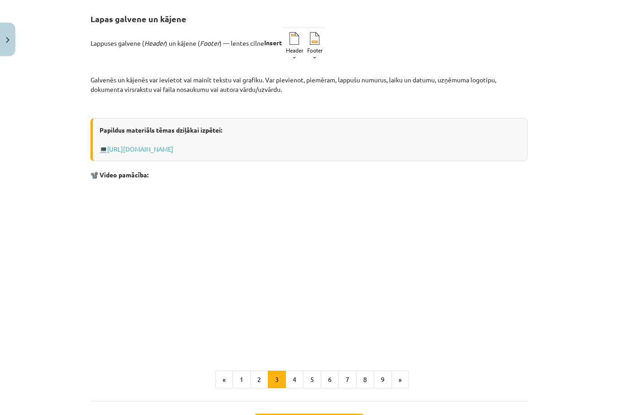
scroll to position [161, 0]
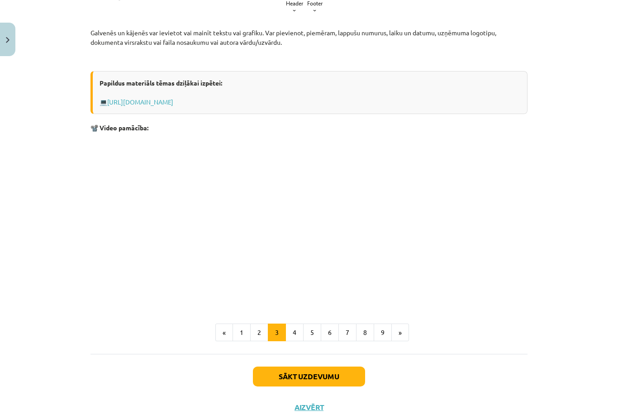
click at [301, 329] on button "4" at bounding box center [295, 333] width 18 height 18
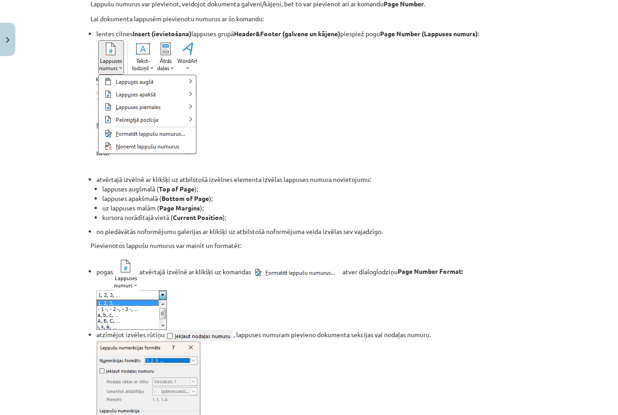
scroll to position [162, 0]
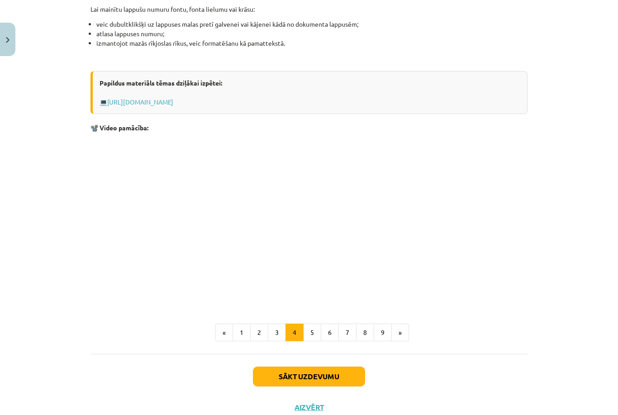
click at [314, 333] on button "5" at bounding box center [312, 333] width 18 height 18
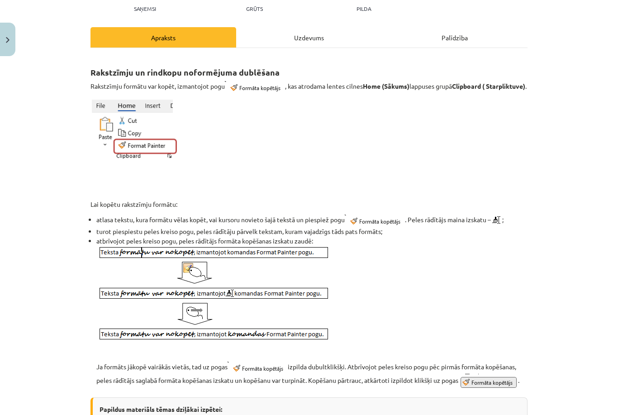
scroll to position [112, 0]
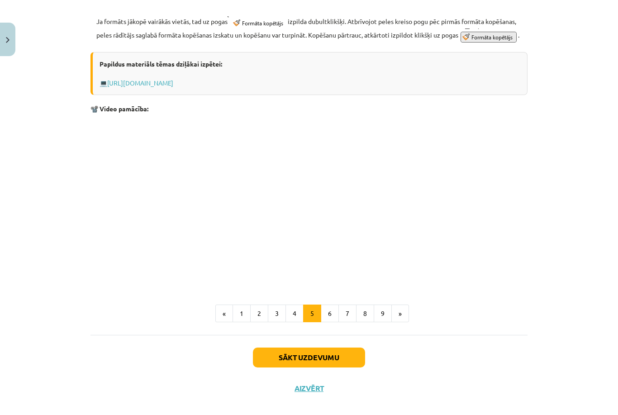
click at [330, 323] on button "6" at bounding box center [330, 314] width 18 height 18
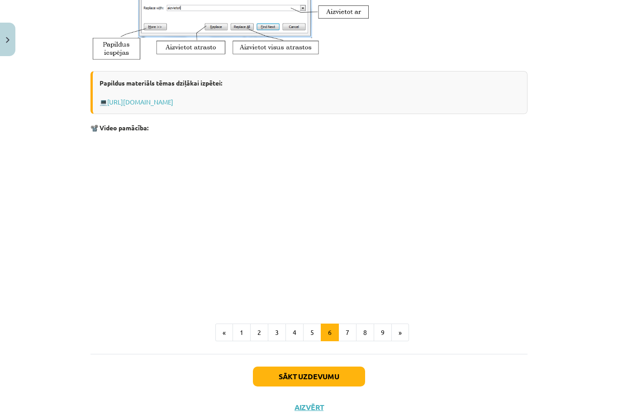
click at [320, 372] on button "Sākt uzdevumu" at bounding box center [309, 377] width 112 height 20
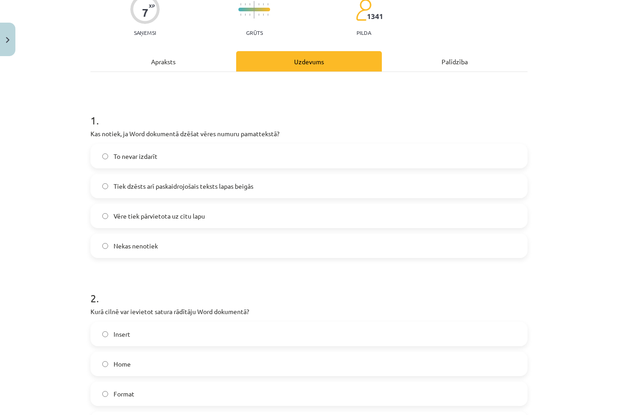
scroll to position [23, 0]
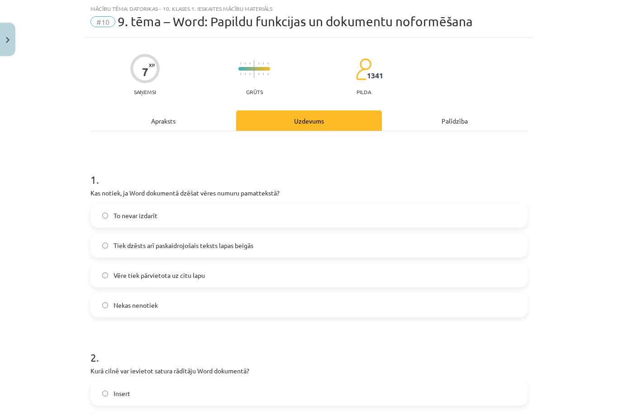
click at [210, 116] on div "Apraksts" at bounding box center [164, 120] width 146 height 20
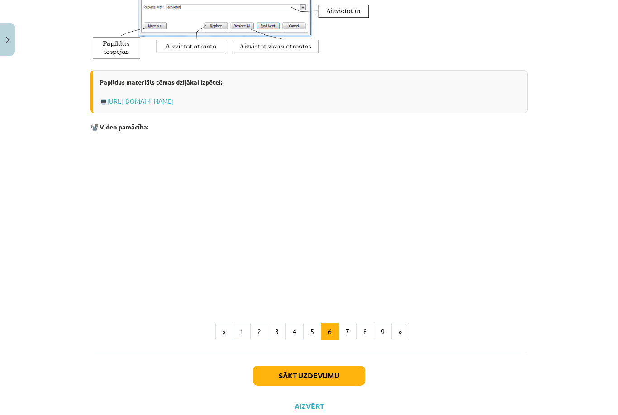
scroll to position [384, 0]
click at [353, 334] on button "7" at bounding box center [347, 333] width 18 height 18
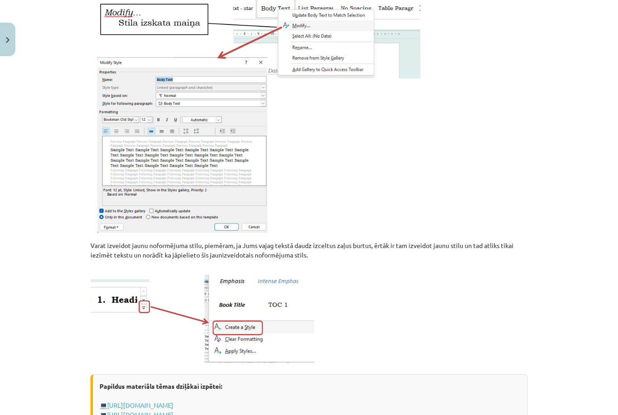
scroll to position [162, 0]
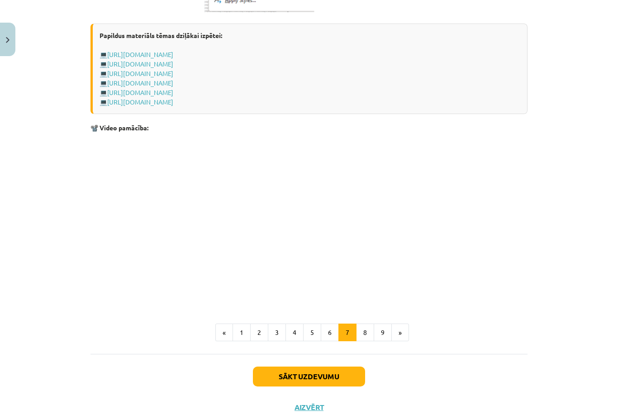
click at [365, 331] on button "8" at bounding box center [365, 333] width 18 height 18
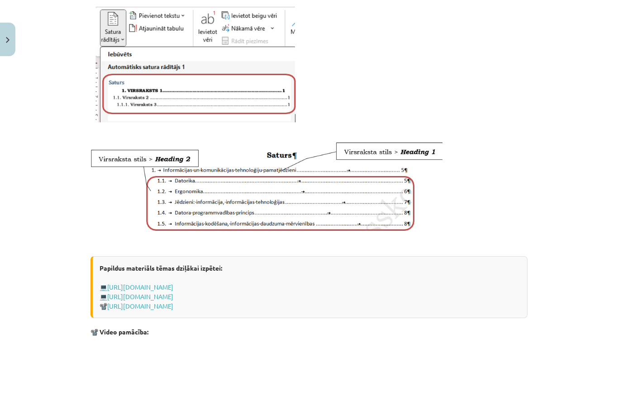
scroll to position [365, 0]
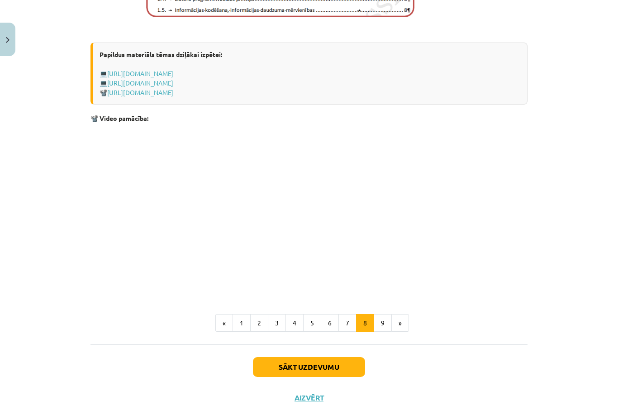
click at [383, 330] on button "9" at bounding box center [383, 323] width 18 height 18
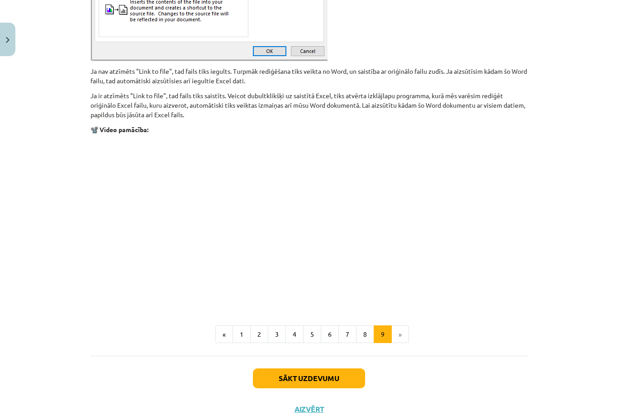
click at [288, 373] on button "Sākt uzdevumu" at bounding box center [309, 378] width 112 height 20
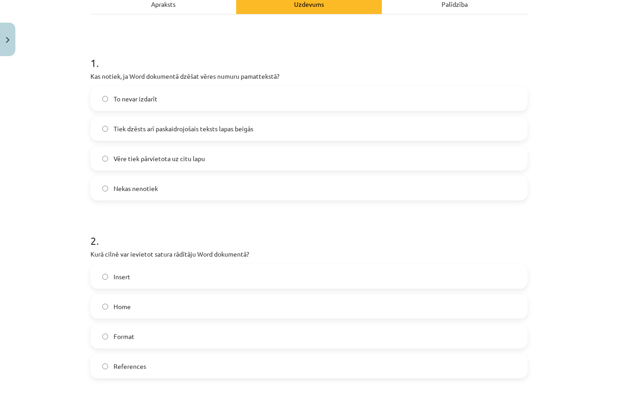
scroll to position [136, 0]
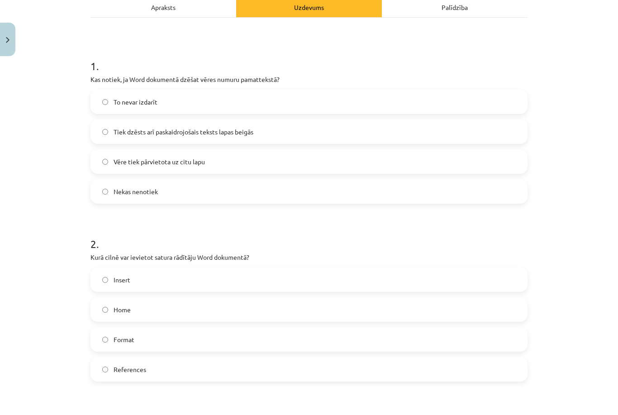
click at [224, 137] on label "Tiek dzēsts arī paskaidrojošais teksts lapas beigās" at bounding box center [308, 131] width 435 height 23
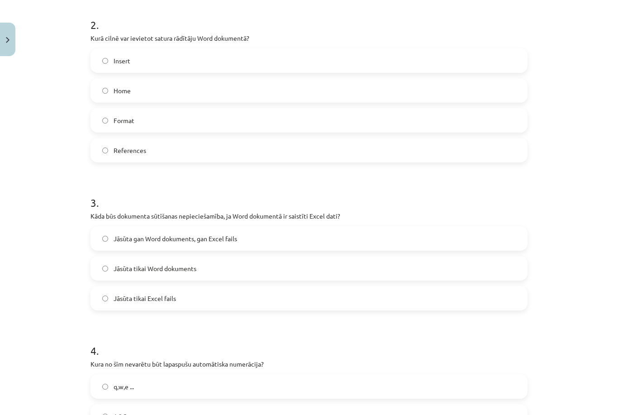
scroll to position [354, 0]
click at [267, 146] on label "References" at bounding box center [308, 151] width 435 height 23
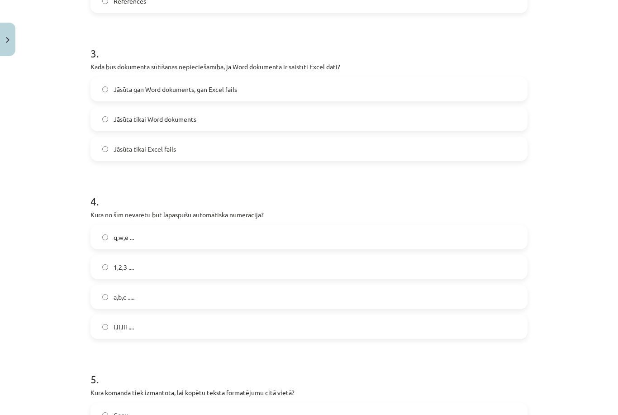
scroll to position [505, 0]
click at [348, 88] on label "Jāsūta gan Word dokuments, gan Excel fails" at bounding box center [308, 88] width 435 height 23
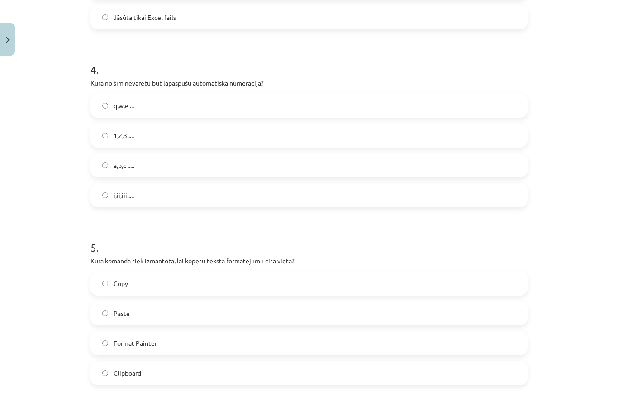
scroll to position [636, 0]
click at [243, 105] on label "q,w,e ..." at bounding box center [308, 105] width 435 height 23
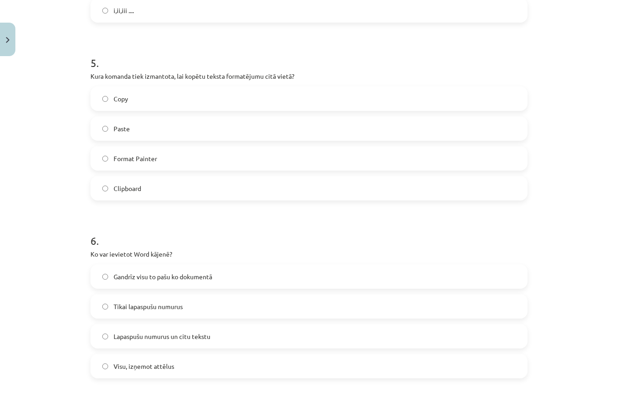
scroll to position [821, 0]
click at [224, 129] on label "Paste" at bounding box center [308, 128] width 435 height 23
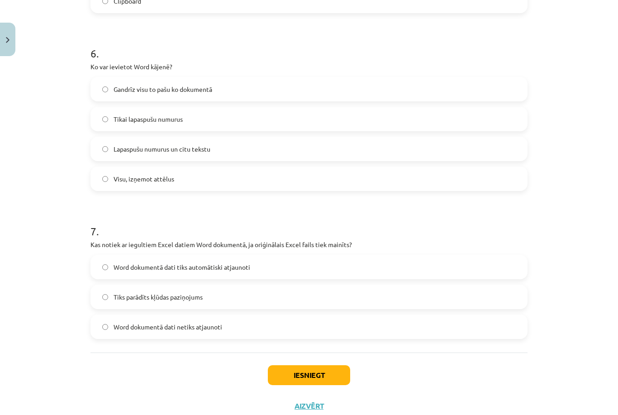
scroll to position [1007, 0]
click at [258, 85] on label "Gandrīz visu to pašu ko dokumentā" at bounding box center [308, 90] width 435 height 23
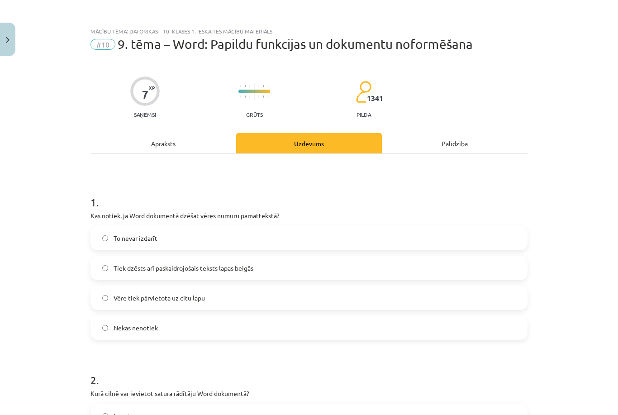
scroll to position [0, 0]
click at [201, 142] on div "Apraksts" at bounding box center [164, 143] width 146 height 20
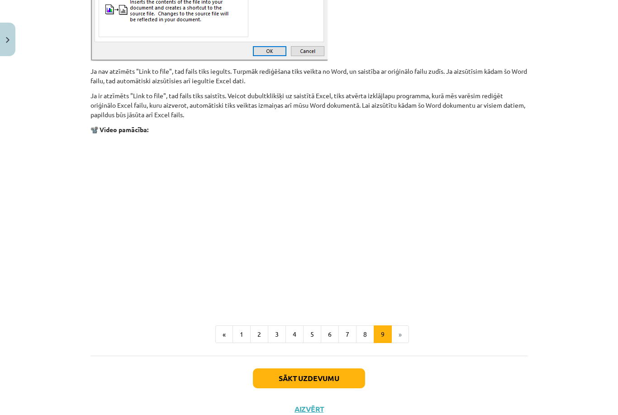
click at [269, 331] on button "3" at bounding box center [277, 334] width 18 height 18
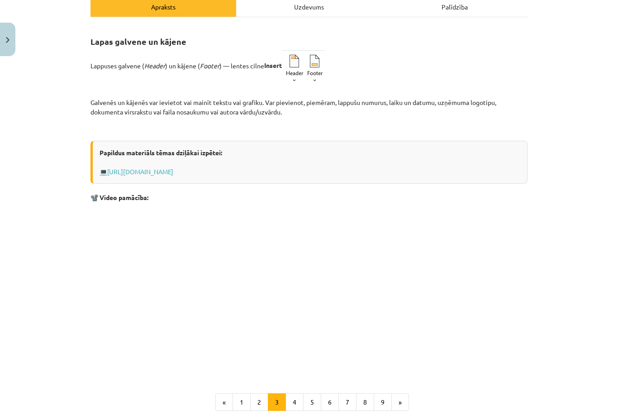
scroll to position [136, 0]
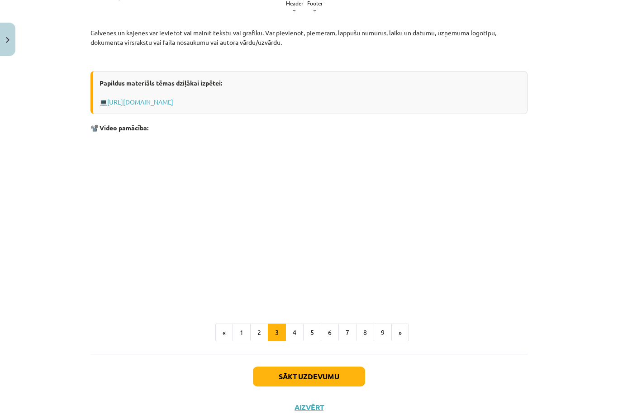
click at [264, 377] on button "Sākt uzdevumu" at bounding box center [309, 377] width 112 height 20
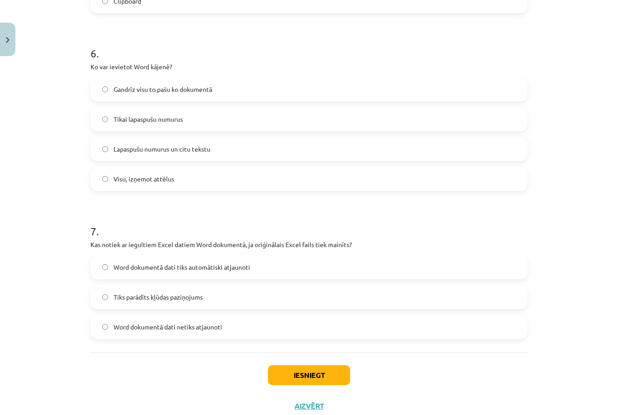
scroll to position [1007, 0]
click at [304, 264] on label "Word dokumentā dati tiks automātiski atjaunoti" at bounding box center [308, 268] width 435 height 23
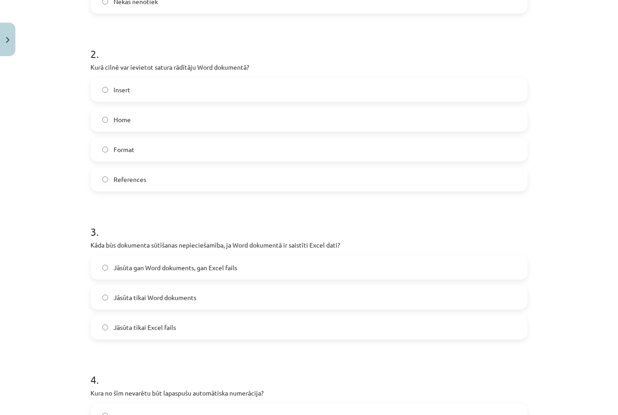
scroll to position [326, 0]
click at [307, 294] on label "Jāsūta tikai Word dokuments" at bounding box center [308, 297] width 435 height 23
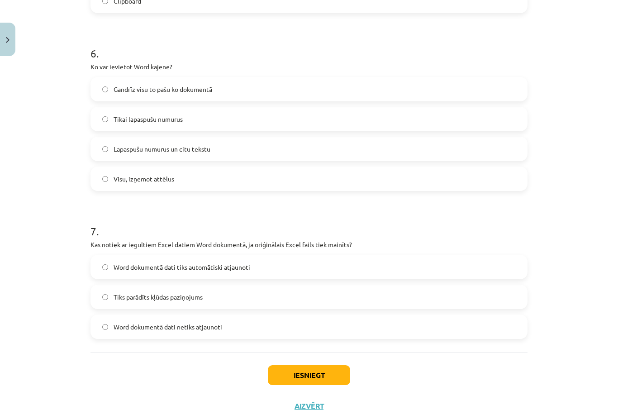
scroll to position [1007, 0]
click at [303, 375] on button "Iesniegt" at bounding box center [309, 376] width 82 height 20
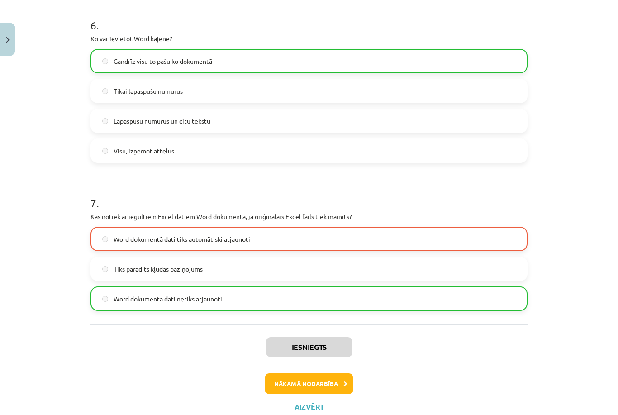
scroll to position [1036, 0]
click at [342, 380] on button "Nākamā nodarbība" at bounding box center [309, 384] width 89 height 21
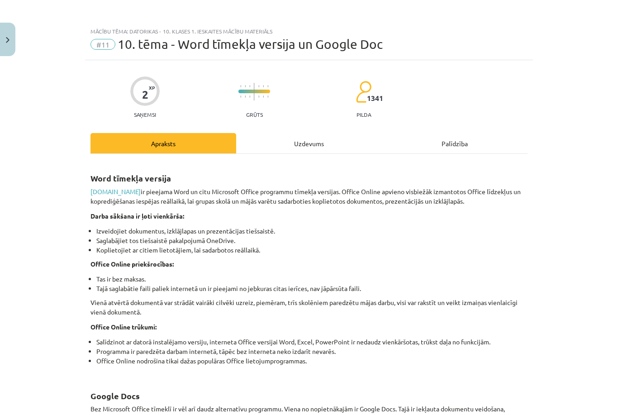
scroll to position [0, 0]
click at [355, 145] on div "Uzdevums" at bounding box center [309, 143] width 146 height 20
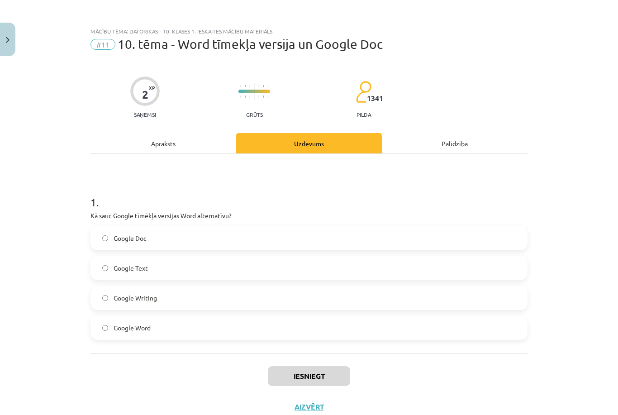
click at [315, 238] on label "Google Doc" at bounding box center [308, 238] width 435 height 23
click at [187, 152] on div "Apraksts" at bounding box center [164, 143] width 146 height 20
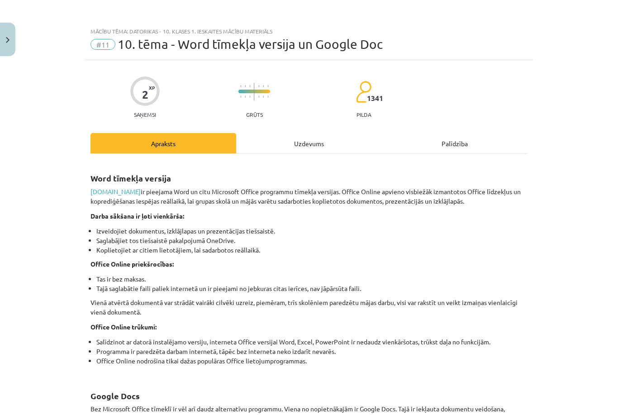
scroll to position [23, 0]
click at [208, 162] on h2 "Word tīmekļa versija" at bounding box center [309, 173] width 437 height 22
click at [318, 133] on div "Uzdevums" at bounding box center [309, 143] width 146 height 20
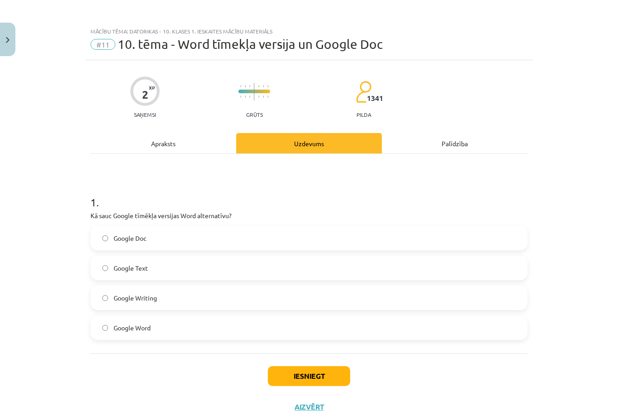
click at [329, 376] on button "Iesniegt" at bounding box center [309, 376] width 82 height 20
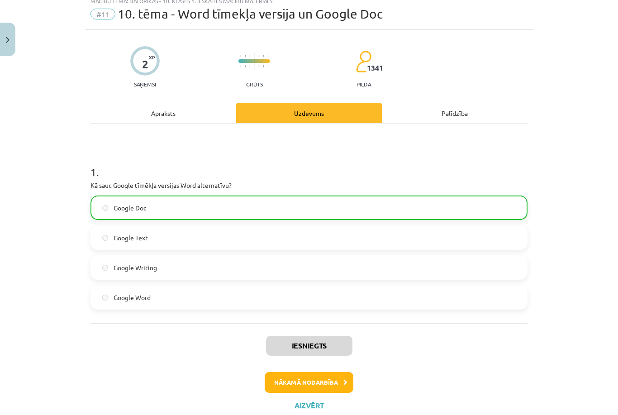
scroll to position [29, 0]
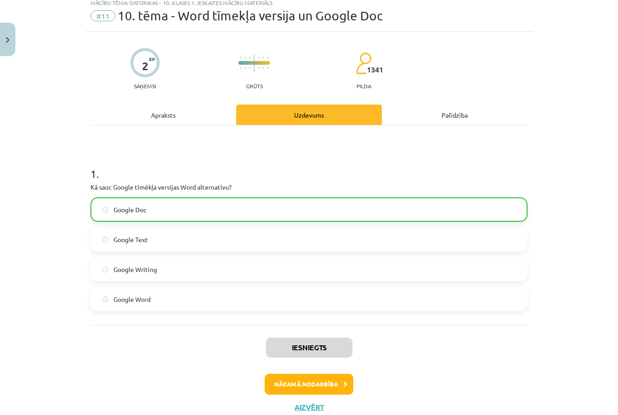
click at [305, 408] on button "Aizvērt" at bounding box center [309, 407] width 34 height 9
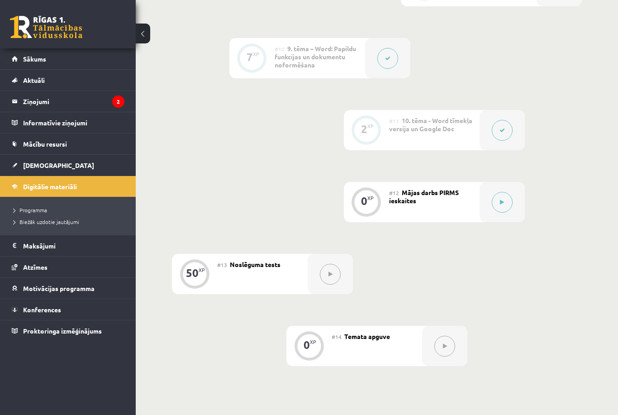
scroll to position [920, 0]
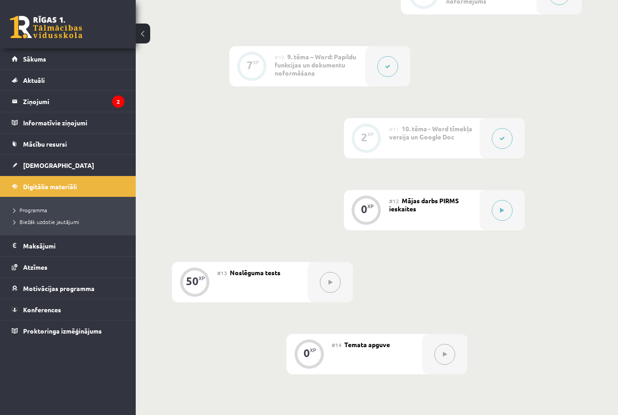
click at [410, 64] on div at bounding box center [387, 66] width 45 height 40
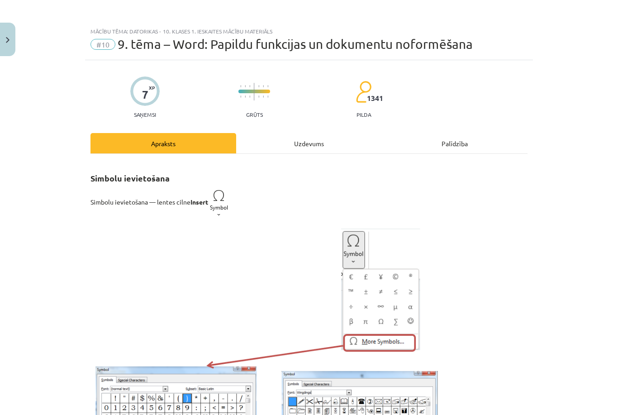
click at [396, 56] on div "Mācību tēma: Datorikas - 10. klases 1. ieskaites mācību materiāls #10 9. tēma –…" at bounding box center [309, 42] width 448 height 38
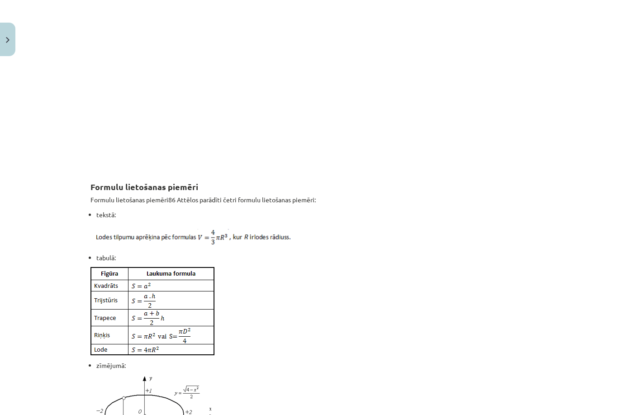
scroll to position [574, 0]
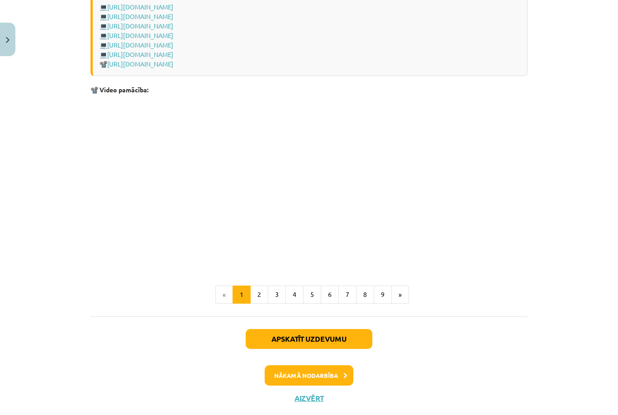
click at [266, 304] on button "2" at bounding box center [259, 295] width 18 height 18
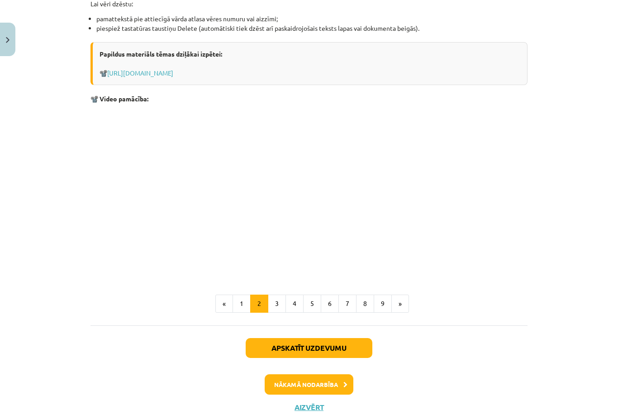
click at [278, 312] on button "3" at bounding box center [277, 304] width 18 height 18
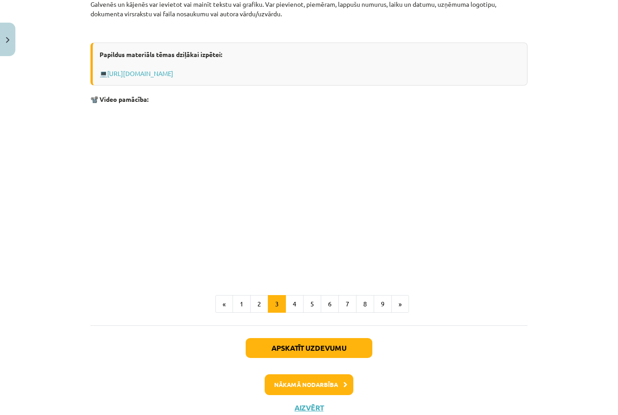
click at [383, 305] on button "9" at bounding box center [383, 304] width 18 height 18
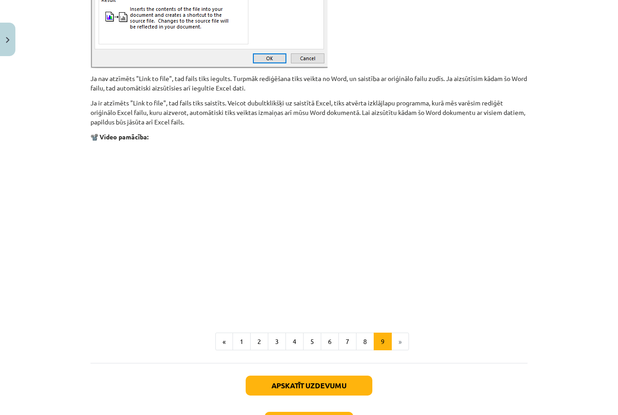
scroll to position [1005, 0]
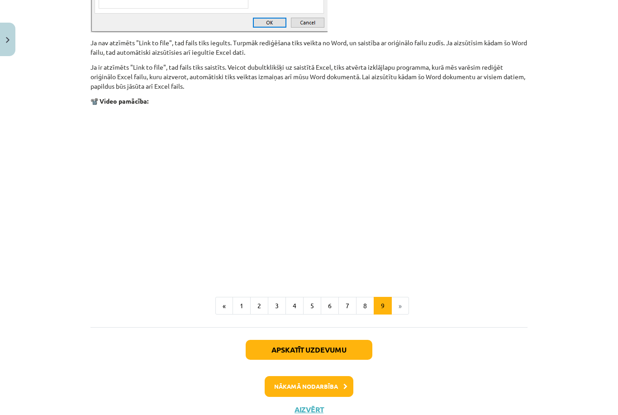
click at [362, 301] on button "8" at bounding box center [365, 306] width 18 height 18
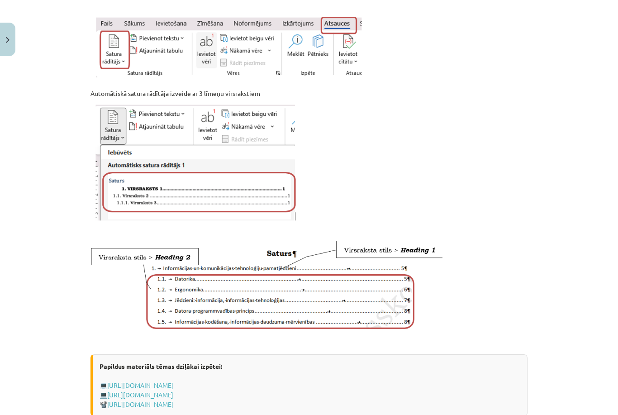
scroll to position [257, 0]
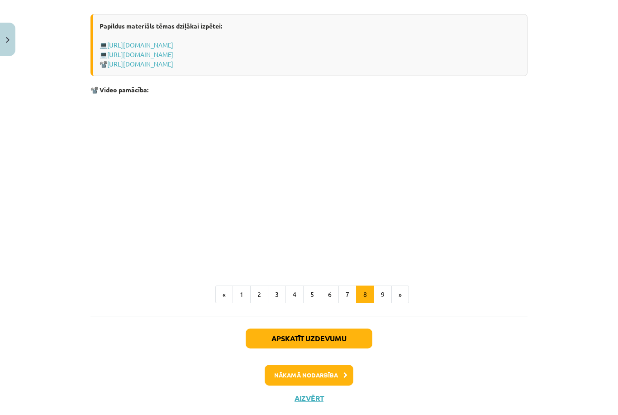
click at [346, 304] on button "7" at bounding box center [347, 295] width 18 height 18
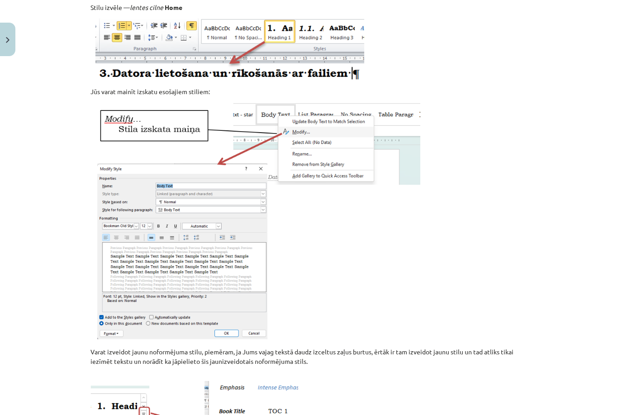
scroll to position [162, 0]
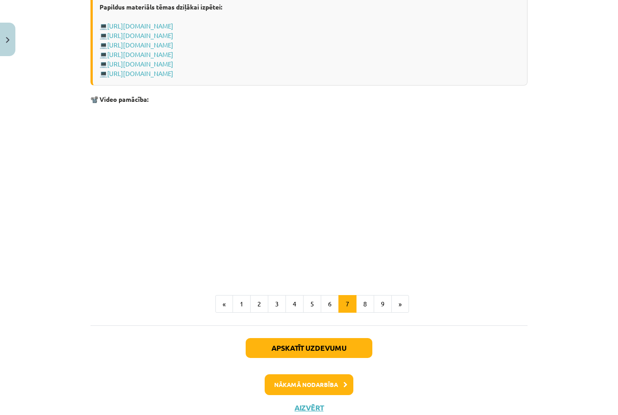
click at [325, 305] on button "6" at bounding box center [330, 304] width 18 height 18
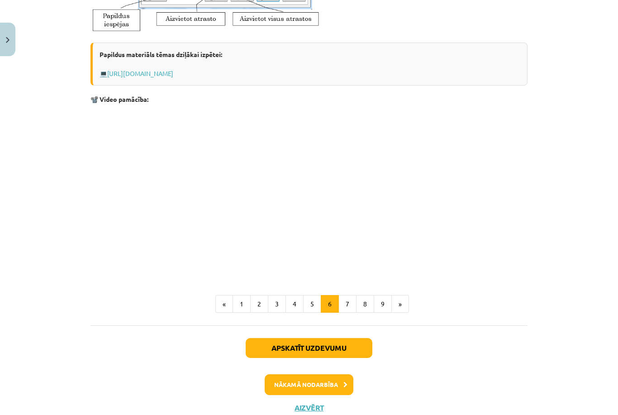
click at [245, 305] on button "1" at bounding box center [242, 304] width 18 height 18
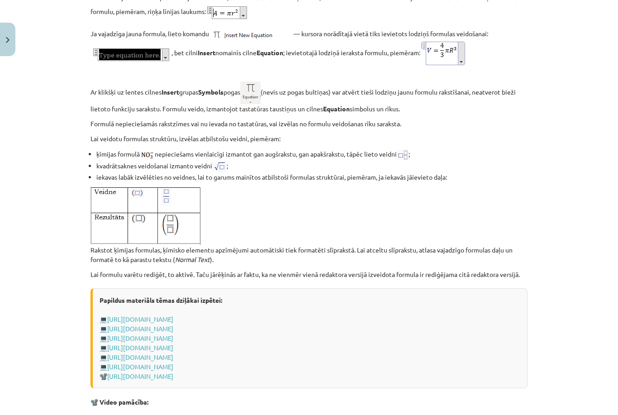
scroll to position [1504, 0]
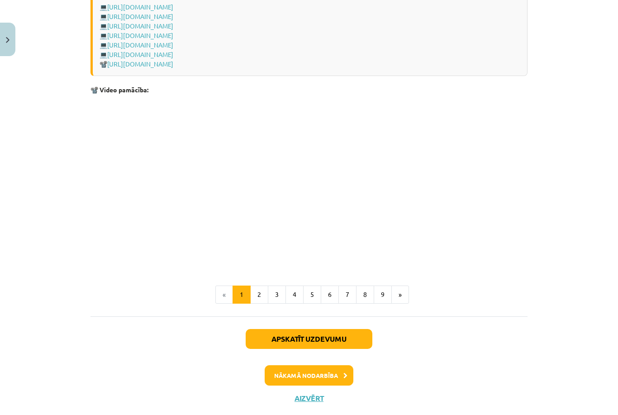
click at [265, 303] on button "2" at bounding box center [259, 295] width 18 height 18
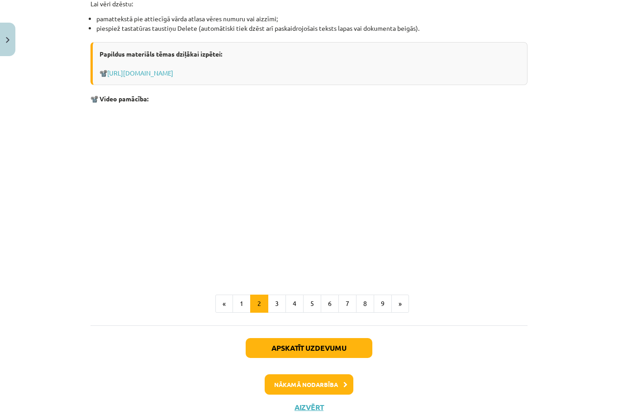
click at [281, 306] on button "3" at bounding box center [277, 304] width 18 height 18
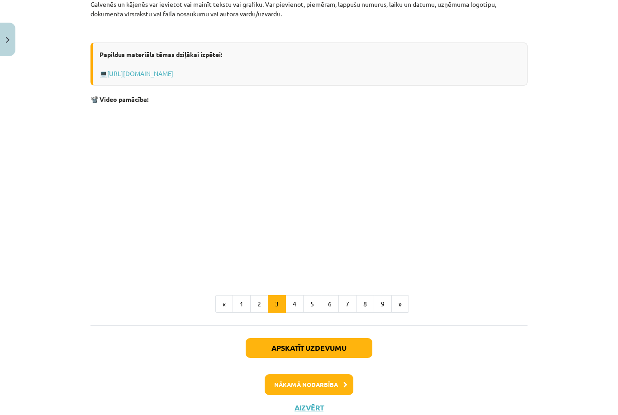
click at [298, 300] on button "4" at bounding box center [295, 304] width 18 height 18
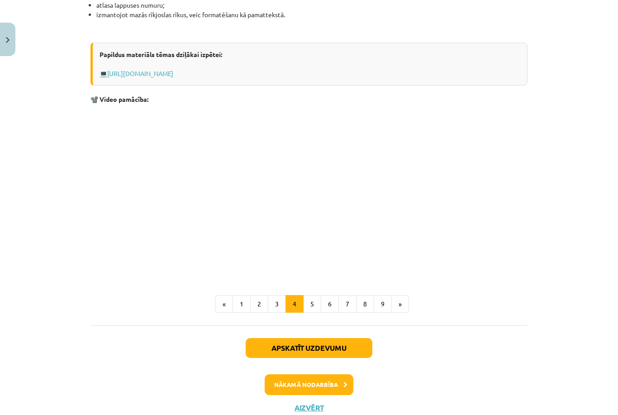
click at [317, 304] on button "5" at bounding box center [312, 304] width 18 height 18
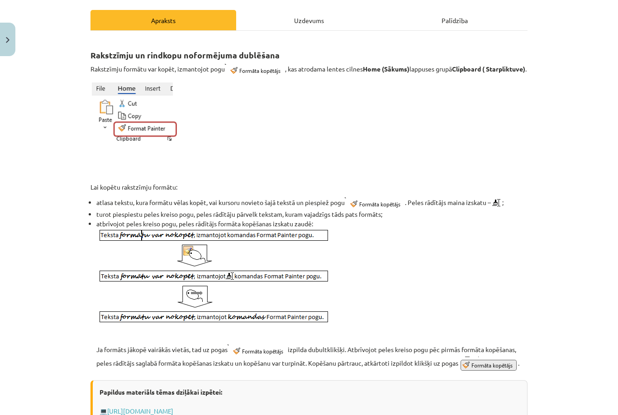
scroll to position [123, 0]
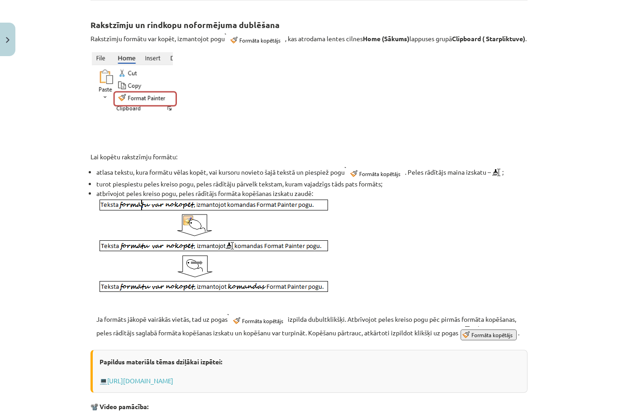
scroll to position [153, 0]
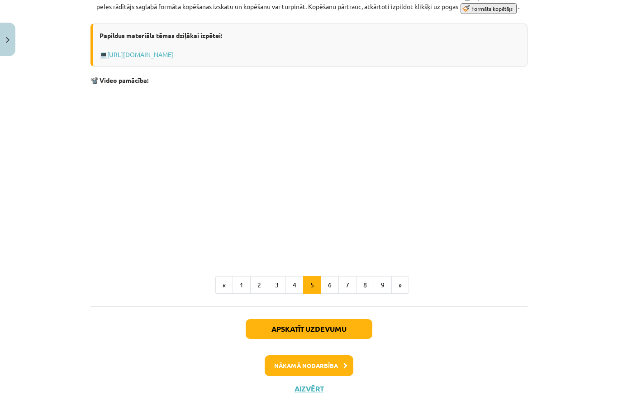
click at [335, 294] on button "6" at bounding box center [330, 285] width 18 height 18
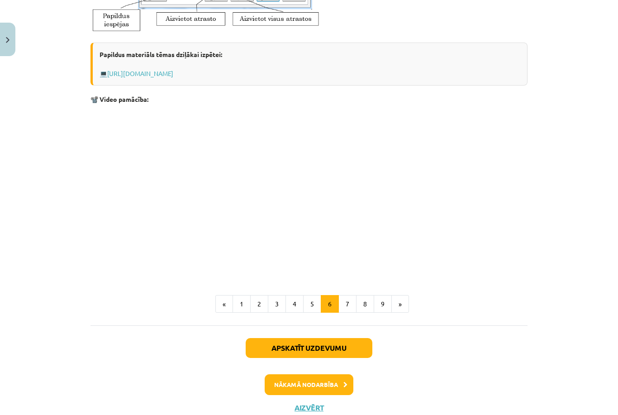
click at [349, 300] on button "7" at bounding box center [347, 304] width 18 height 18
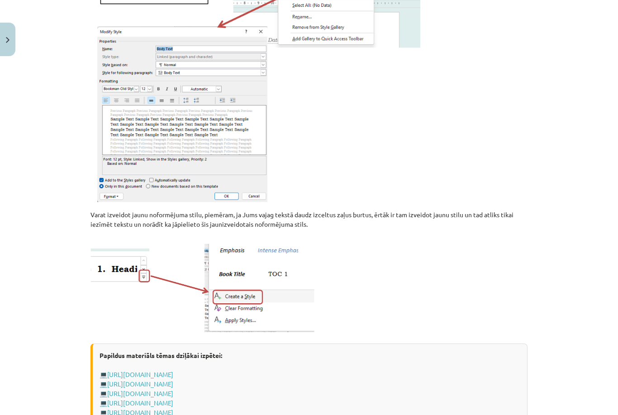
click at [349, 306] on p at bounding box center [309, 284] width 437 height 100
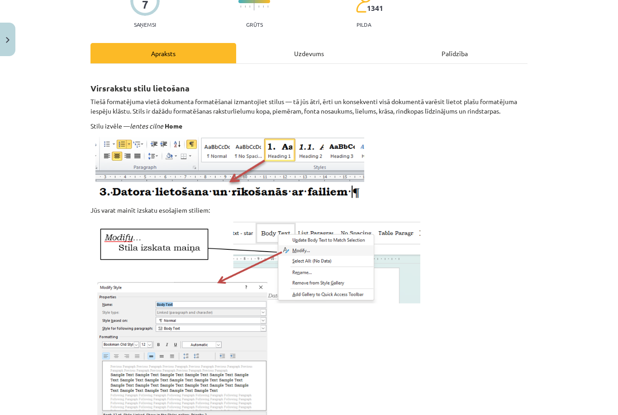
scroll to position [95, 0]
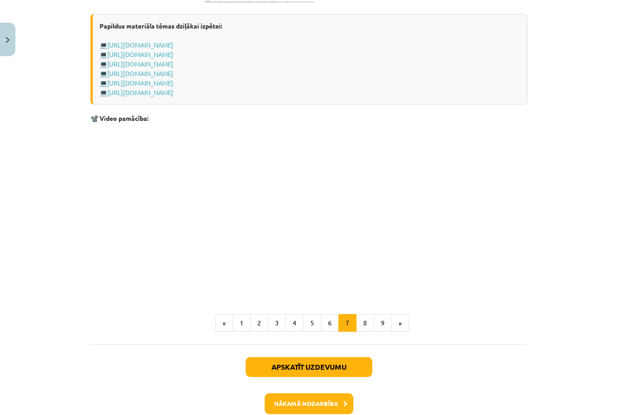
click at [371, 329] on button "8" at bounding box center [365, 323] width 18 height 18
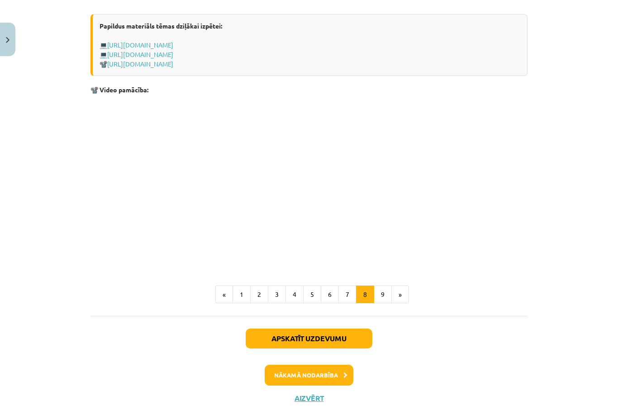
click at [386, 304] on button "9" at bounding box center [383, 295] width 18 height 18
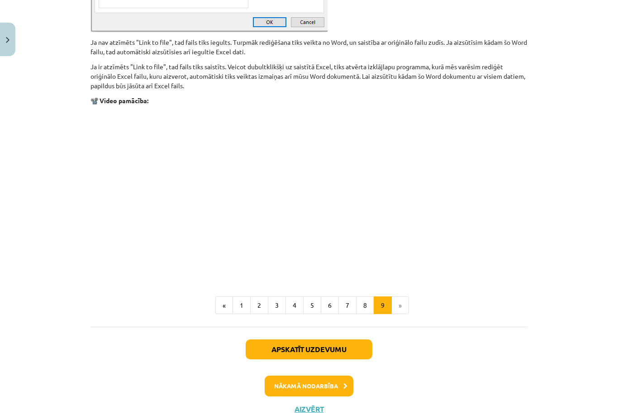
scroll to position [1040, 0]
click at [305, 410] on button "Aizvērt" at bounding box center [309, 409] width 34 height 9
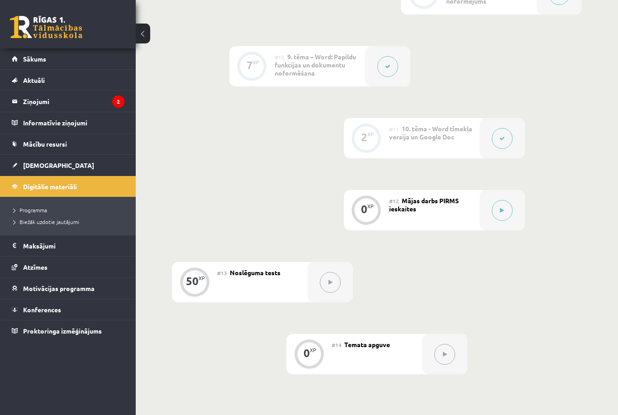
click at [85, 50] on link "Sākums" at bounding box center [68, 58] width 113 height 21
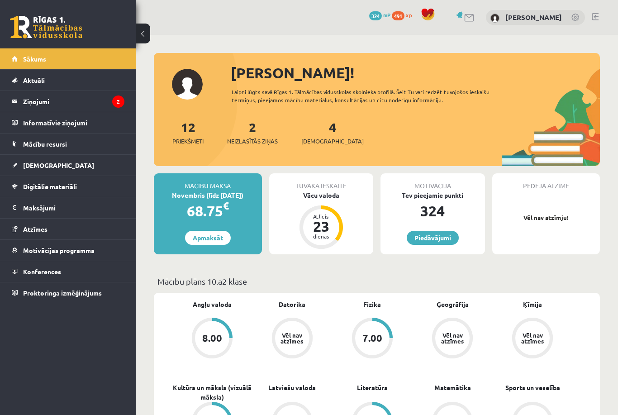
click at [329, 191] on div "Vācu valoda" at bounding box center [321, 196] width 105 height 10
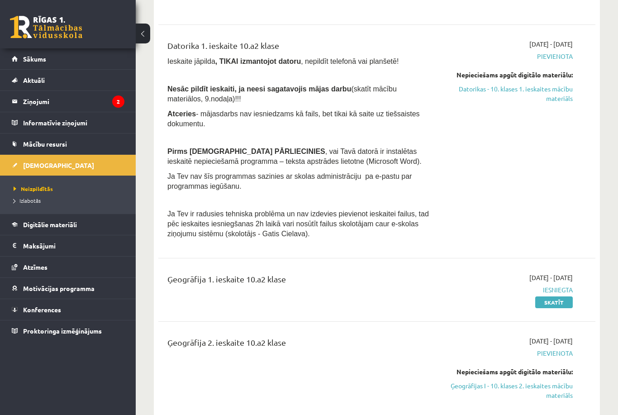
scroll to position [276, 0]
click at [548, 90] on link "Datorikas - 10. klases 1. ieskaites mācību materiāls" at bounding box center [510, 94] width 126 height 19
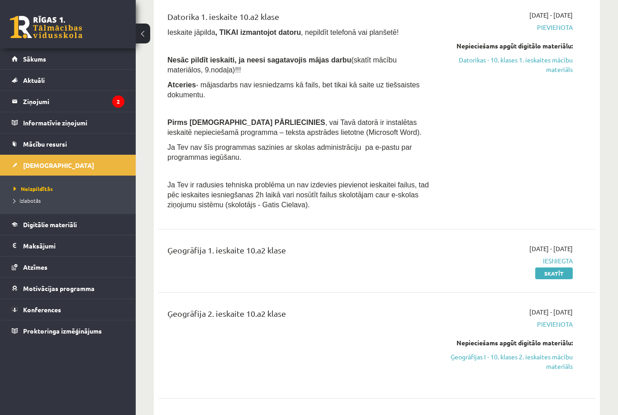
click at [482, 60] on link "Datorikas - 10. klases 1. ieskaites mācību materiāls" at bounding box center [510, 64] width 126 height 19
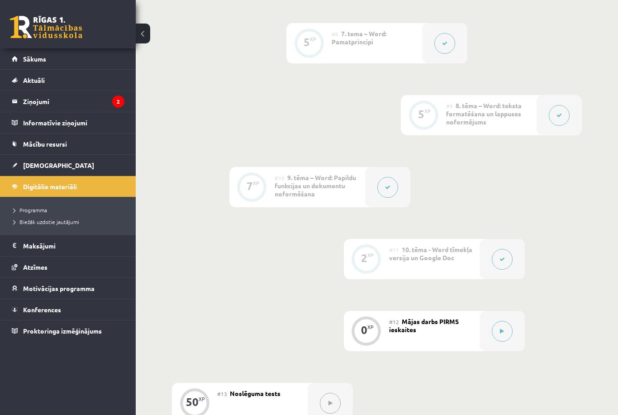
scroll to position [795, 0]
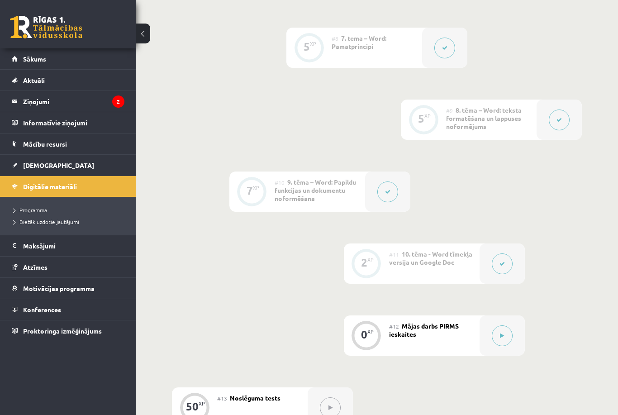
click at [549, 125] on div at bounding box center [559, 120] width 45 height 40
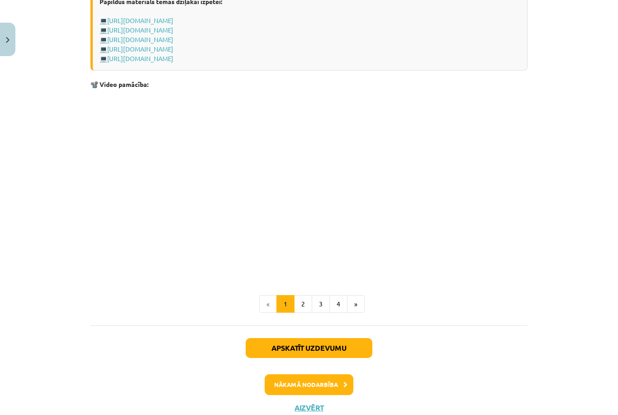
click at [300, 308] on button "2" at bounding box center [303, 304] width 18 height 18
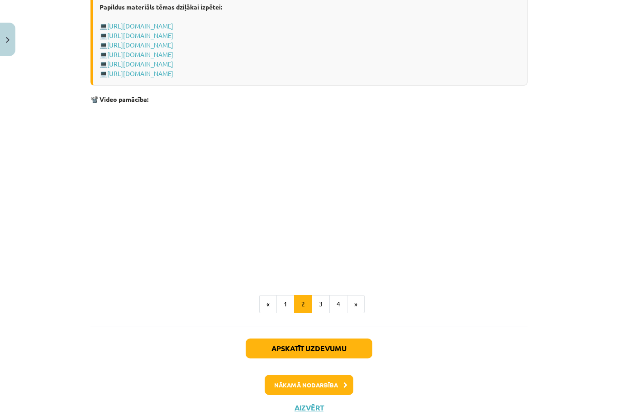
click at [322, 305] on button "3" at bounding box center [321, 304] width 18 height 18
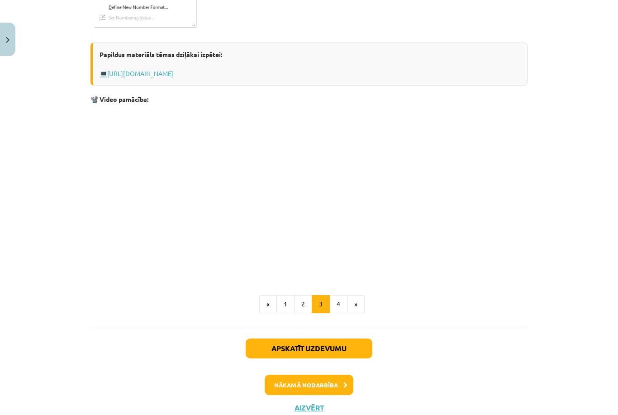
click at [338, 311] on button "4" at bounding box center [338, 304] width 18 height 18
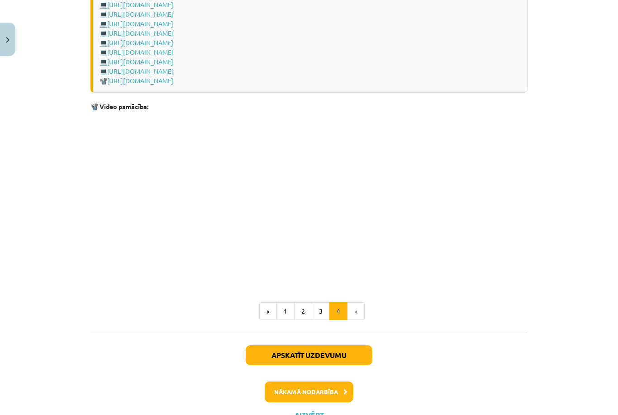
scroll to position [1259, 0]
click at [310, 411] on button "Aizvērt" at bounding box center [309, 415] width 34 height 9
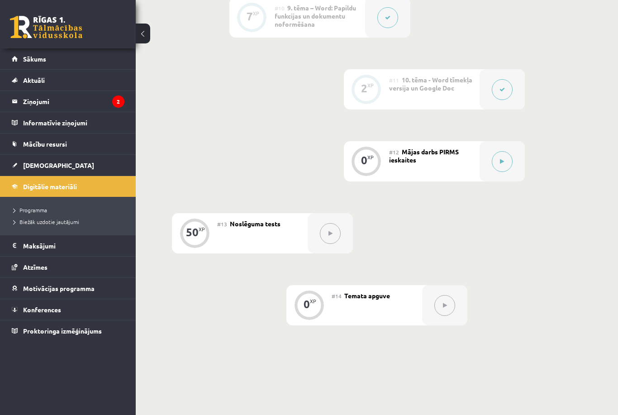
scroll to position [968, 0]
click at [507, 164] on button at bounding box center [502, 162] width 21 height 21
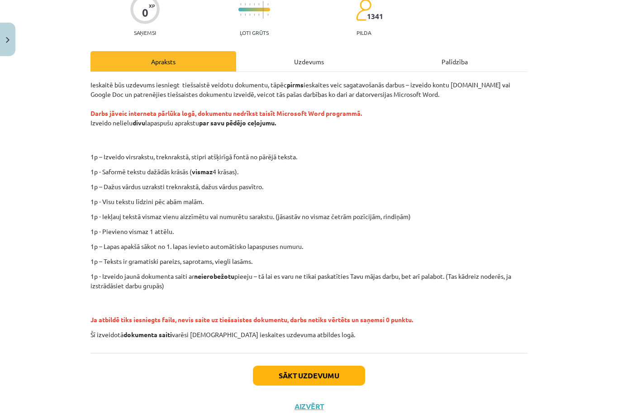
scroll to position [81, 0]
click at [290, 373] on button "Sākt uzdevumu" at bounding box center [309, 376] width 112 height 20
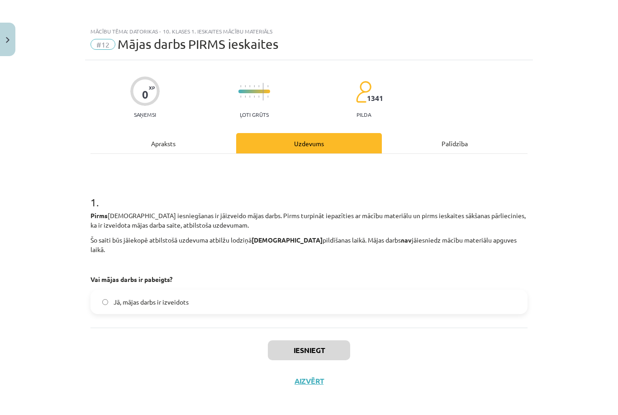
click at [323, 300] on label "Jā, mājas darbs ir izveidots" at bounding box center [308, 302] width 435 height 23
click at [291, 344] on button "Iesniegt" at bounding box center [309, 350] width 82 height 20
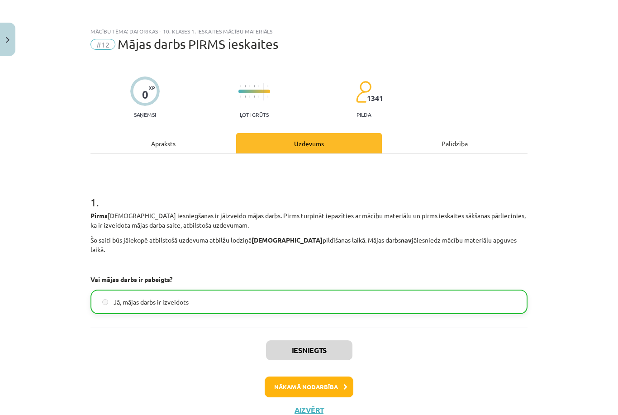
click at [296, 376] on button "Nākamā nodarbība" at bounding box center [309, 386] width 89 height 21
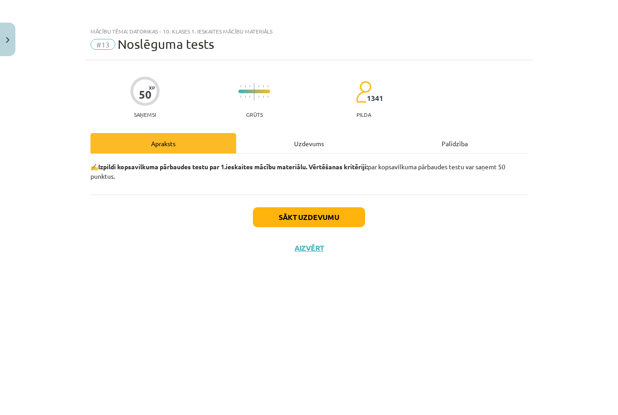
scroll to position [23, 0]
click at [340, 207] on button "Sākt uzdevumu" at bounding box center [309, 217] width 112 height 20
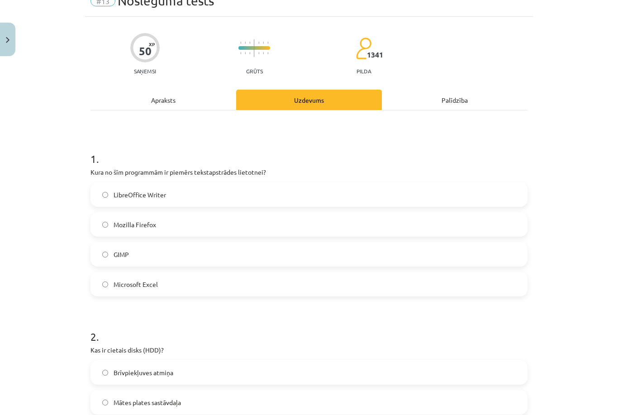
scroll to position [46, 0]
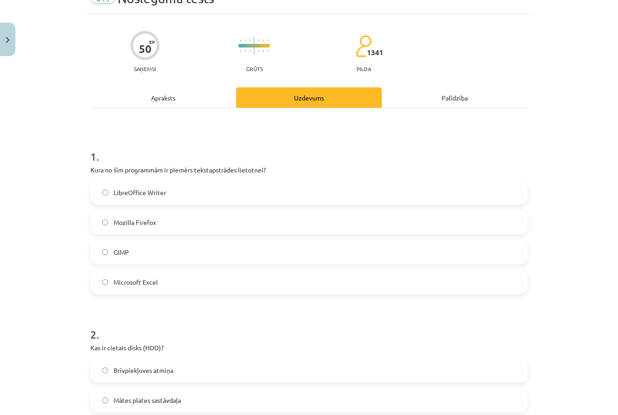
click at [280, 271] on label "Microsoft Excel" at bounding box center [308, 282] width 435 height 23
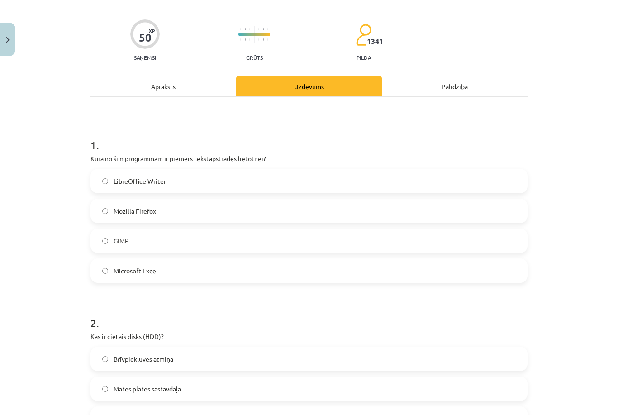
scroll to position [57, 0]
click at [338, 170] on label "LibreOffice Writer" at bounding box center [308, 181] width 435 height 23
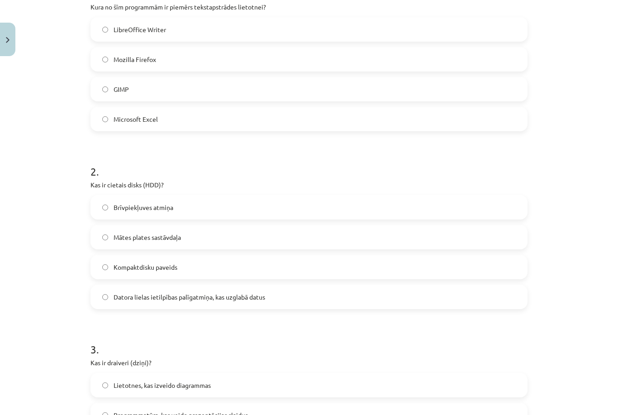
scroll to position [210, 0]
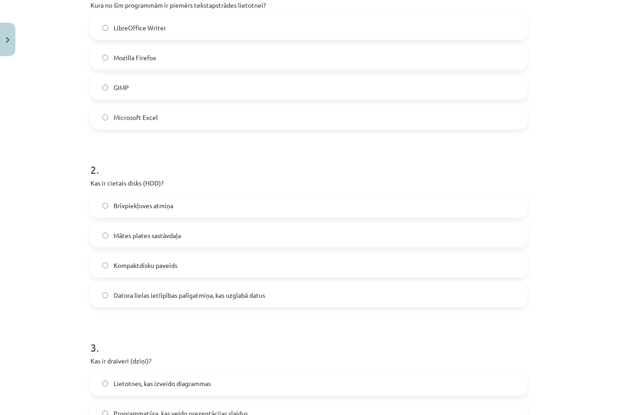
click at [290, 224] on label "Mātes plates sastāvdaļa" at bounding box center [308, 235] width 435 height 23
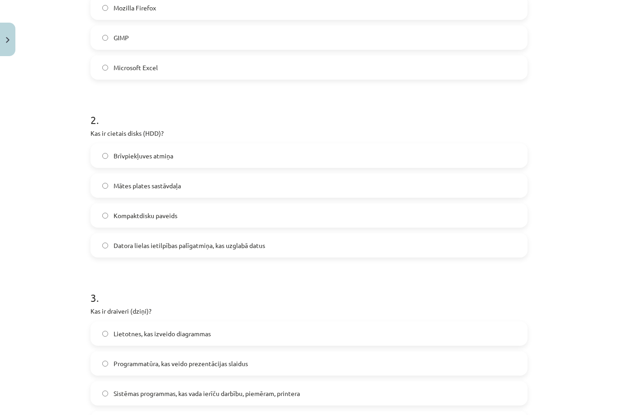
scroll to position [260, 0]
click at [275, 234] on label "Datora lielas ietilpības palīgatmiņa, kas uzglabā datus" at bounding box center [308, 245] width 435 height 23
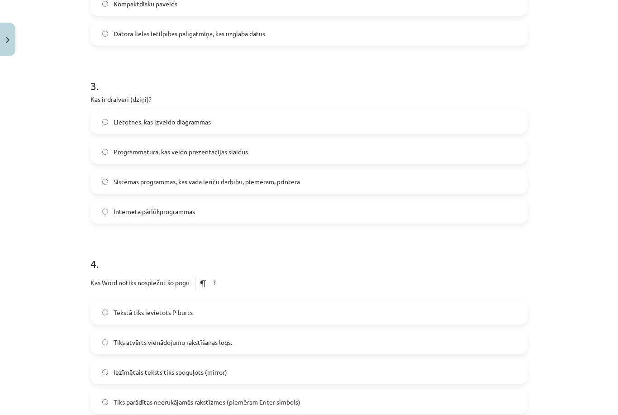
scroll to position [472, 0]
click at [141, 177] on span "Sistēmas programmas, kas vada ierīču darbību, piemēram, printera" at bounding box center [207, 182] width 186 height 10
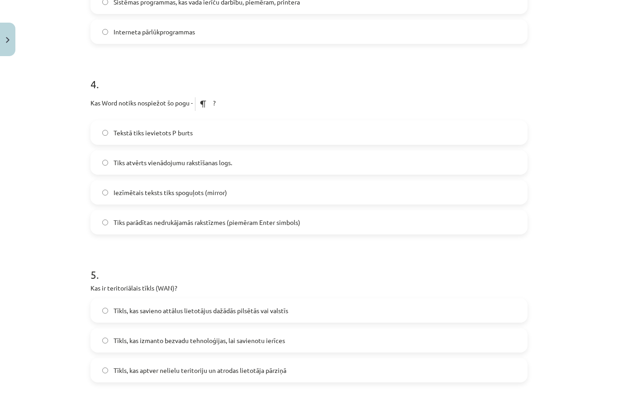
scroll to position [652, 0]
click at [424, 151] on label "Tiks atvērts vienādojumu rakstīšanas logs." at bounding box center [308, 162] width 435 height 23
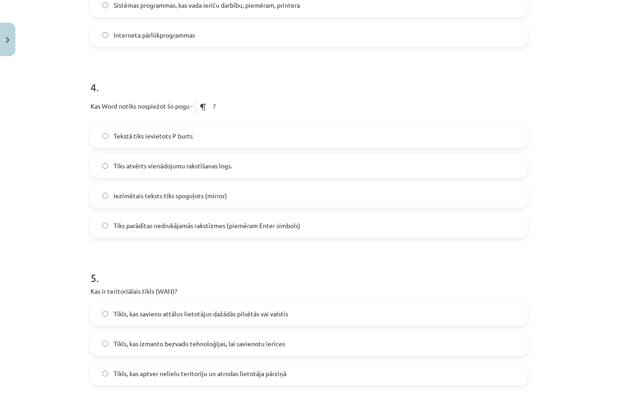
scroll to position [648, 0]
click at [231, 214] on label "Tiks parādītas nedrukājamās rakstīzmes (piemēram Enter simbols)" at bounding box center [308, 225] width 435 height 23
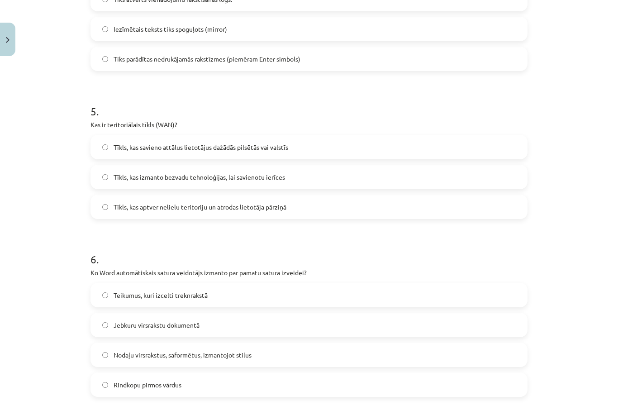
scroll to position [816, 0]
click at [354, 135] on label "Tīkls, kas savieno attālus lietotājus dažādās pilsētās vai valstīs" at bounding box center [308, 146] width 435 height 23
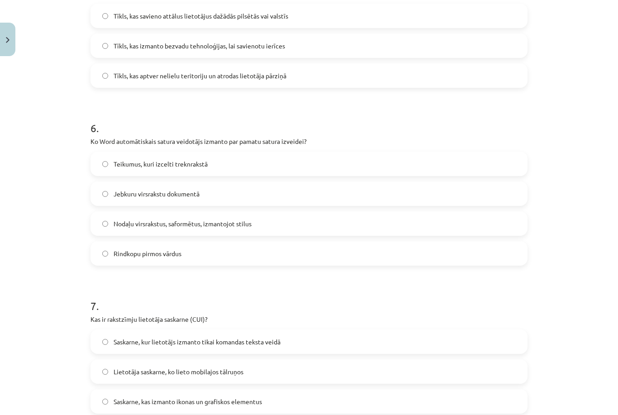
scroll to position [945, 0]
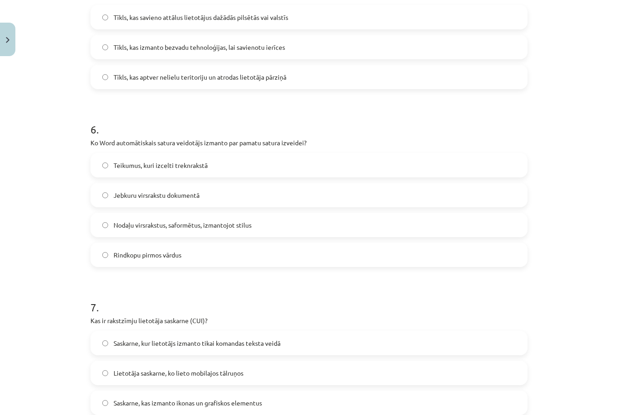
click at [280, 184] on label "Jebkuru virsrakstu dokumentā" at bounding box center [308, 195] width 435 height 23
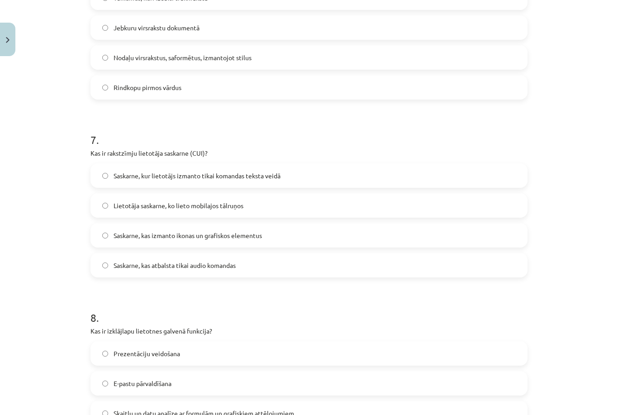
scroll to position [1117, 0]
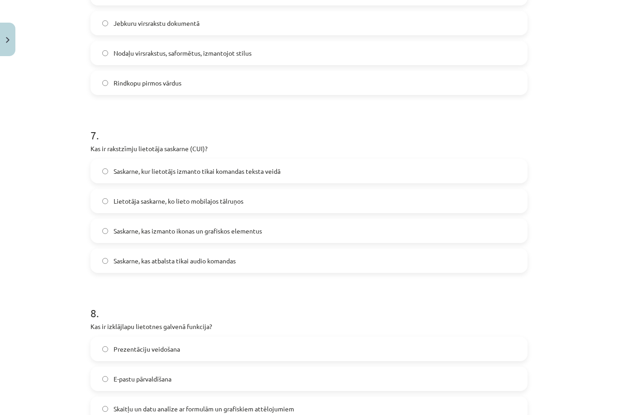
click at [423, 160] on label "Saskarne, kur lietotājs izmanto tikai komandas teksta veidā" at bounding box center [308, 171] width 435 height 23
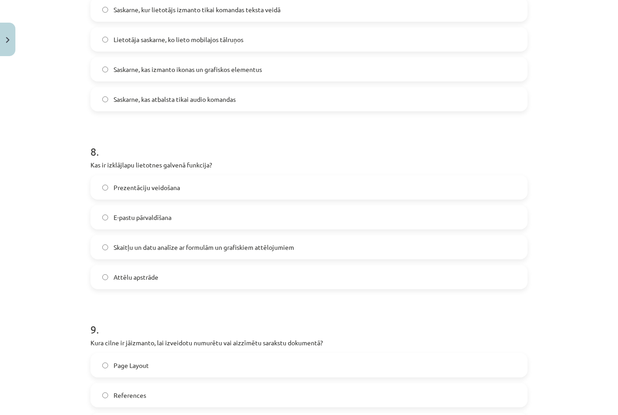
scroll to position [1279, 0]
click at [376, 235] on label "Skaitļu un datu analīze ar formulām un grafiskiem attēlojumiem" at bounding box center [308, 246] width 435 height 23
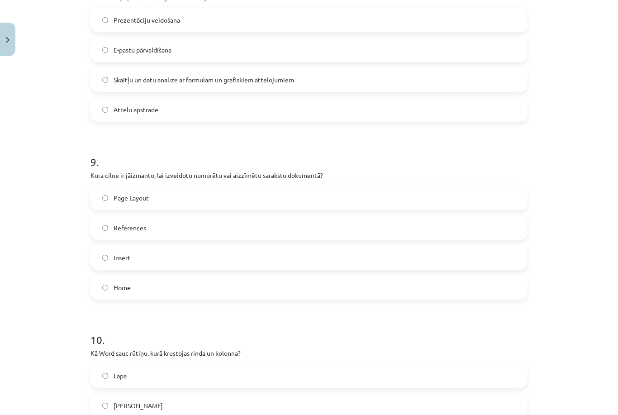
scroll to position [1446, 0]
click at [279, 186] on label "Page Layout" at bounding box center [308, 197] width 435 height 23
click at [248, 246] on label "Insert" at bounding box center [308, 257] width 435 height 23
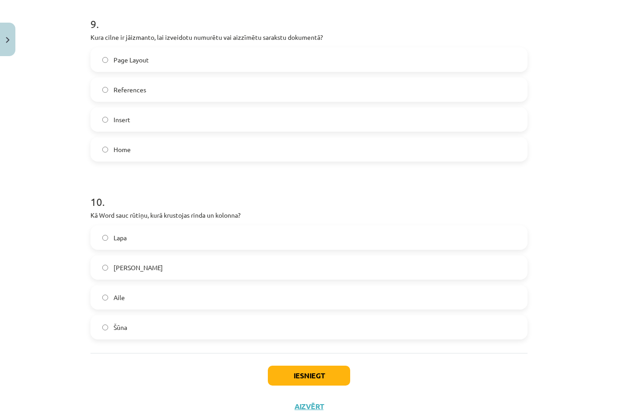
scroll to position [1583, 0]
click at [239, 316] on label "Šūna" at bounding box center [308, 327] width 435 height 23
click at [281, 366] on button "Iesniegt" at bounding box center [309, 376] width 82 height 20
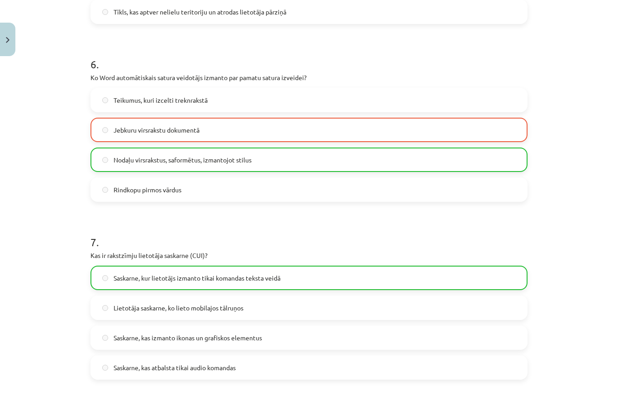
scroll to position [1011, 0]
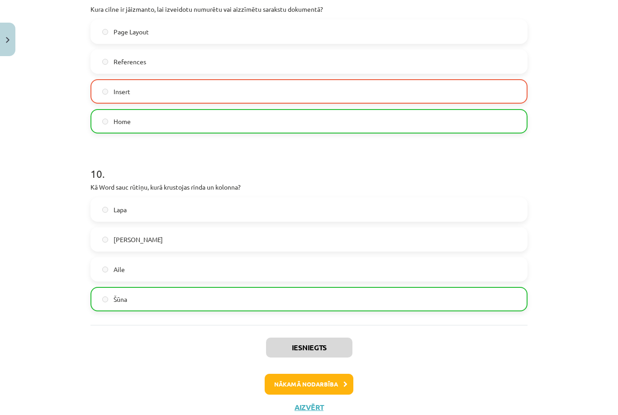
click at [283, 374] on button "Nākamā nodarbība" at bounding box center [309, 384] width 89 height 21
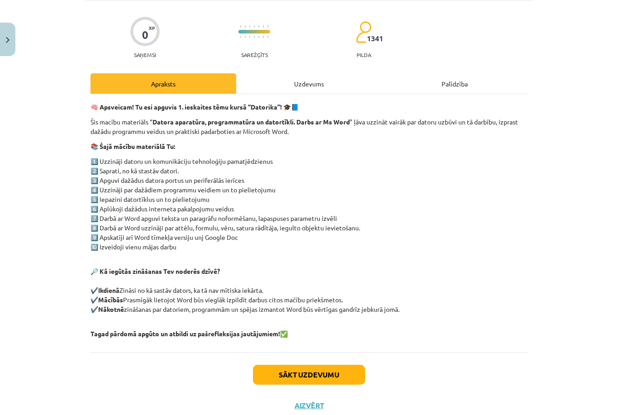
scroll to position [58, 0]
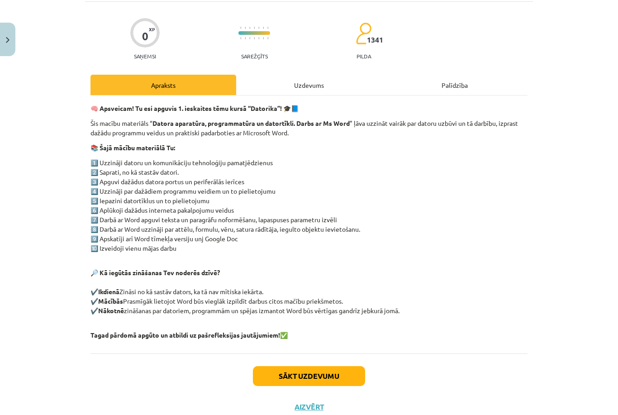
click at [283, 375] on button "Sākt uzdevumu" at bounding box center [309, 376] width 112 height 20
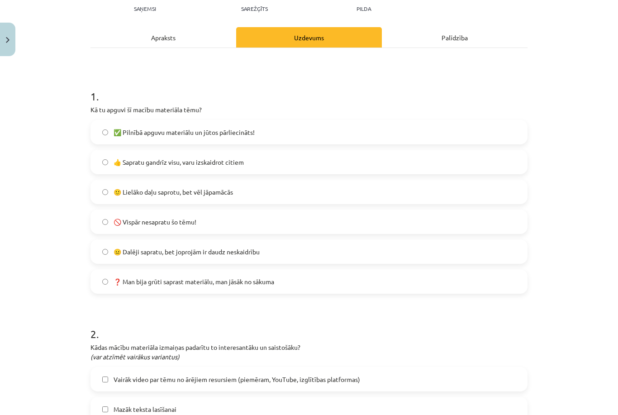
scroll to position [106, 0]
click at [270, 190] on label "🙂 Lielāko daļu saprotu, bet vēl jāpamācās" at bounding box center [308, 192] width 435 height 23
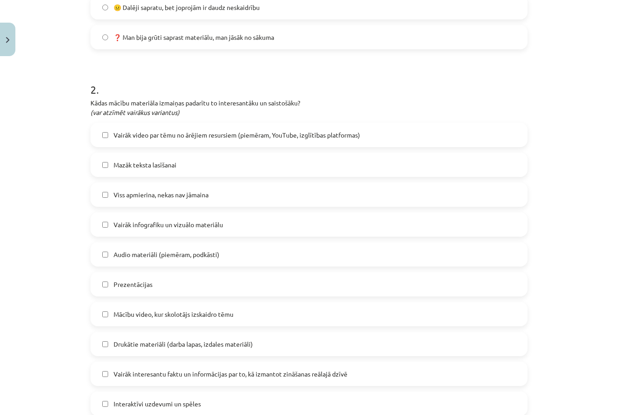
scroll to position [369, 0]
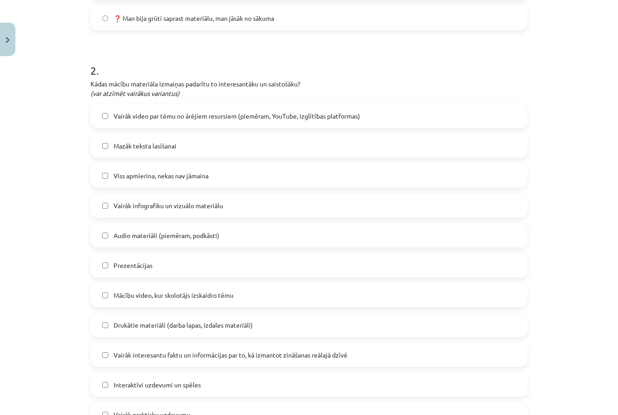
click at [285, 167] on label "Viss apmierina, nekas nav jāmaina" at bounding box center [308, 175] width 435 height 23
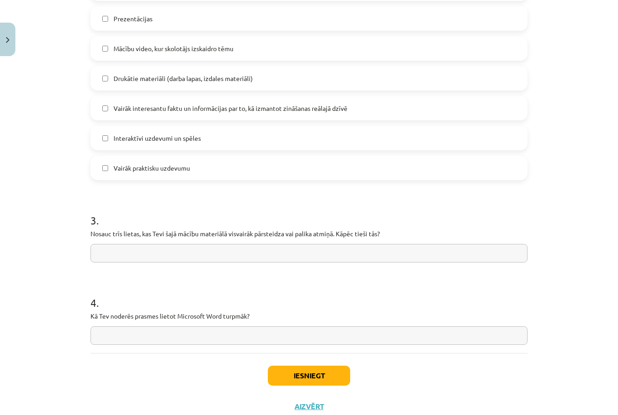
scroll to position [615, 0]
click at [140, 333] on input "text" at bounding box center [309, 336] width 437 height 19
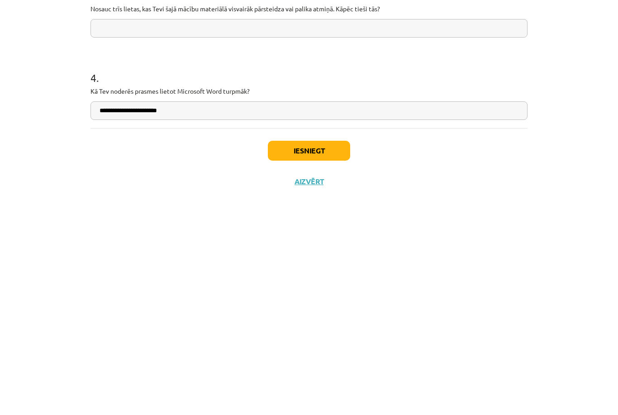
type input "**********"
click at [437, 353] on div "Iesniegt Aizvērt" at bounding box center [309, 384] width 437 height 63
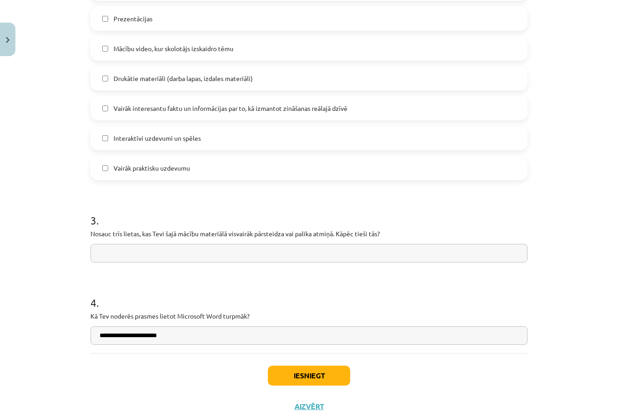
scroll to position [615, 0]
click at [326, 380] on button "Iesniegt" at bounding box center [309, 376] width 82 height 20
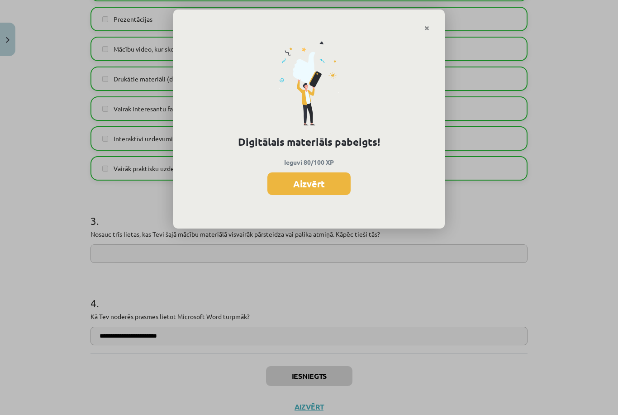
click at [321, 185] on button "Aizvērt" at bounding box center [308, 183] width 83 height 23
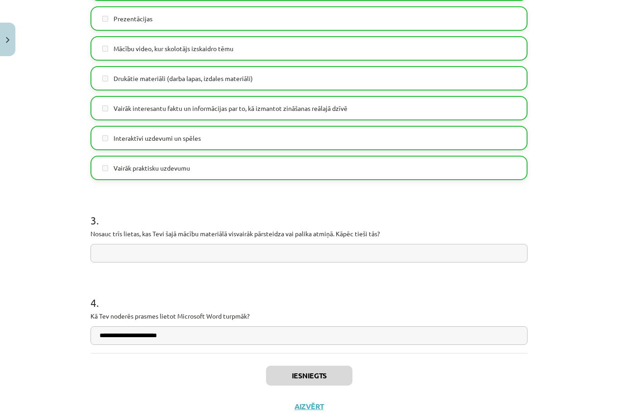
scroll to position [615, 0]
click at [313, 408] on button "Aizvērt" at bounding box center [309, 406] width 34 height 9
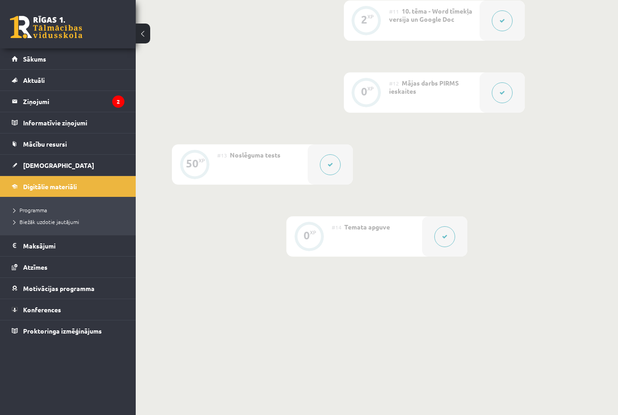
click at [59, 56] on link "Sākums" at bounding box center [68, 58] width 113 height 21
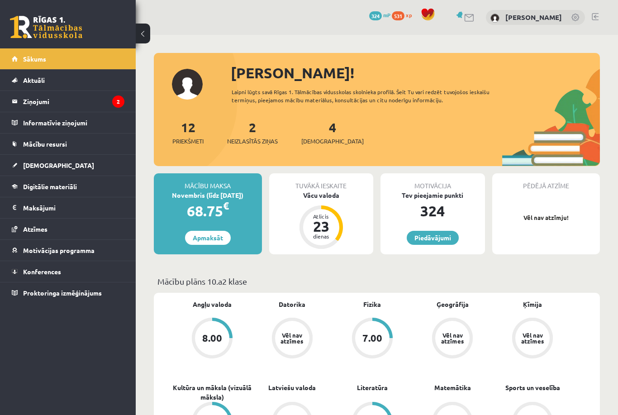
click at [432, 236] on link "Piedāvājumi" at bounding box center [433, 238] width 52 height 14
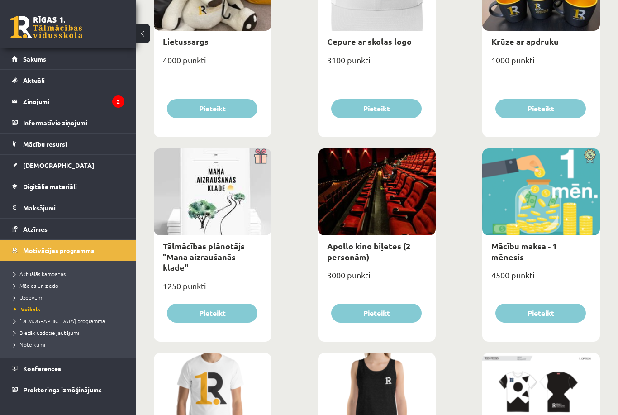
scroll to position [197, 0]
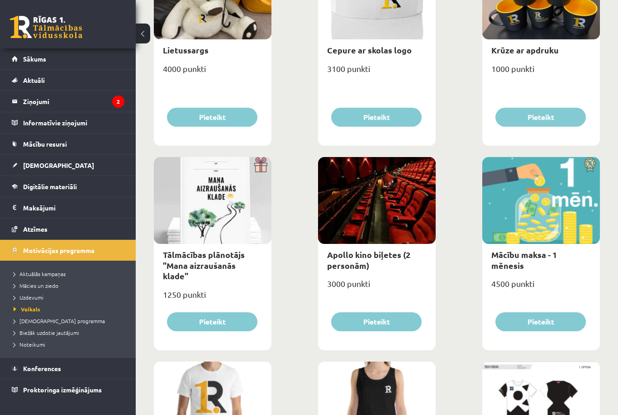
click at [541, 212] on div at bounding box center [541, 200] width 118 height 87
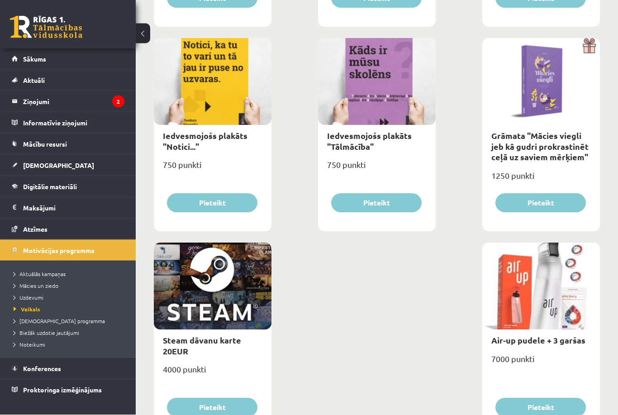
scroll to position [1355, 0]
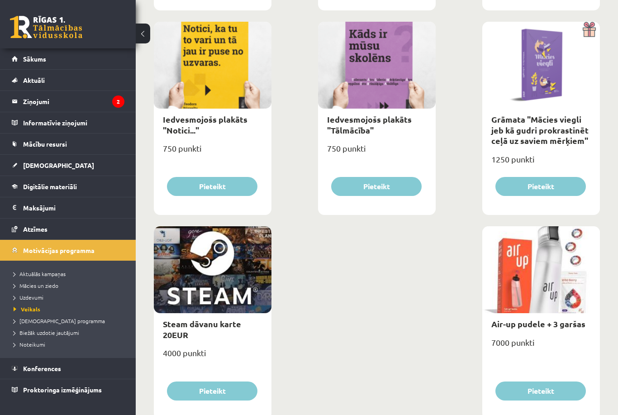
click at [38, 55] on span "Sākums" at bounding box center [34, 59] width 23 height 8
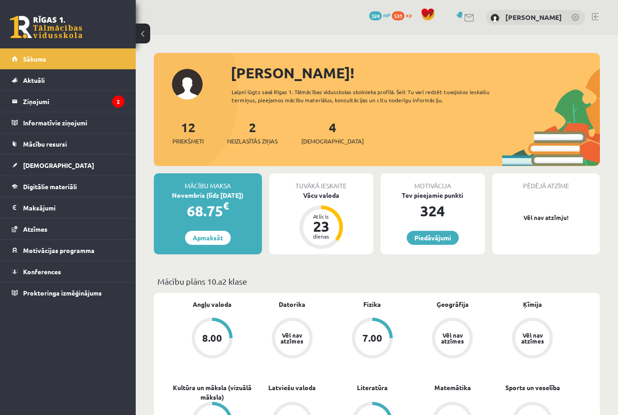
click at [323, 196] on div "Vācu valoda" at bounding box center [321, 196] width 105 height 10
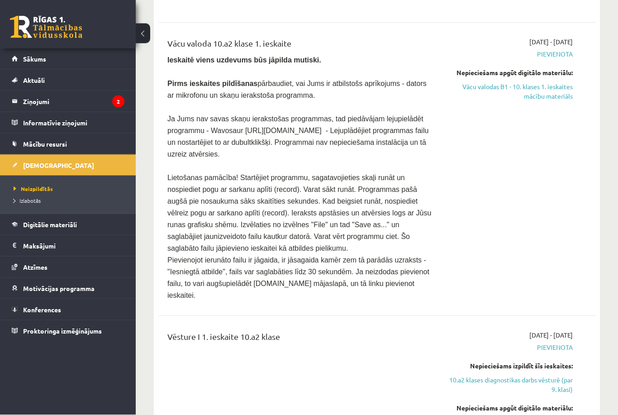
scroll to position [1536, 0]
